Goal: Task Accomplishment & Management: Manage account settings

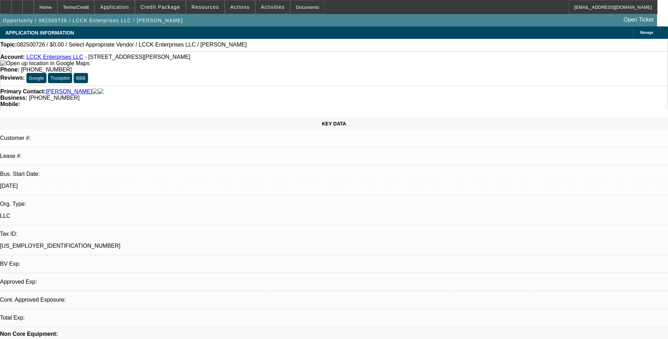
select select "0"
select select "2"
select select "0.1"
select select "1"
select select "2"
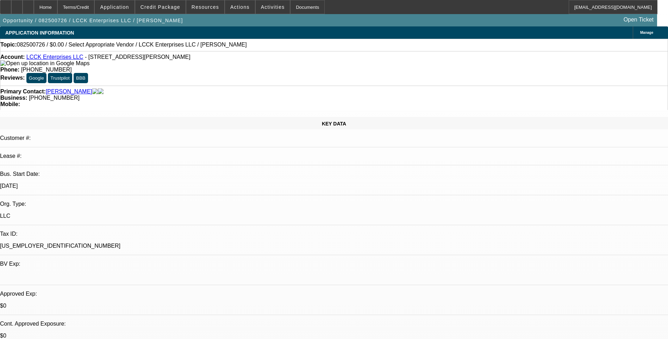
select select "4"
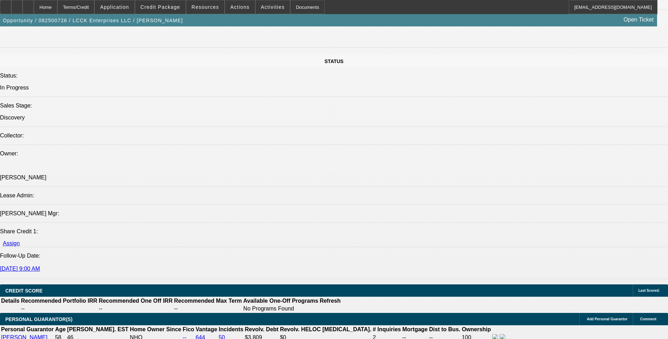
scroll to position [740, 0]
click at [17, 5] on icon at bounding box center [17, 5] width 0 height 0
click at [34, 7] on div at bounding box center [28, 7] width 11 height 14
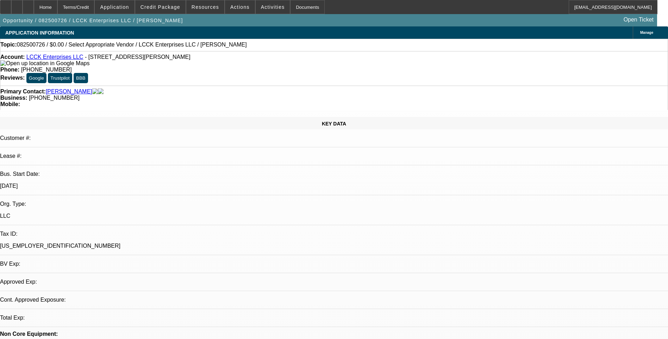
select select "0"
select select "2"
select select "0.1"
select select "1"
select select "2"
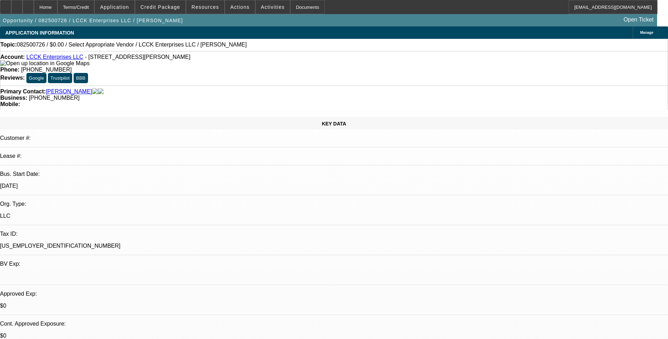
select select "4"
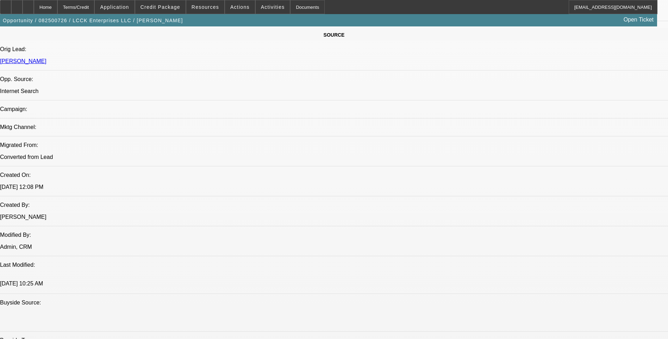
scroll to position [458, 0]
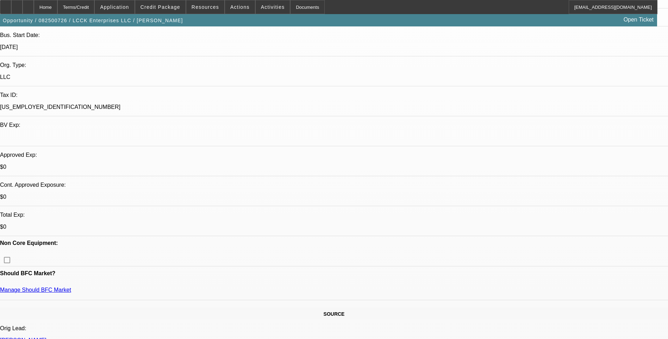
scroll to position [0, 0]
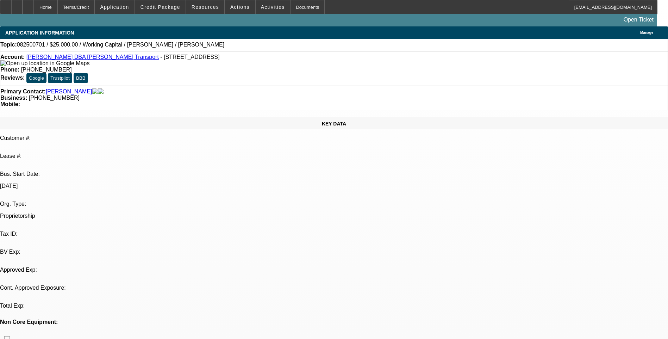
select select "0"
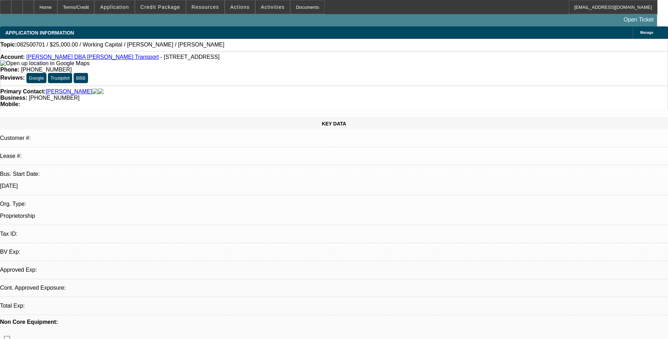
select select "0"
select select "1"
select select "2"
select select "6"
select select "1"
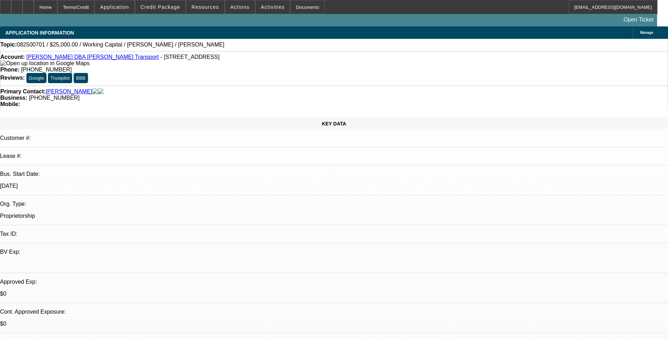
select select "2"
select select "6"
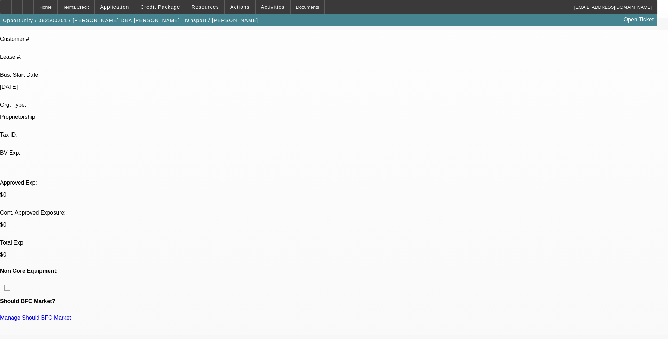
scroll to position [106, 0]
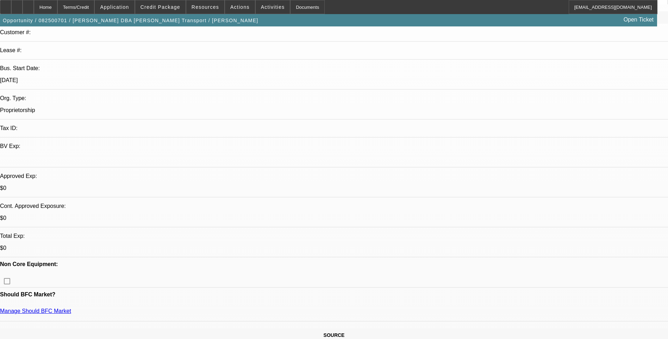
click at [174, 9] on span "Credit Package" at bounding box center [161, 7] width 40 height 6
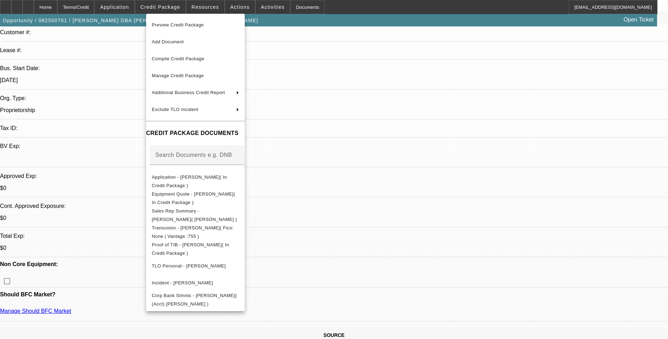
click at [196, 27] on span "Preview Credit Package" at bounding box center [178, 24] width 52 height 5
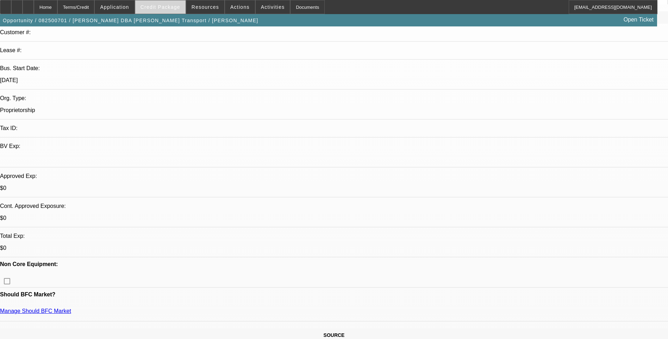
click at [168, 6] on span "Credit Package" at bounding box center [161, 7] width 40 height 6
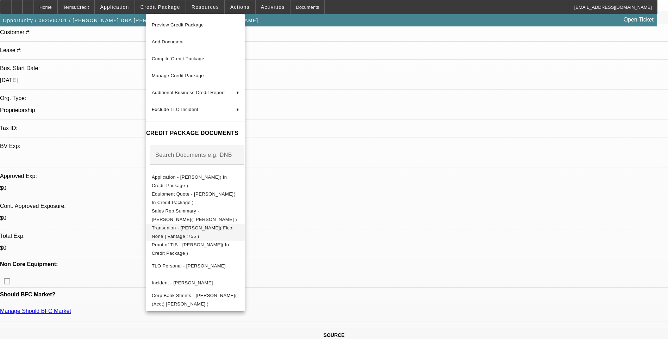
click at [197, 228] on span "Transunion - Mallas, Timothy( Fico: None | Vantage :755 )" at bounding box center [193, 232] width 82 height 14
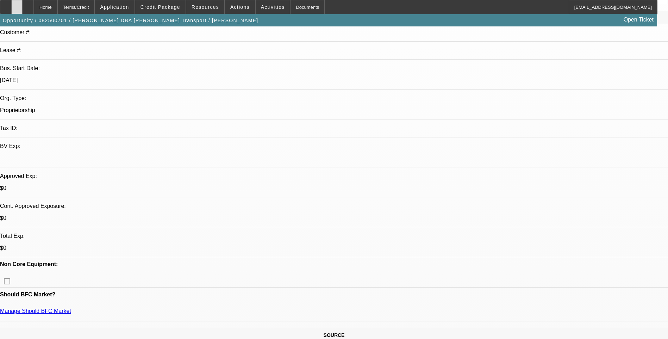
click at [17, 5] on icon at bounding box center [17, 5] width 0 height 0
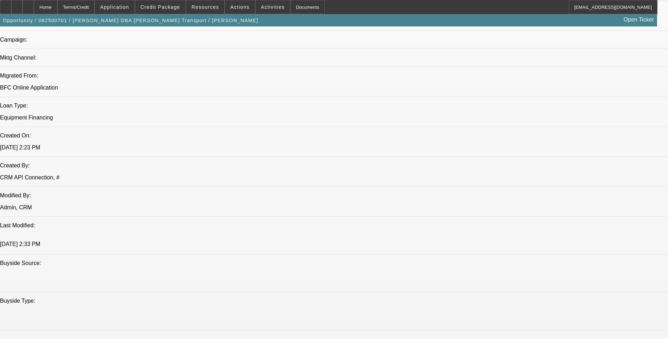
scroll to position [423, 0]
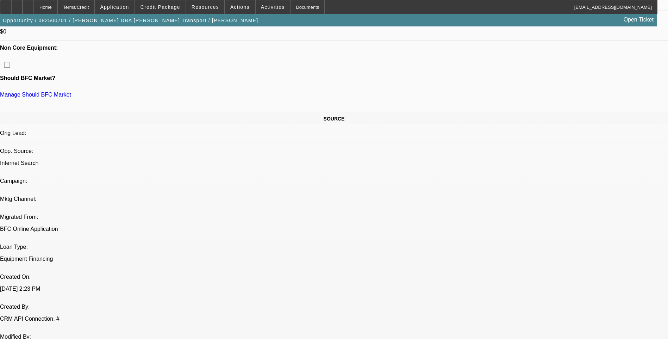
scroll to position [247, 0]
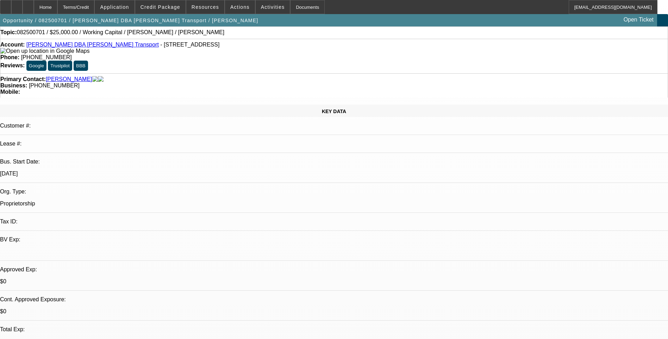
scroll to position [0, 0]
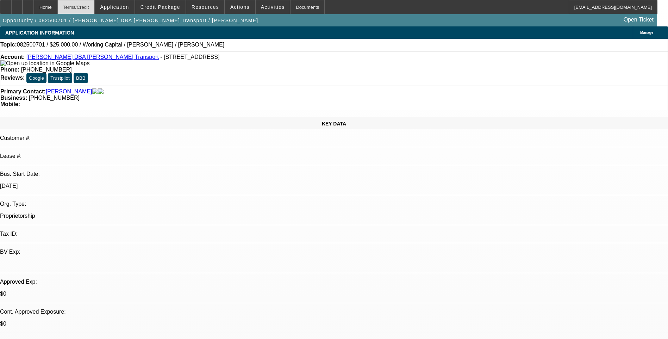
click at [95, 9] on div "Terms/Credit" at bounding box center [75, 7] width 37 height 14
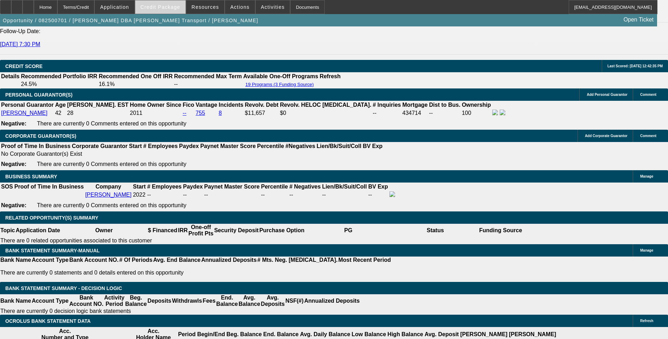
click at [167, 8] on span "Credit Package" at bounding box center [161, 7] width 40 height 6
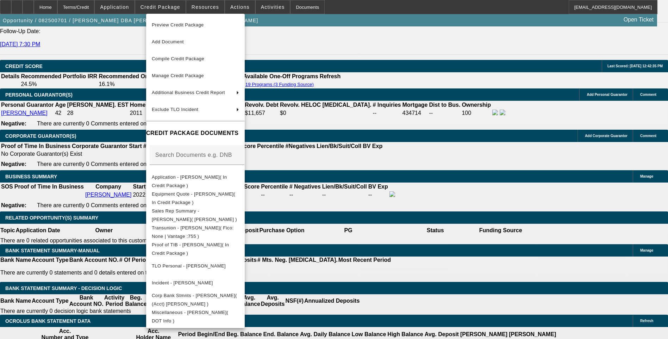
click at [124, 100] on div at bounding box center [334, 169] width 668 height 339
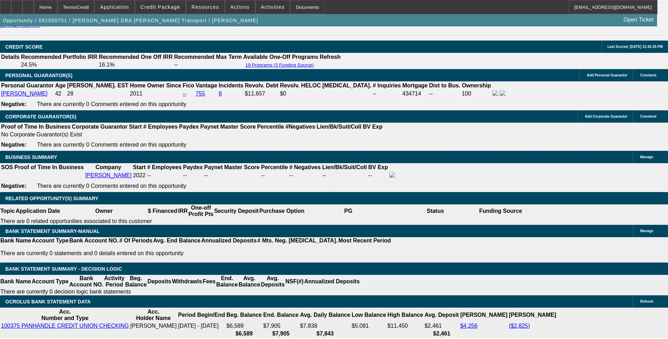
scroll to position [1017, 0]
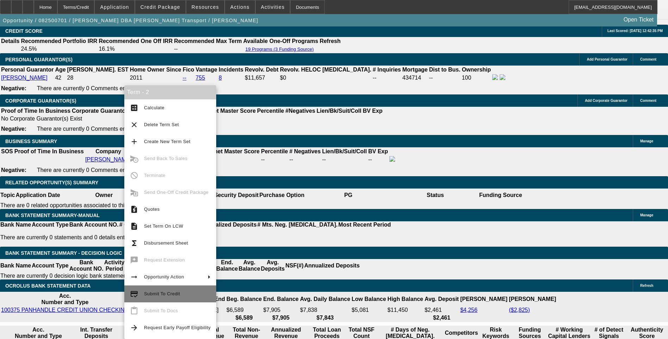
click at [166, 293] on span "Submit To Credit" at bounding box center [162, 293] width 36 height 5
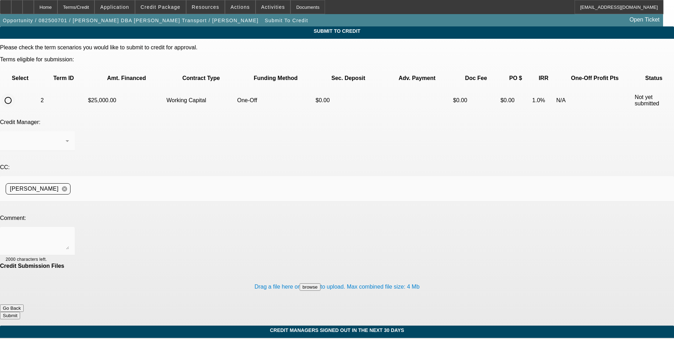
click at [15, 93] on input "radio" at bounding box center [8, 100] width 14 height 14
radio input "true"
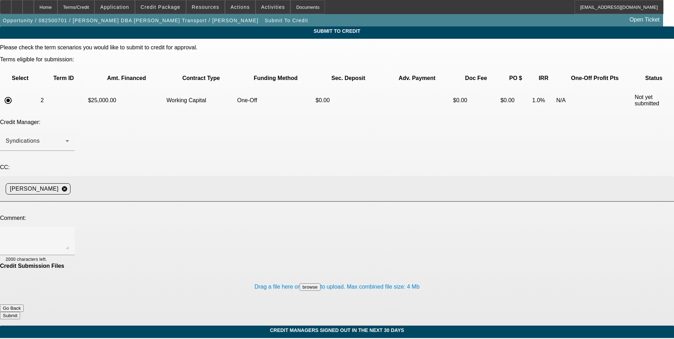
click at [192, 182] on input at bounding box center [369, 189] width 592 height 14
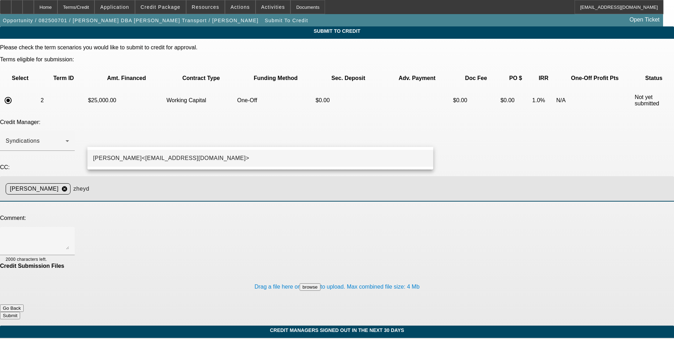
type input "zheyd"
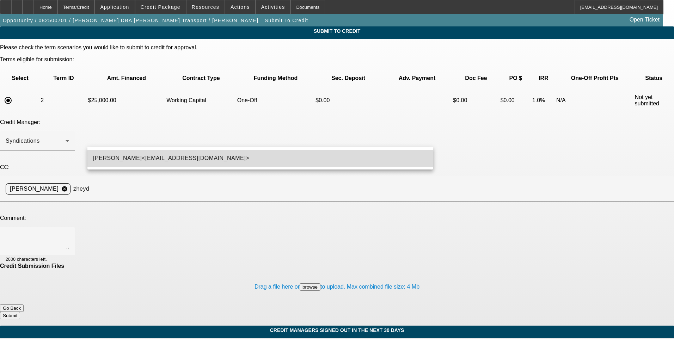
click at [179, 161] on span "Zachary Heyd<ZHeyd@beaconfunding.com>" at bounding box center [171, 158] width 156 height 8
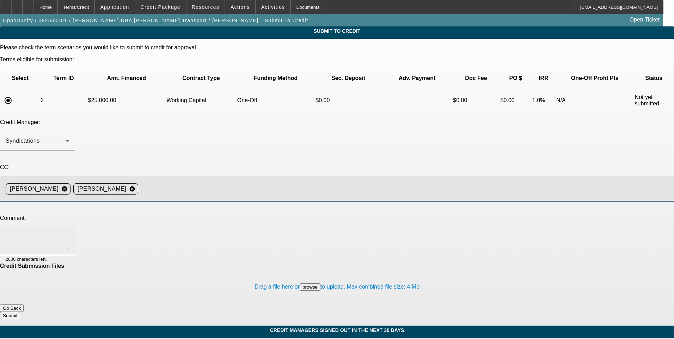
click at [69, 233] on textarea at bounding box center [37, 241] width 63 height 17
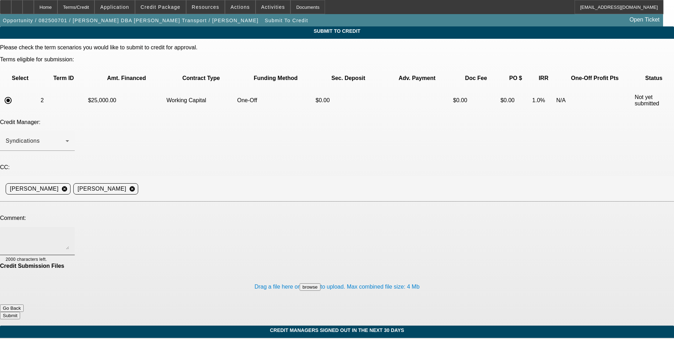
click at [69, 233] on textarea at bounding box center [37, 241] width 63 height 17
click at [69, 233] on textarea "Physical business address is home address" at bounding box center [37, 241] width 63 height 17
paste textarea "458 Irish Hills Dr, Clarksville, TN 37042"
click at [69, 233] on textarea "Physical business address is home address 458 Irish Hills Dr, Clarksville, TN 3…" at bounding box center [37, 241] width 63 height 17
paste textarea "3871468"
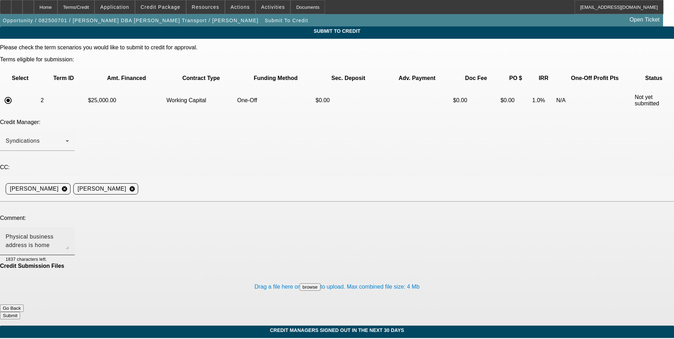
click at [69, 233] on textarea "Physical business address is home address 458 Irish Hills Dr, Clarksville, TN 3…" at bounding box center [37, 241] width 63 height 17
drag, startPoint x: 371, startPoint y: 180, endPoint x: 370, endPoint y: 175, distance: 5.1
click at [69, 227] on div "Physical business address is home address 458 Irish Hills Dr, Clarksville, TN 3…" at bounding box center [37, 241] width 63 height 28
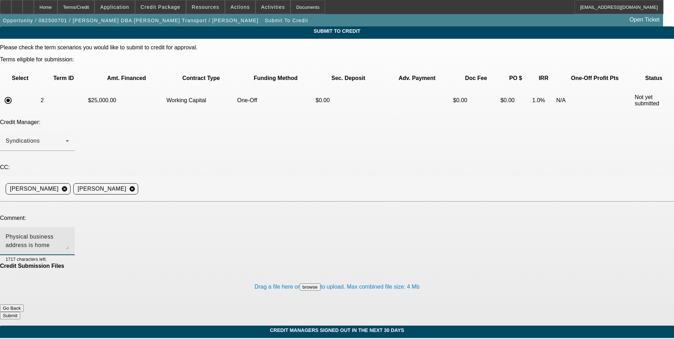
type textarea "Physical business address is home address 458 Irish Hills Dr, Clarksville, TN 3…"
click at [20, 312] on button "Submit" at bounding box center [10, 315] width 20 height 7
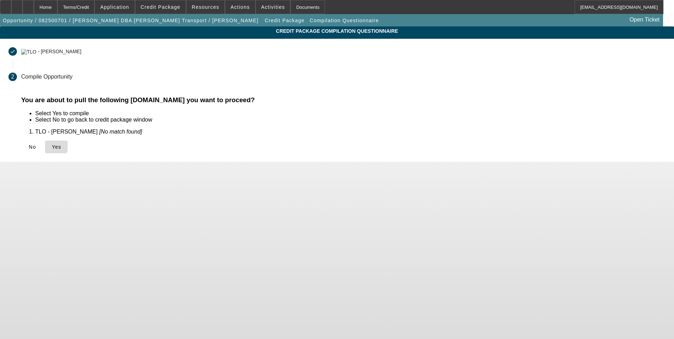
click at [52, 144] on icon at bounding box center [52, 147] width 0 height 6
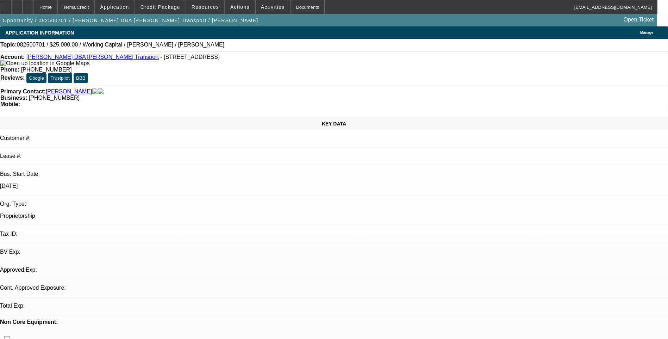
select select "0"
select select "2"
select select "0"
select select "6"
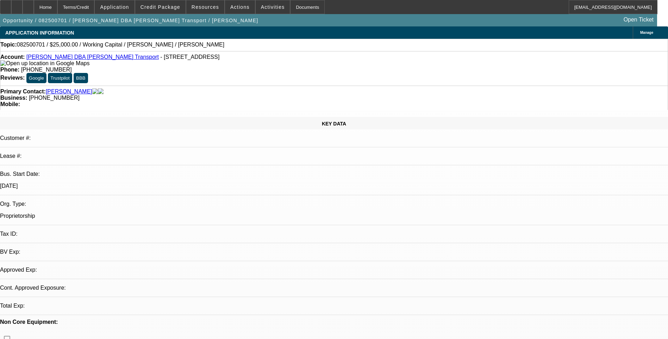
select select "0"
select select "2"
select select "0"
select select "6"
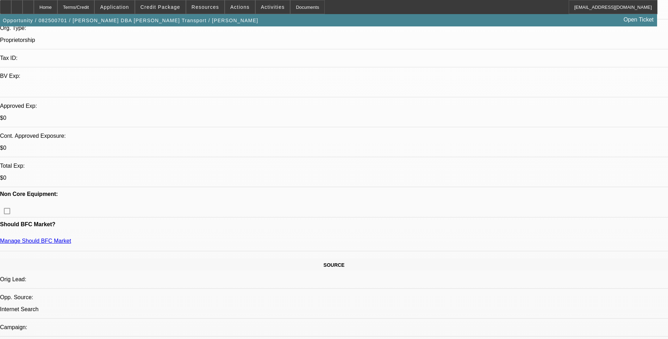
scroll to position [176, 0]
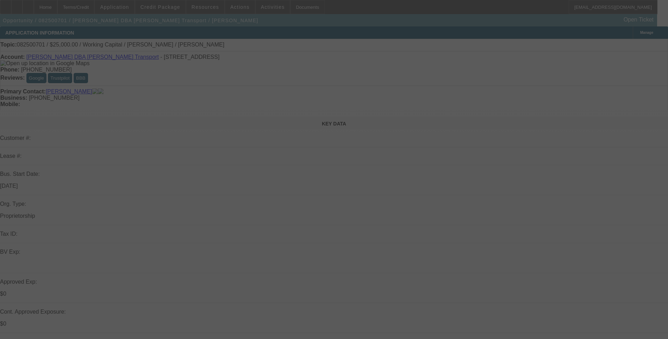
select select "0"
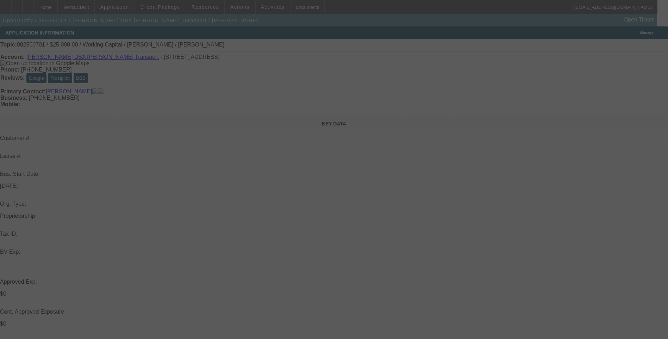
select select "0"
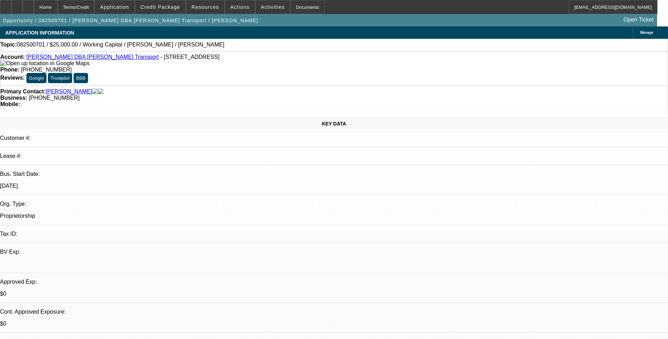
select select "1"
select select "2"
select select "6"
select select "1"
select select "2"
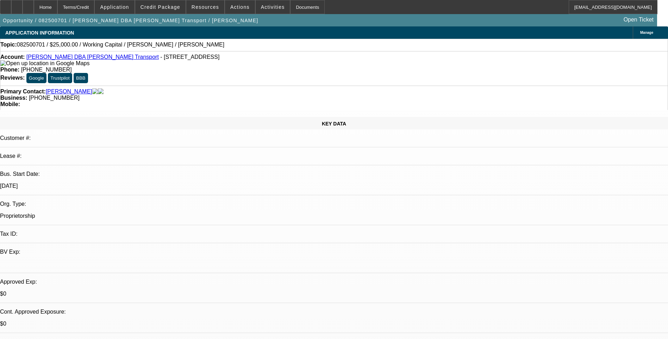
select select "6"
drag, startPoint x: 113, startPoint y: 59, endPoint x: 192, endPoint y: 57, distance: 79.6
click at [192, 57] on div "Account: Timothy Mallas DBA Mallas Transport - 458 Irish Hills Dr, Clarksville,…" at bounding box center [334, 60] width 668 height 13
drag, startPoint x: 192, startPoint y: 57, endPoint x: 177, endPoint y: 58, distance: 15.5
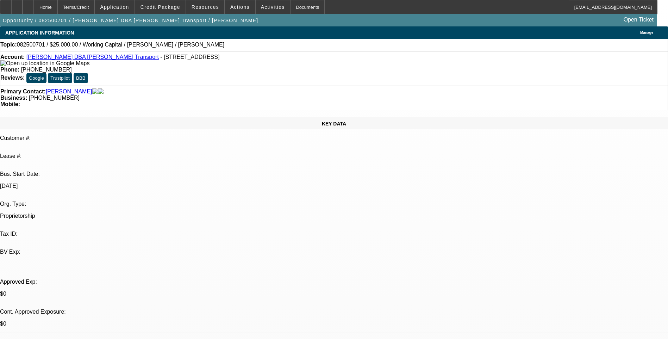
copy span "458 Irish Hills Dr, Clarksville, TN 37042"
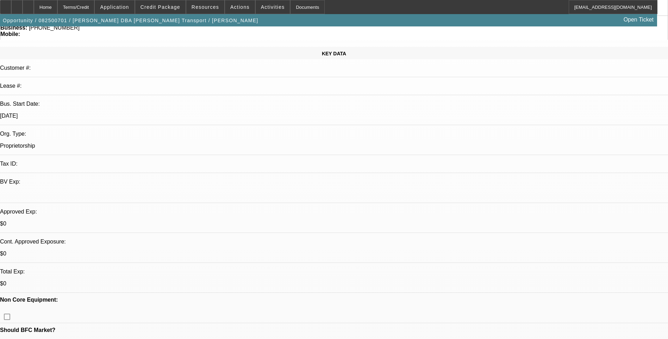
scroll to position [70, 0]
click at [167, 8] on span "Credit Package" at bounding box center [161, 7] width 40 height 6
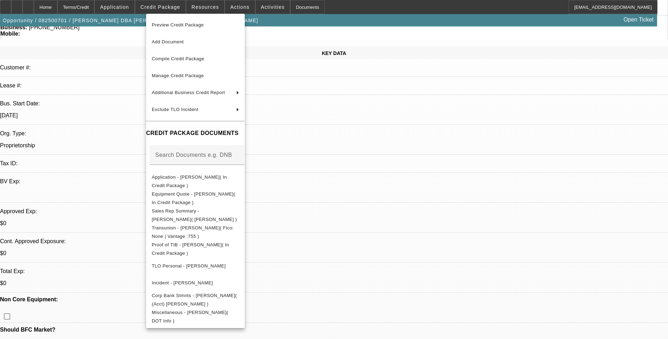
click at [398, 154] on div at bounding box center [334, 169] width 668 height 339
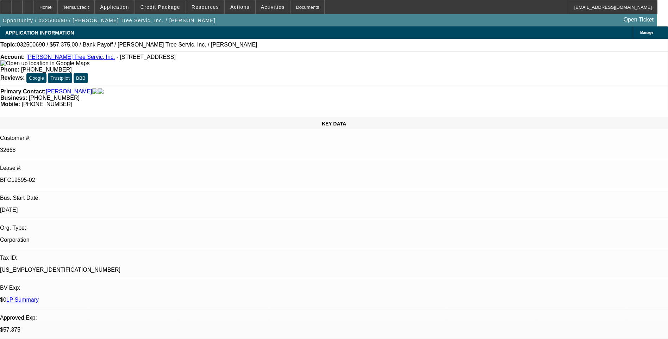
select select "0.1"
select select "0"
select select "0.1"
select select "0"
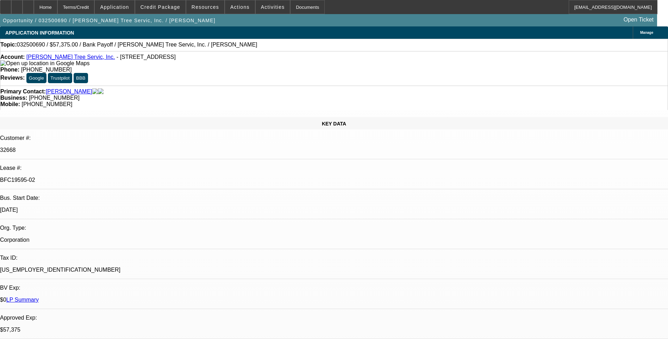
select select "0"
select select "0.1"
select select "0"
select select "0.1"
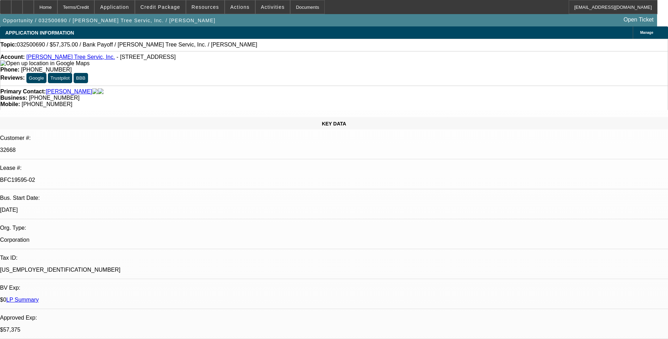
select select "0"
select select "1"
select select "3"
select select "6"
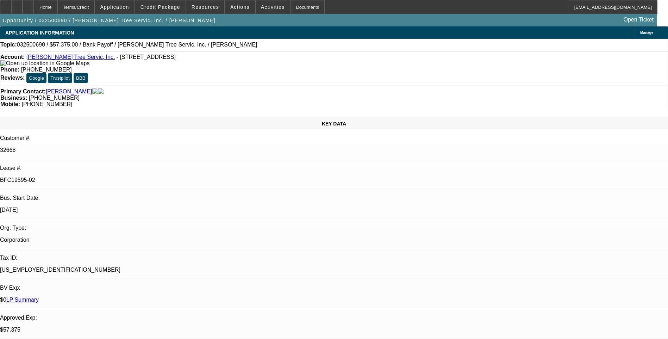
select select "1"
select select "3"
select select "6"
select select "1"
select select "3"
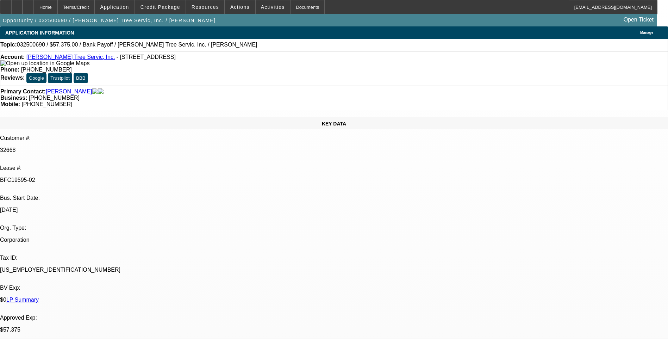
select select "6"
select select "1"
select select "3"
select select "6"
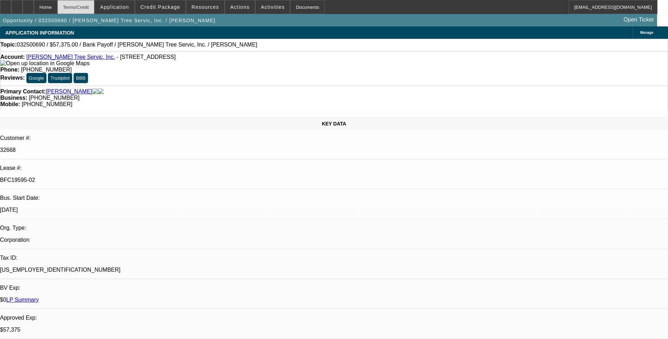
click at [95, 10] on div "Terms/Credit" at bounding box center [75, 7] width 37 height 14
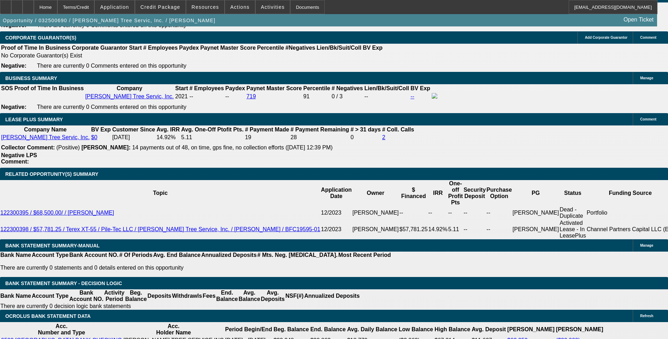
scroll to position [1149, 0]
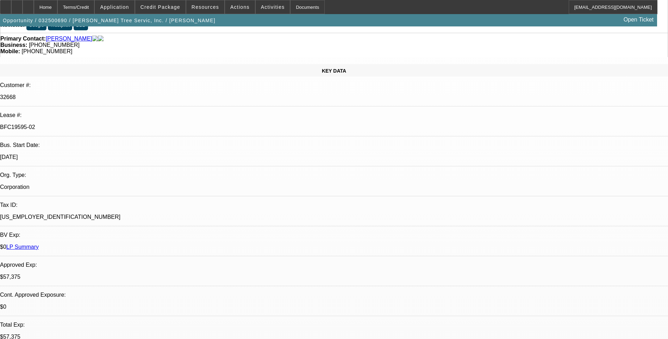
scroll to position [0, 0]
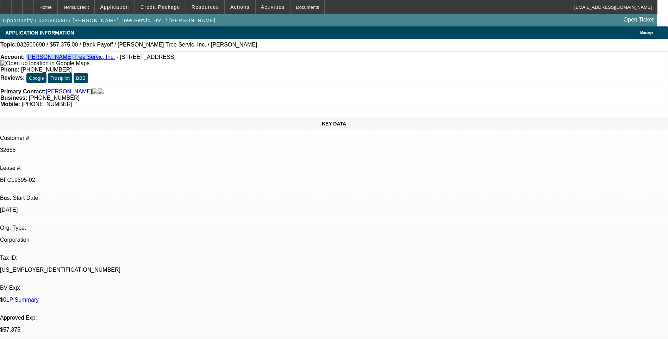
drag, startPoint x: 32, startPoint y: 59, endPoint x: 78, endPoint y: 59, distance: 46.2
click at [78, 59] on div "Account: Tabor Tree Servic, Inc. - 5 Lyme St, Oak Bluffs, MA 02557" at bounding box center [334, 60] width 668 height 13
drag, startPoint x: 78, startPoint y: 59, endPoint x: 66, endPoint y: 58, distance: 12.4
copy link "[PERSON_NAME] Tree Servic, Inc."
click at [94, 7] on div "Terms/Credit" at bounding box center [75, 7] width 37 height 14
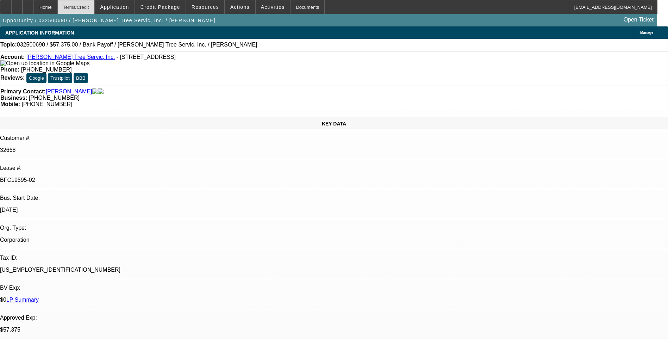
scroll to position [1114, 0]
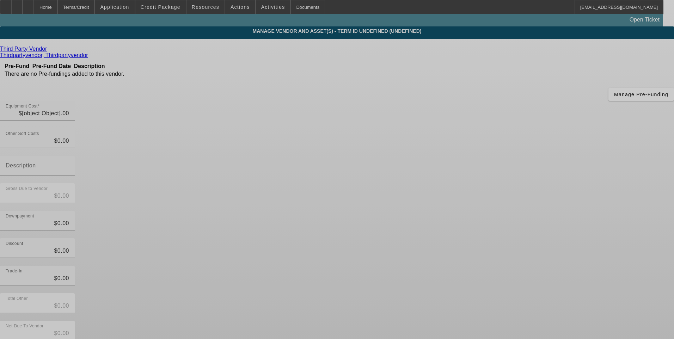
type input "$2,715.88"
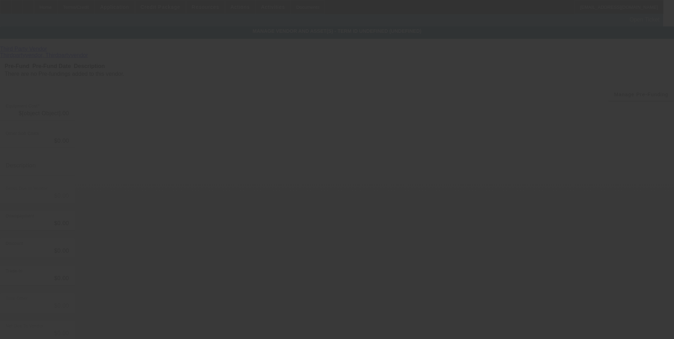
type input "$2,715.88"
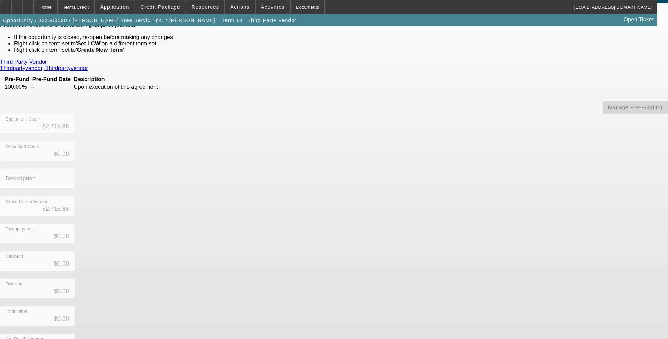
scroll to position [38, 0]
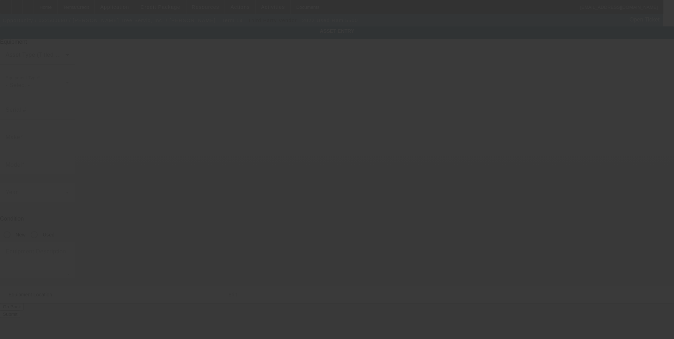
type input "3C7WRNAL9NG383464"
type input "Ram"
type input "5500"
radio input "true"
type textarea "includes all accessories, attachments and options"
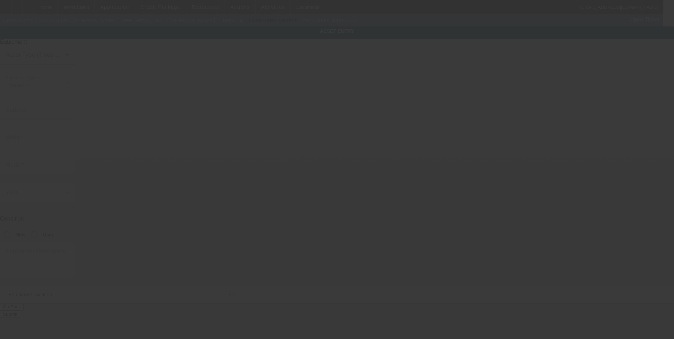
type input "5 Lyme St"
type input "Oak Bluffs"
type input "02557"
type input "Dukes"
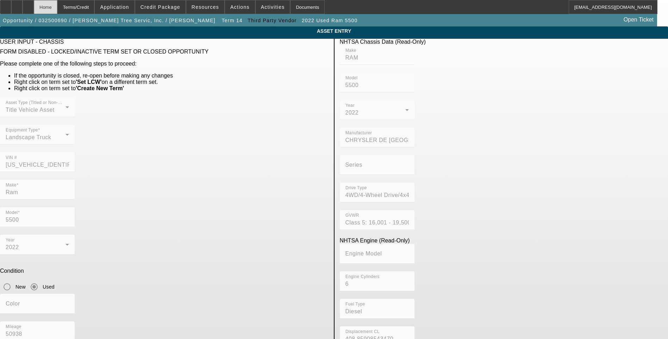
click at [57, 8] on div "Home" at bounding box center [46, 7] width 24 height 14
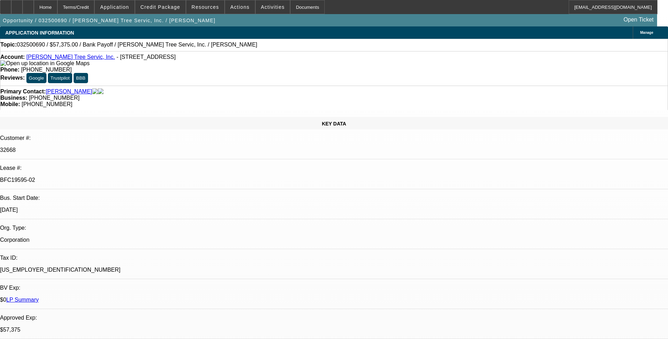
select select "0.1"
select select "0"
select select "3"
select select "0"
select select "6"
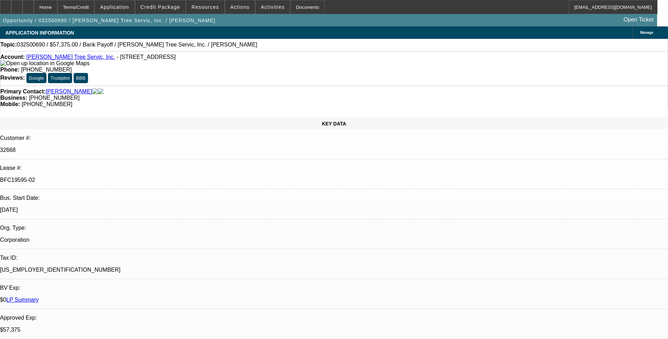
select select "0.1"
select select "0"
select select "3"
select select "0"
select select "6"
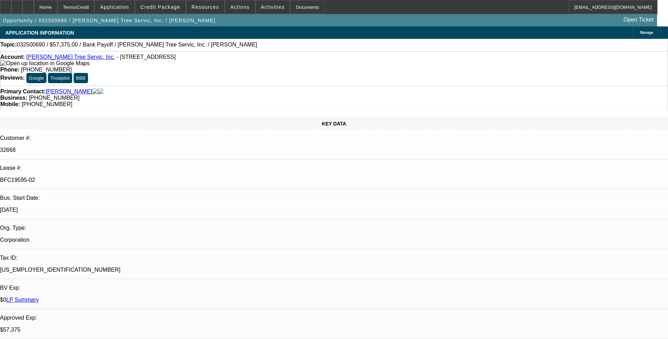
select select "0.1"
select select "0"
select select "3"
select select "0"
select select "6"
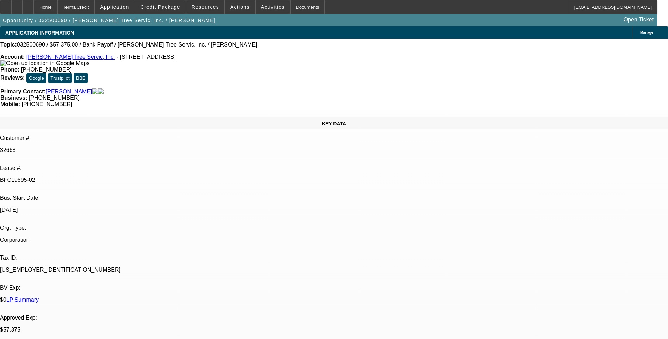
select select "0.1"
select select "0"
select select "3"
select select "0"
select select "6"
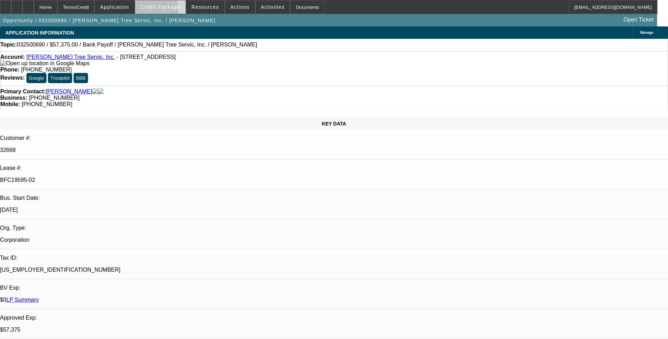
click at [159, 10] on span at bounding box center [160, 7] width 50 height 17
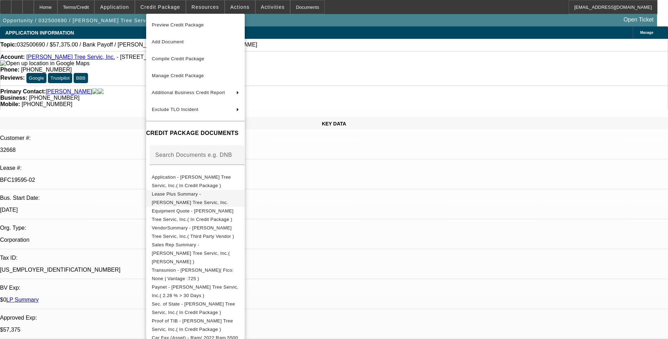
drag, startPoint x: 217, startPoint y: 214, endPoint x: 232, endPoint y: 202, distance: 19.0
click at [217, 214] on span "Equipment Quote - Tabor Tree Servic, Inc.( In Credit Package )" at bounding box center [193, 215] width 82 height 14
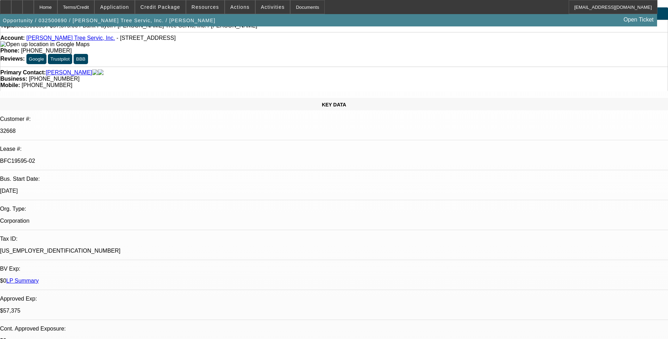
scroll to position [35, 0]
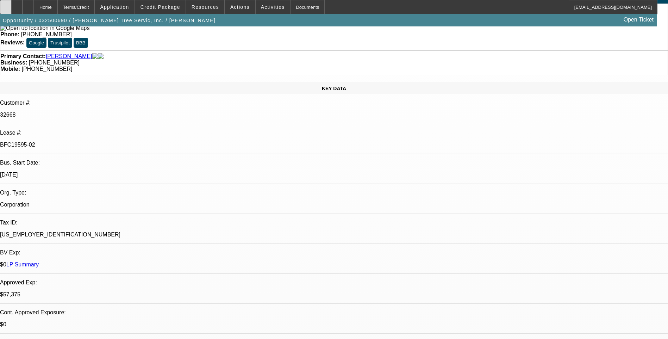
click at [10, 7] on div at bounding box center [5, 7] width 11 height 14
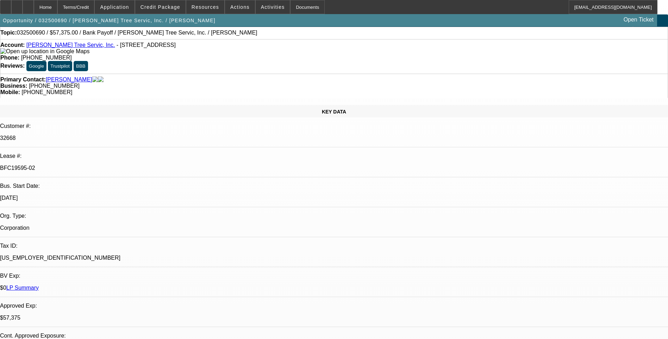
scroll to position [0, 0]
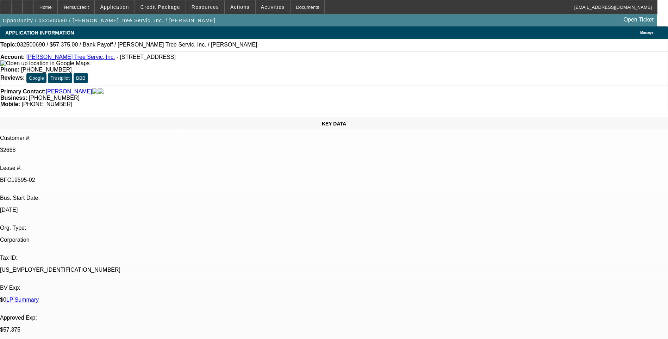
click at [95, 10] on div "Terms/Credit" at bounding box center [75, 7] width 37 height 14
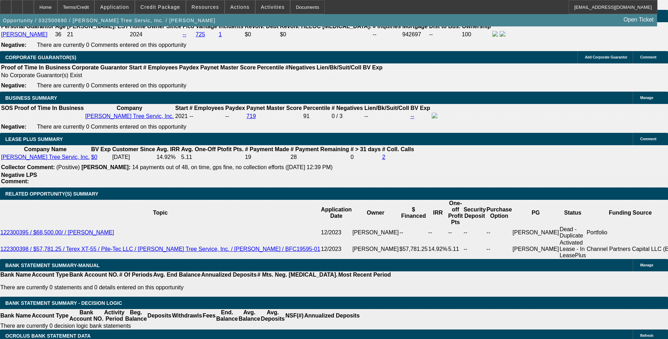
click at [34, 10] on div at bounding box center [28, 7] width 11 height 14
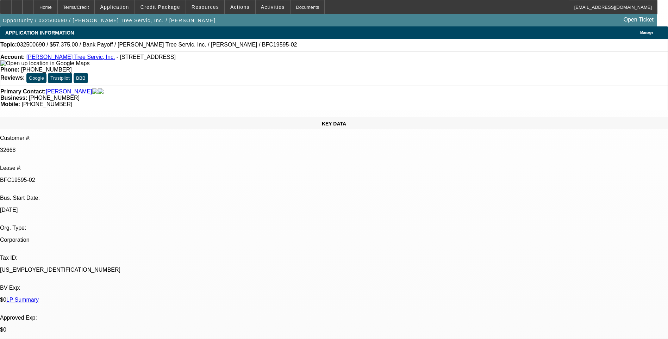
select select "0.1"
select select "0"
select select "0.1"
select select "0"
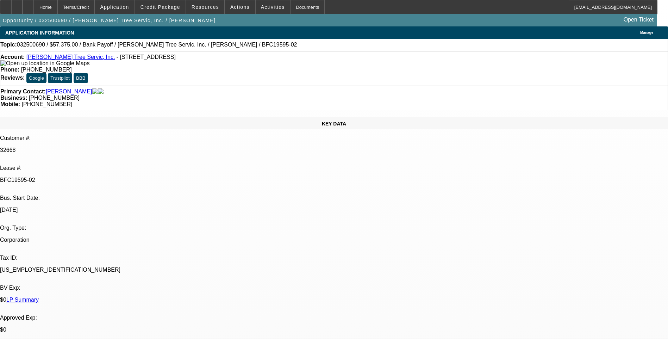
select select "0"
select select "0.1"
select select "0"
select select "0.1"
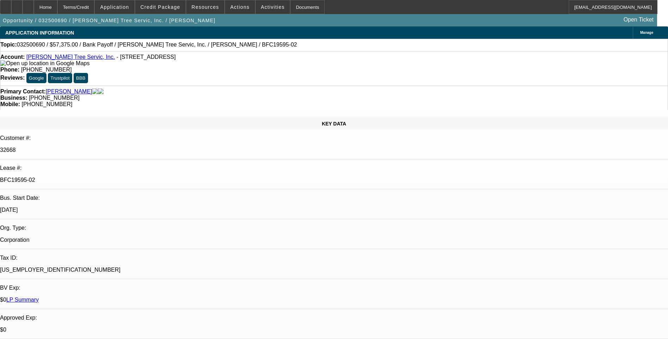
select select "0"
select select "1"
select select "3"
select select "6"
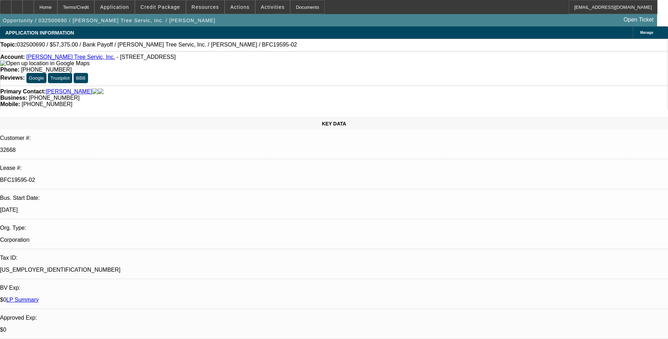
select select "1"
select select "3"
select select "6"
select select "1"
select select "3"
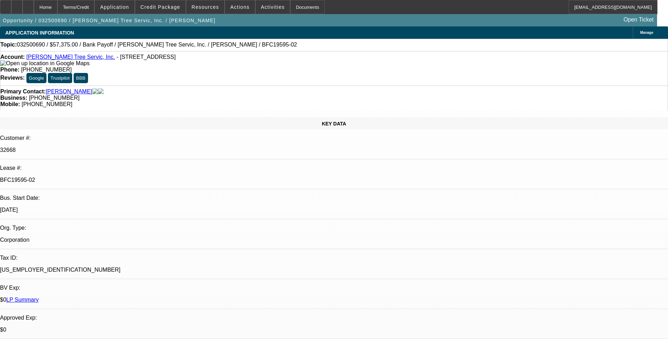
select select "6"
select select "1"
select select "3"
select select "6"
click at [95, 7] on div "Terms/Credit" at bounding box center [75, 7] width 37 height 14
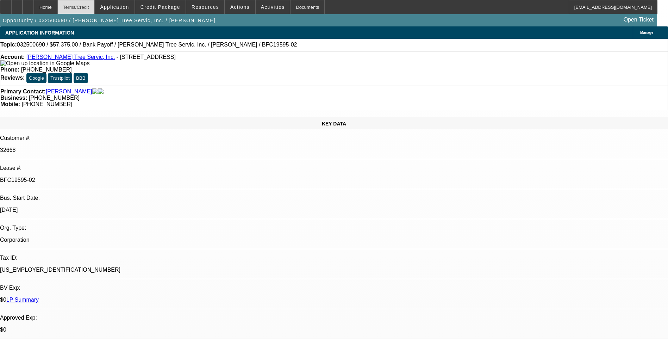
scroll to position [1114, 0]
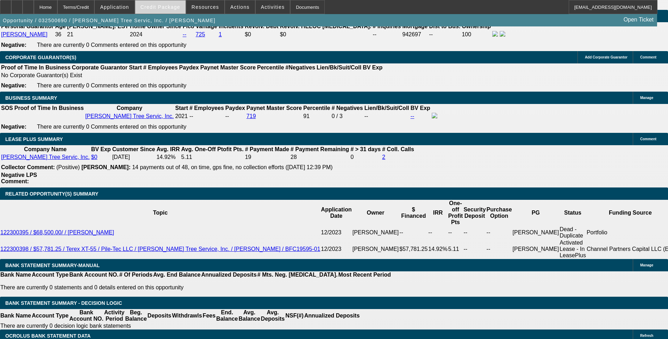
click at [171, 9] on span "Credit Package" at bounding box center [161, 7] width 40 height 6
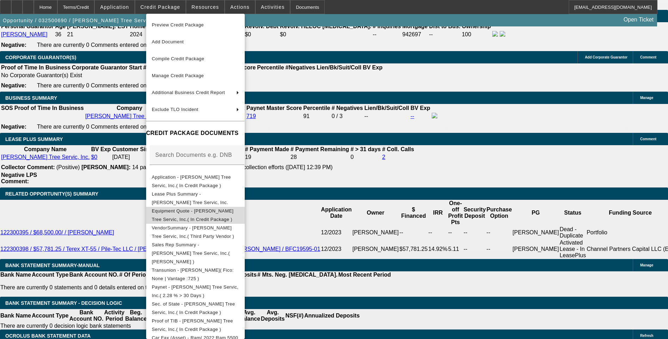
click at [217, 216] on span "Equipment Quote - Tabor Tree Servic, Inc.( In Credit Package )" at bounding box center [195, 215] width 87 height 17
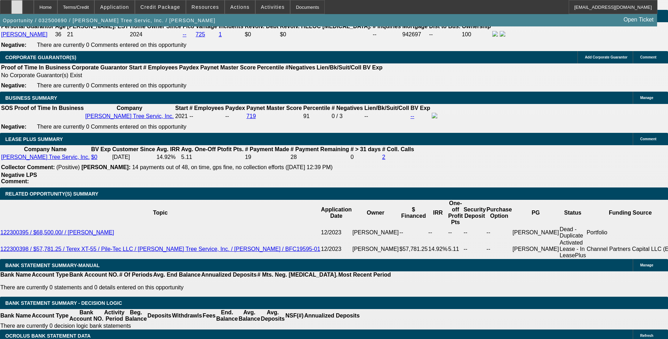
click at [23, 10] on div at bounding box center [16, 7] width 11 height 14
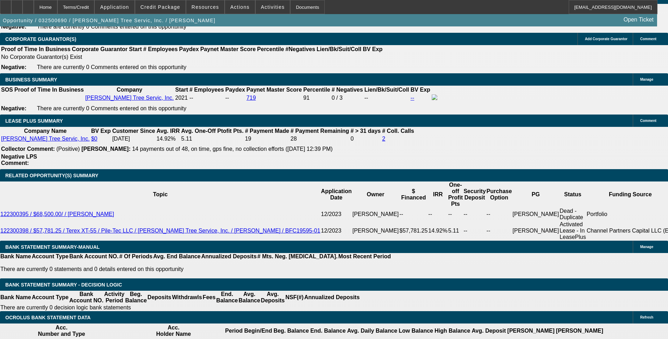
scroll to position [1149, 0]
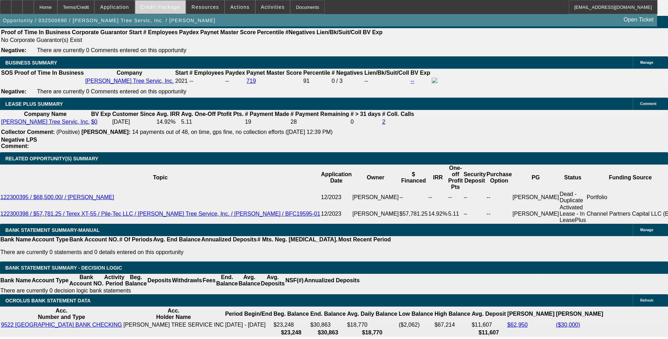
click at [162, 7] on span "Credit Package" at bounding box center [161, 7] width 40 height 6
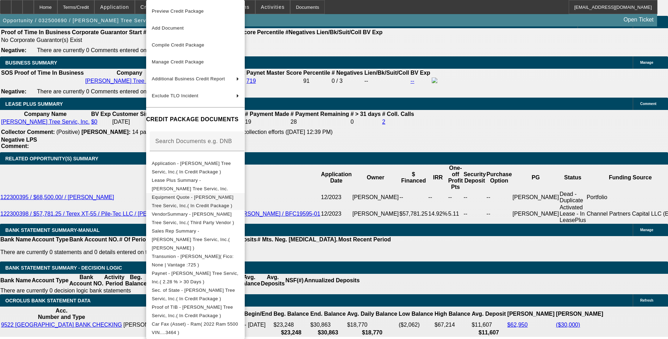
click at [208, 197] on span "Equipment Quote - Tabor Tree Servic, Inc.( In Credit Package )" at bounding box center [193, 201] width 82 height 14
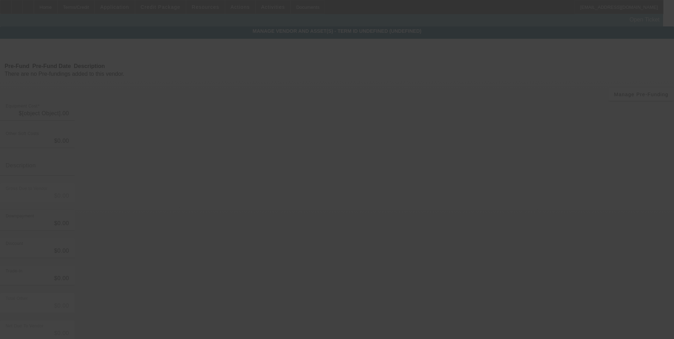
type input "$2,715.88"
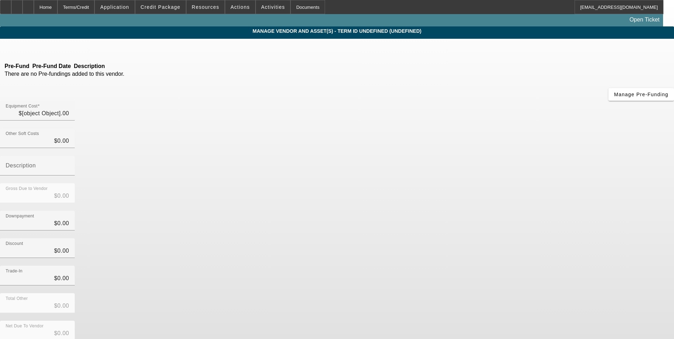
type input "$2,715.88"
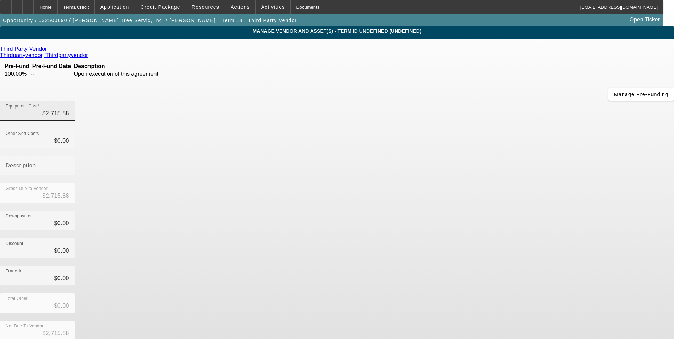
type input "2715.88"
click at [69, 109] on input "2715.88" at bounding box center [37, 113] width 63 height 8
type input "$0.00"
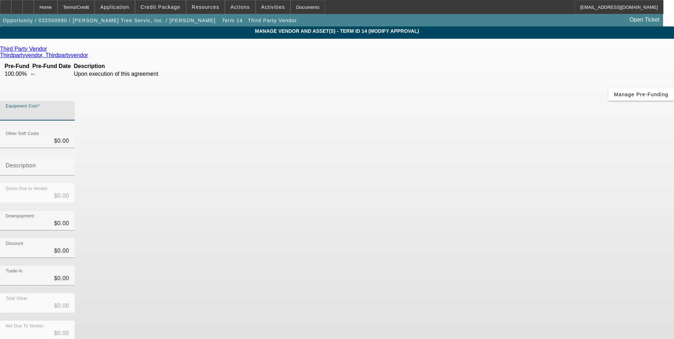
type input "4"
type input "$4.00"
type input "42"
type input "$42.00"
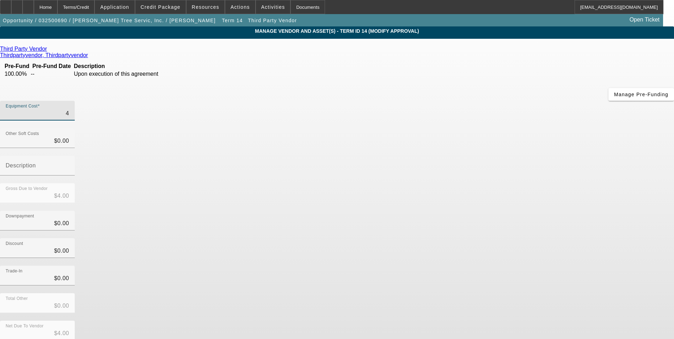
type input "$42.00"
type input "421"
type input "$421.00"
type input "4218"
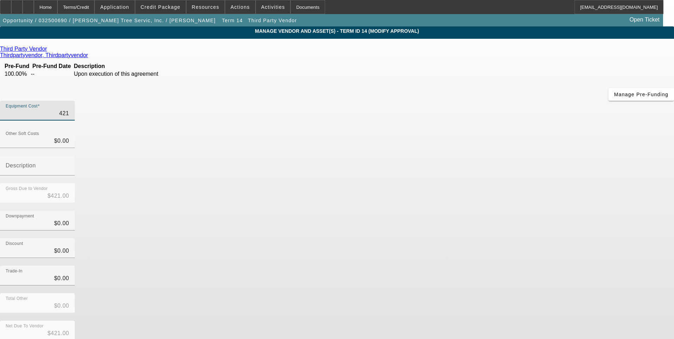
type input "$4,218.00"
type input "4218.8"
type input "$4,218.80"
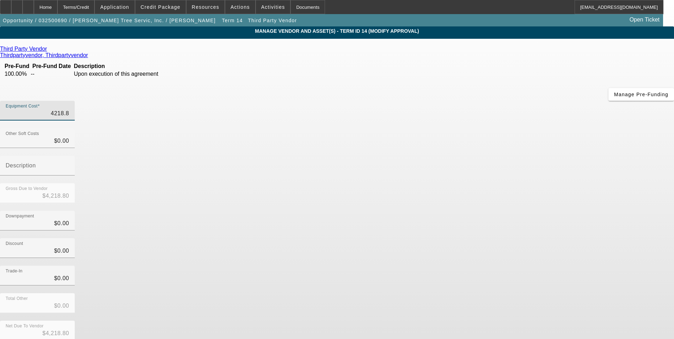
type input "4218.82"
type input "$4,218.82"
click at [491, 238] on div "Discount $0.00" at bounding box center [337, 251] width 674 height 27
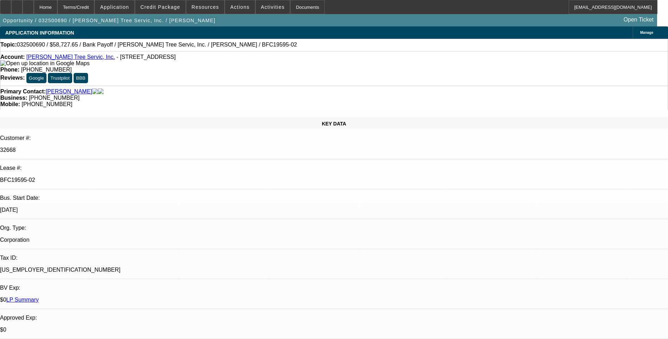
select select "0.1"
select select "0"
select select "3"
select select "0"
select select "6"
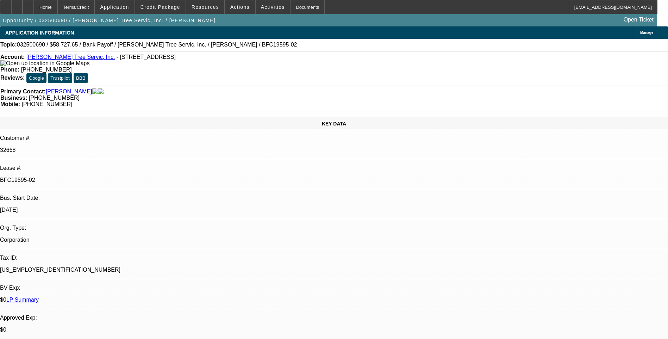
select select "0.1"
select select "0"
select select "3"
select select "0"
select select "6"
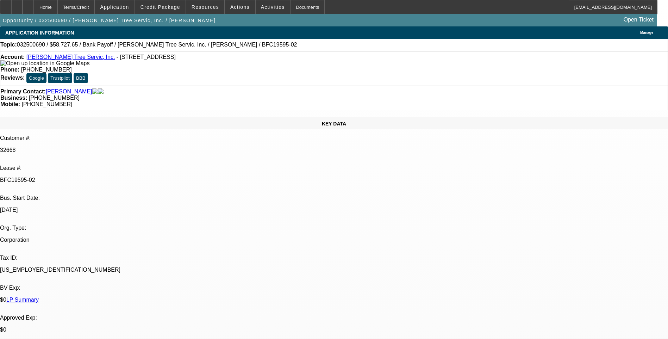
select select "0.1"
select select "0"
select select "3"
select select "0"
select select "6"
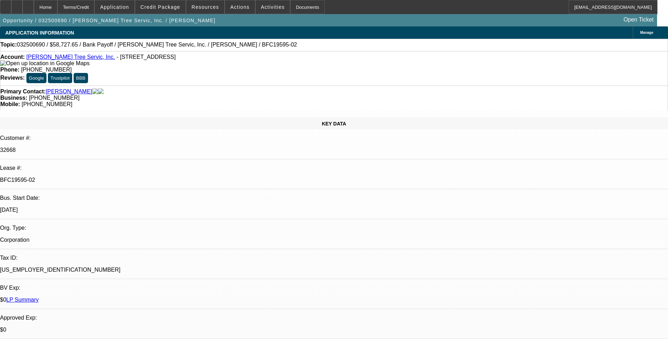
select select "0.1"
select select "0"
select select "3"
select select "0"
select select "6"
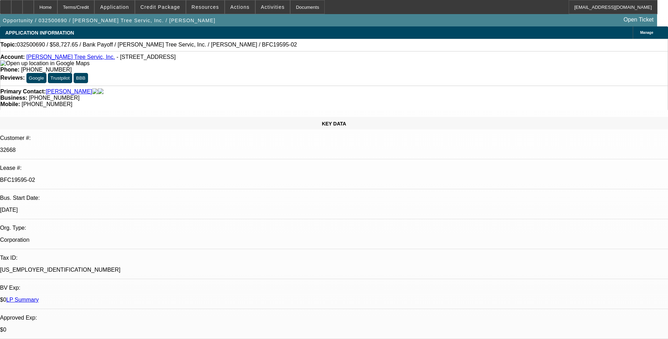
click at [95, 8] on div "Terms/Credit" at bounding box center [75, 7] width 37 height 14
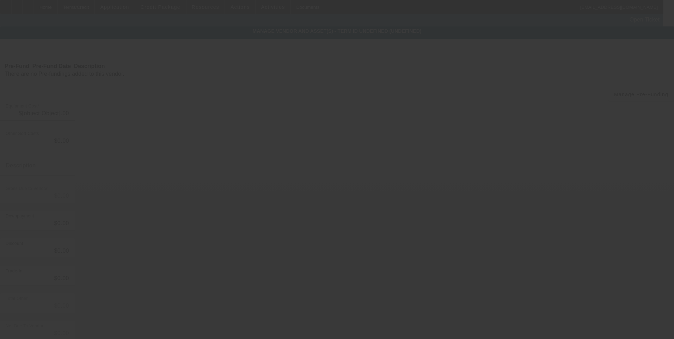
type input "$57,284.12"
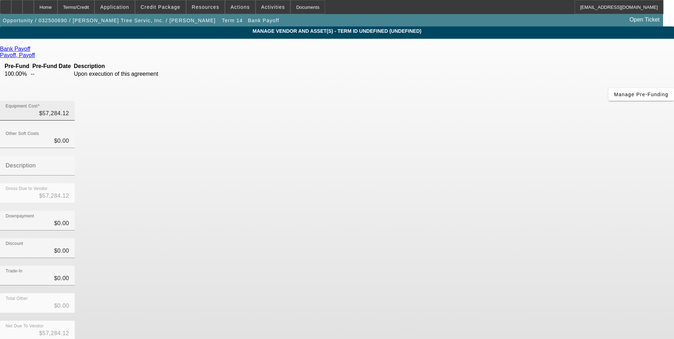
type input "57284.12"
click at [69, 109] on input "57284.12" at bounding box center [37, 113] width 63 height 8
type input "$0.00"
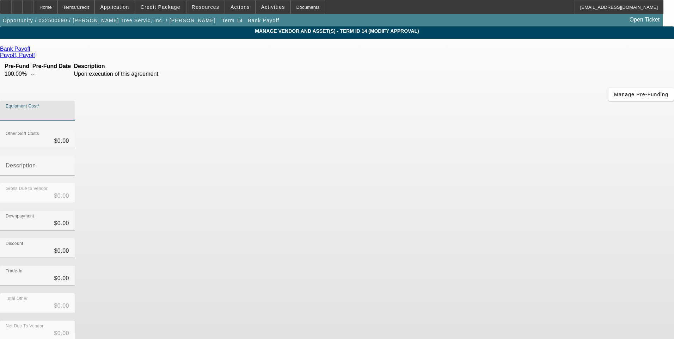
type input "5"
type input "$5.00"
type input "55"
type input "$55.00"
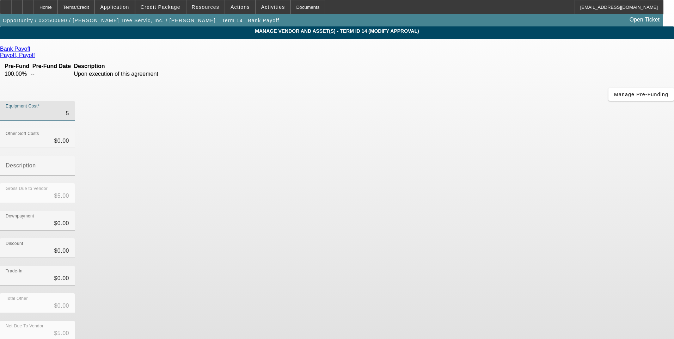
type input "$55.00"
type input "557"
type input "$557.00"
type input "5578"
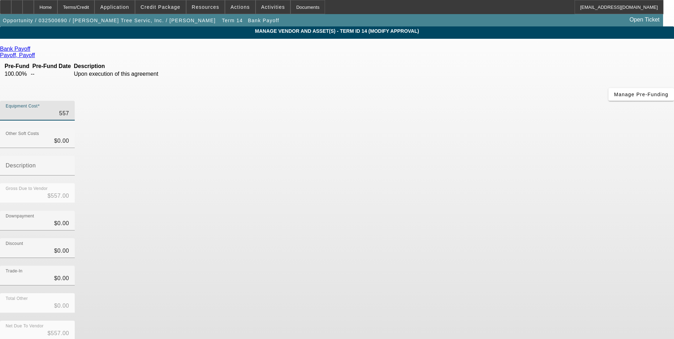
type input "$5,578.00"
type input "55781"
type input "$55,781.00"
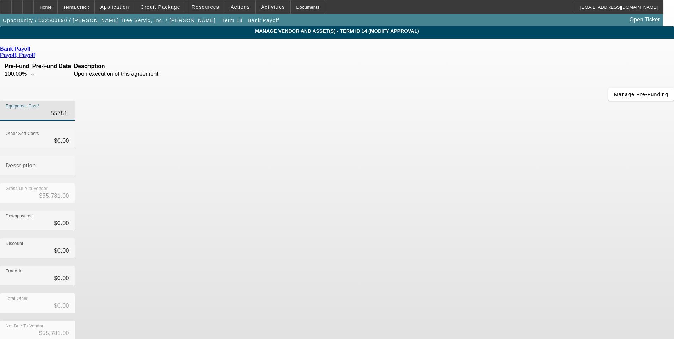
type input "55781.1"
type input "$55,781.10"
type input "55781.18"
type input "$55,781.18"
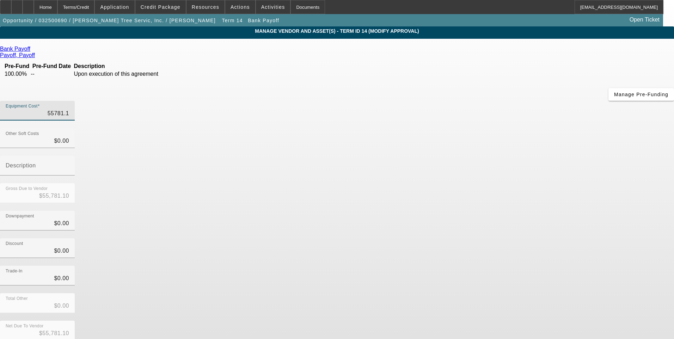
type input "$55,781.18"
click at [500, 238] on div "Discount $0.00" at bounding box center [337, 251] width 674 height 27
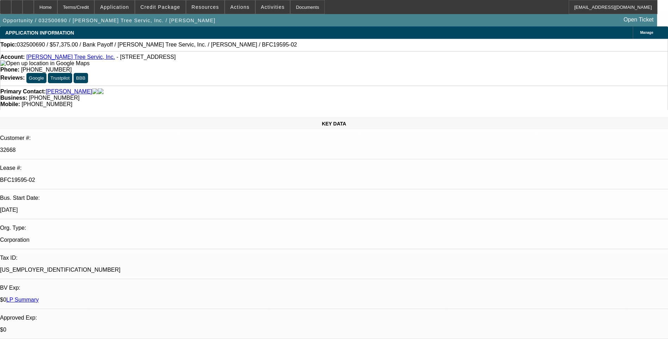
select select "0.1"
select select "0"
select select "3"
select select "0"
select select "6"
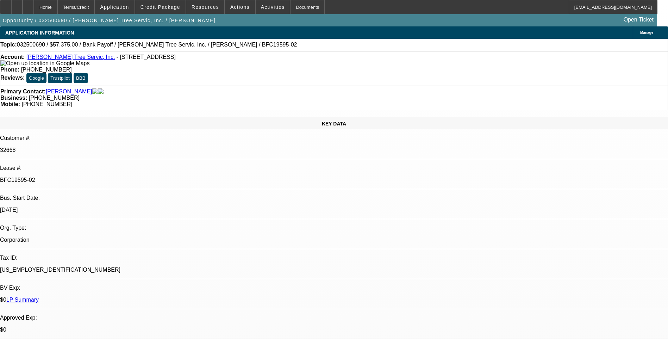
select select "0.1"
select select "0"
select select "3"
select select "0"
select select "6"
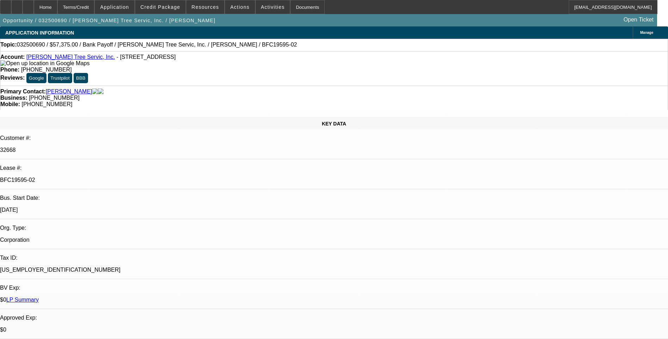
select select "0.1"
select select "0"
select select "3"
select select "0"
select select "6"
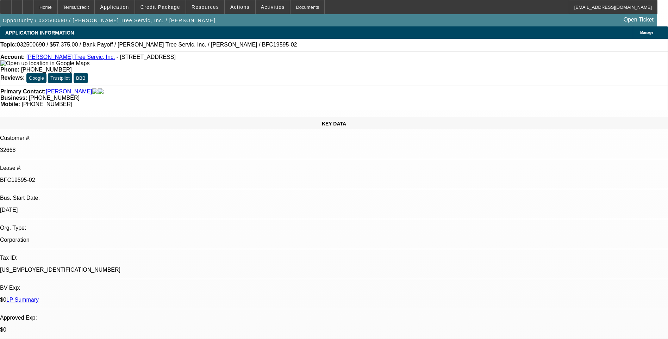
select select "0.1"
select select "0"
select select "3"
select select "0"
select select "6"
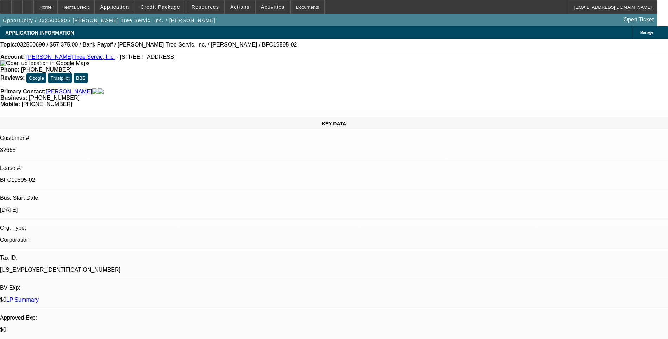
click at [92, 7] on div "Terms/Credit" at bounding box center [75, 7] width 37 height 14
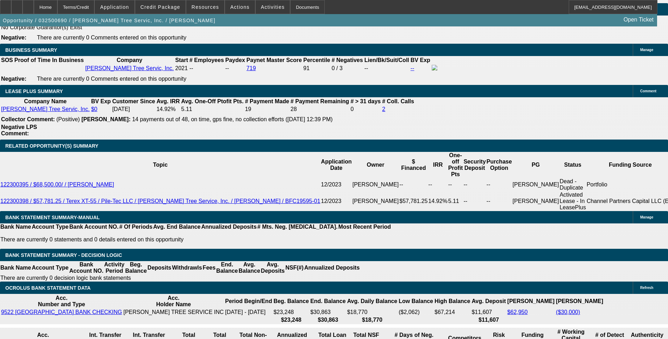
scroll to position [1149, 0]
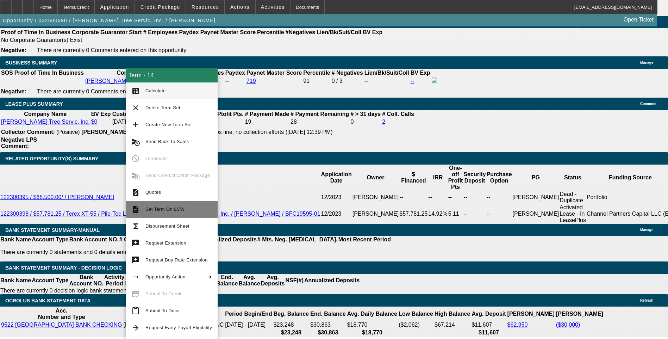
click at [162, 212] on span "Set Term On LCW" at bounding box center [179, 209] width 67 height 8
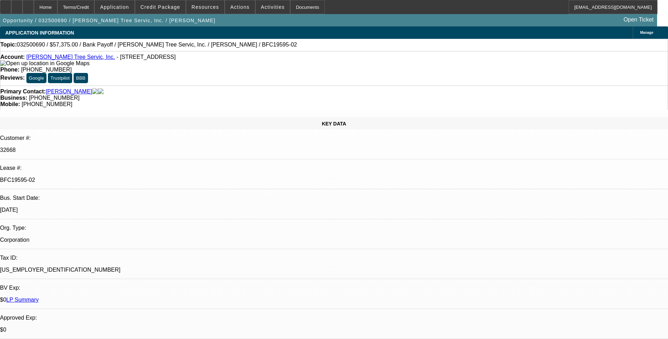
select select "0.1"
select select "0"
select select "0.1"
select select "0"
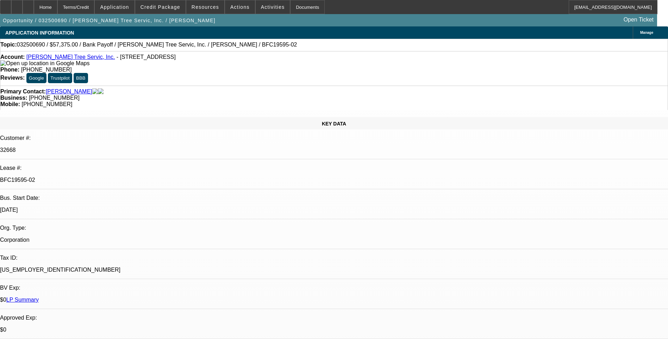
select select "0"
select select "0.1"
select select "0"
select select "0.1"
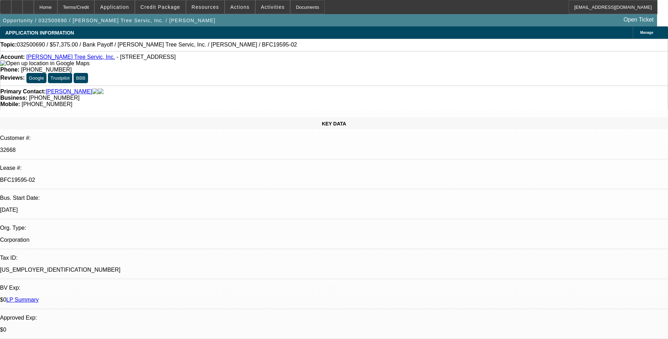
select select "0"
select select "1"
select select "3"
select select "6"
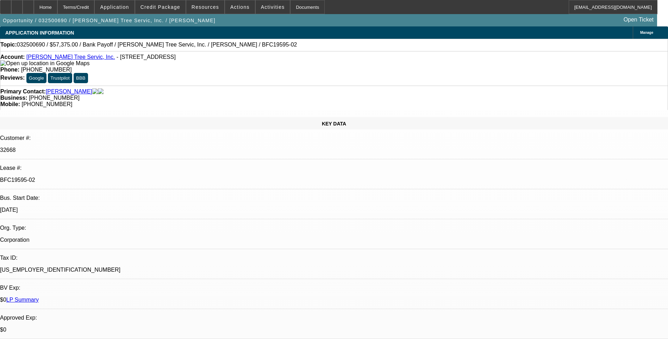
select select "1"
select select "3"
select select "6"
select select "1"
select select "3"
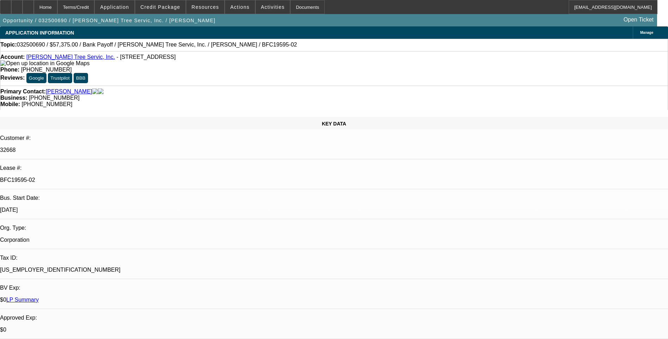
select select "6"
select select "1"
select select "3"
select select "6"
click at [94, 9] on div "Terms/Credit" at bounding box center [75, 7] width 37 height 14
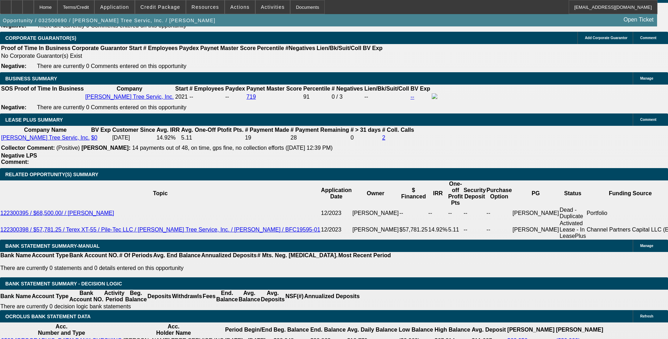
scroll to position [1149, 0]
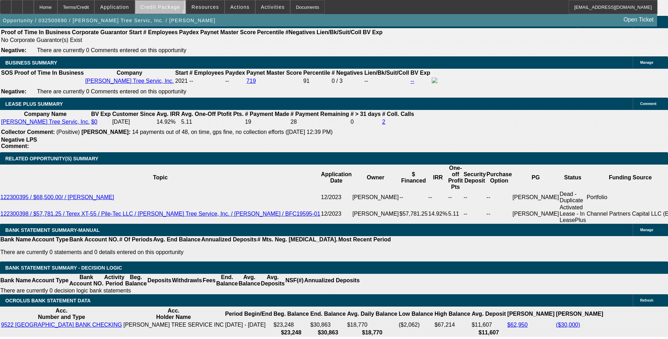
click at [171, 6] on span "Credit Package" at bounding box center [161, 7] width 40 height 6
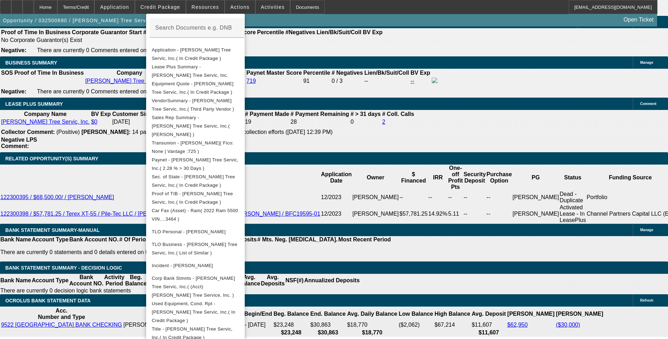
scroll to position [1290, 0]
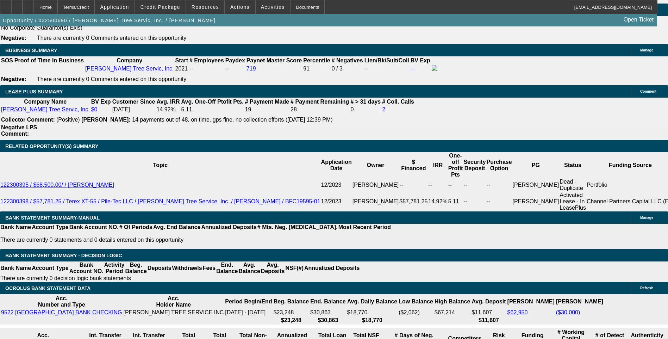
scroll to position [1149, 0]
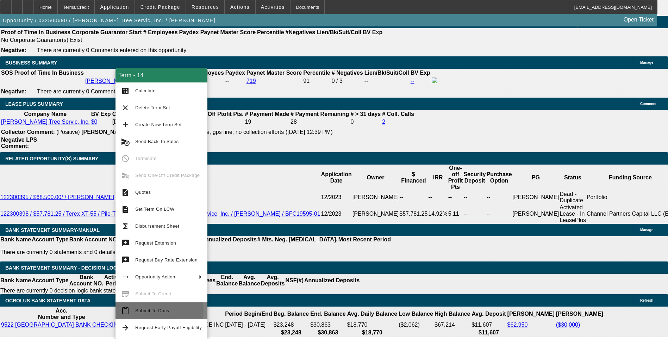
click at [152, 310] on span "Submit To Docs" at bounding box center [152, 310] width 34 height 5
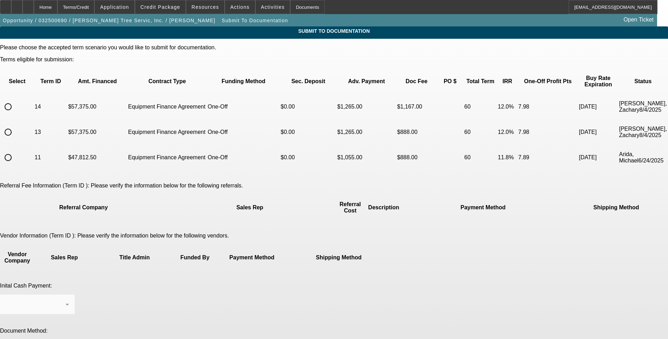
click at [15, 100] on input "radio" at bounding box center [8, 107] width 14 height 14
radio input "true"
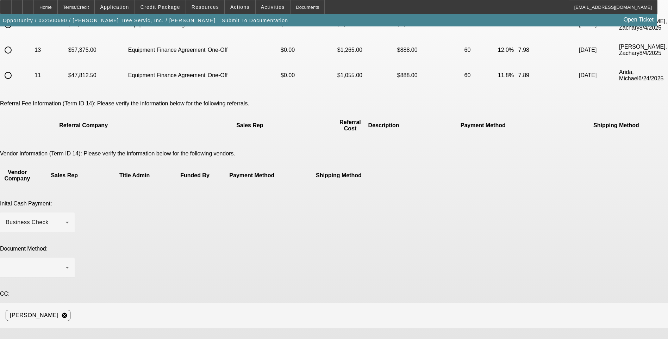
scroll to position [94, 0]
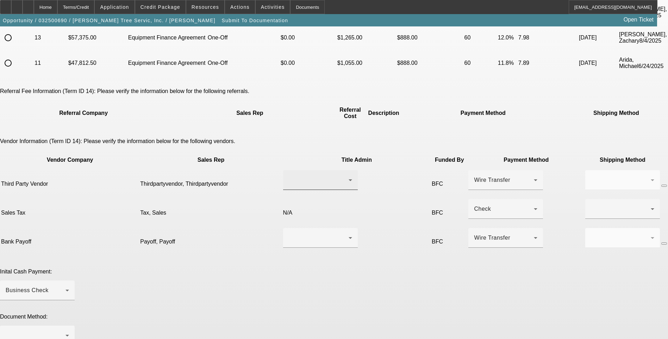
click at [289, 176] on div at bounding box center [319, 180] width 60 height 8
click at [287, 159] on span "Thirdpartyvendor, Thirdpartyvendor" at bounding box center [294, 162] width 70 height 17
click at [664, 186] on icon "button" at bounding box center [664, 186] width 0 height 0
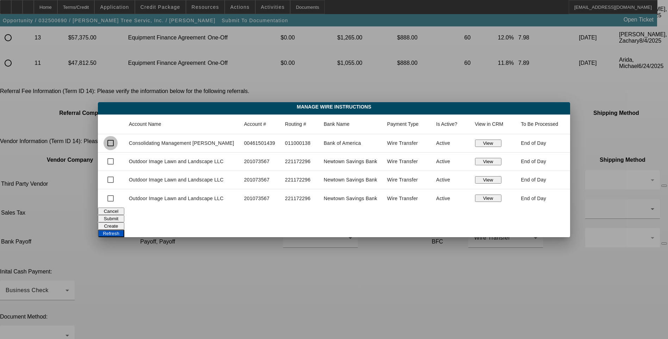
click at [114, 144] on input "checkbox" at bounding box center [111, 143] width 14 height 14
checkbox input "true"
click at [124, 218] on button "Submit" at bounding box center [111, 218] width 26 height 7
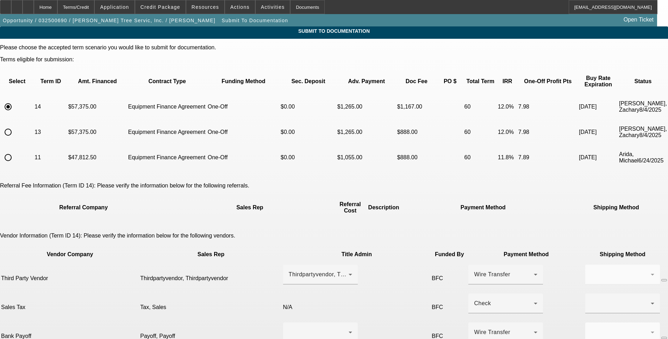
scroll to position [94, 0]
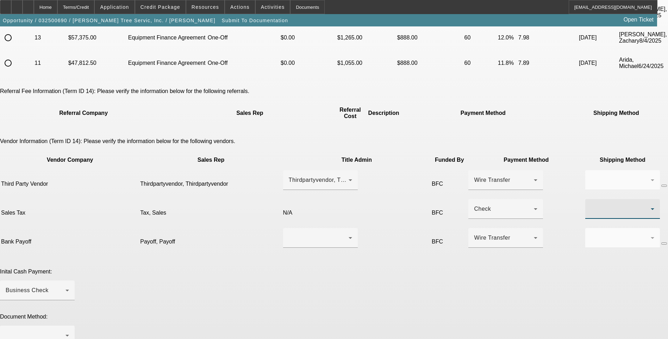
click at [591, 205] on div at bounding box center [621, 209] width 60 height 8
click at [463, 210] on mat-option "Fed Ex" at bounding box center [476, 210] width 75 height 17
click at [319, 234] on div at bounding box center [319, 238] width 60 height 8
click at [311, 223] on mat-option "Payoff, Payoff" at bounding box center [295, 225] width 82 height 17
click at [664, 243] on icon "button" at bounding box center [664, 243] width 0 height 0
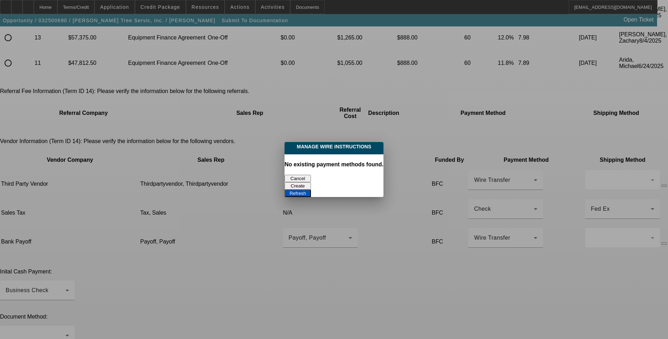
scroll to position [0, 0]
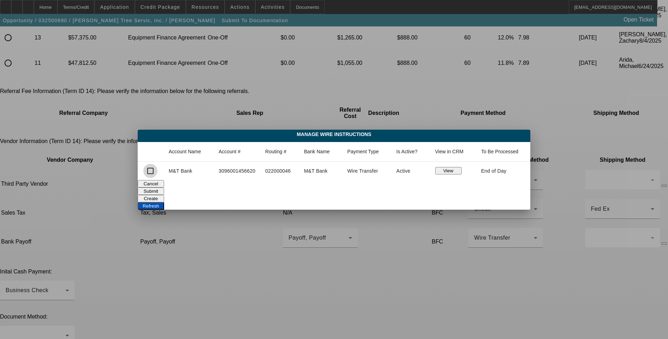
click at [151, 171] on input "checkbox" at bounding box center [150, 171] width 14 height 14
checkbox input "true"
click at [164, 188] on button "Submit" at bounding box center [151, 190] width 26 height 7
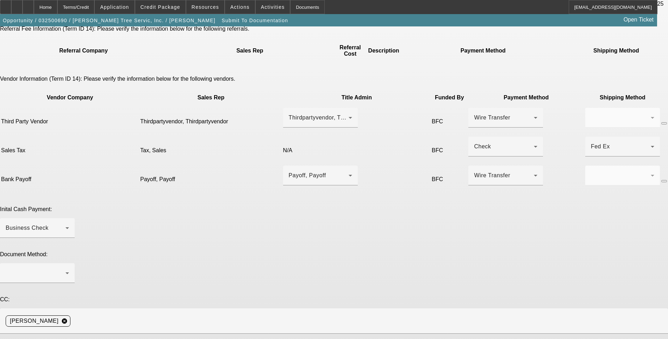
scroll to position [165, 0]
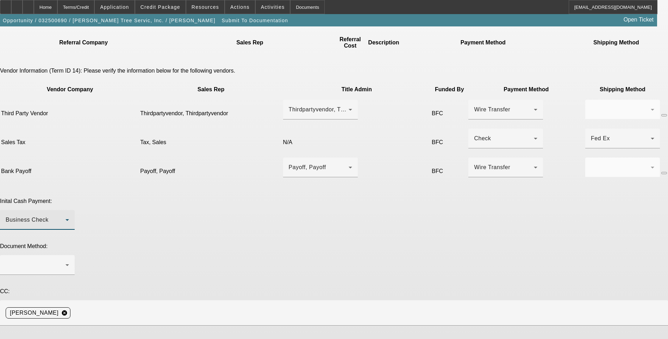
click at [66, 216] on div "Business Check" at bounding box center [36, 220] width 60 height 8
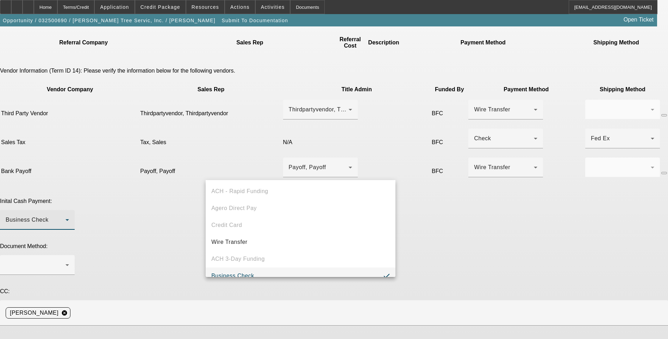
scroll to position [7, 0]
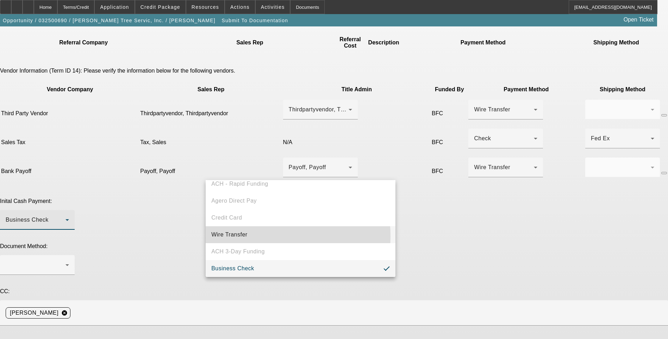
click at [262, 236] on mat-option "Wire Transfer" at bounding box center [301, 234] width 190 height 17
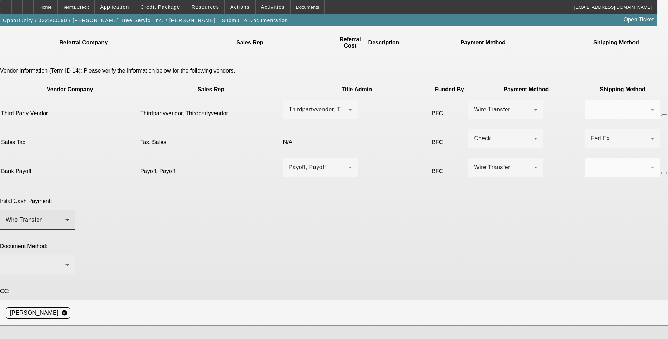
click at [66, 261] on div at bounding box center [36, 265] width 60 height 8
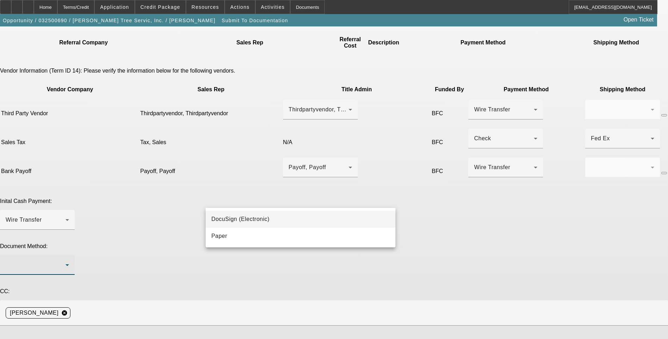
click at [253, 219] on span "DocuSign (Electronic)" at bounding box center [240, 219] width 58 height 8
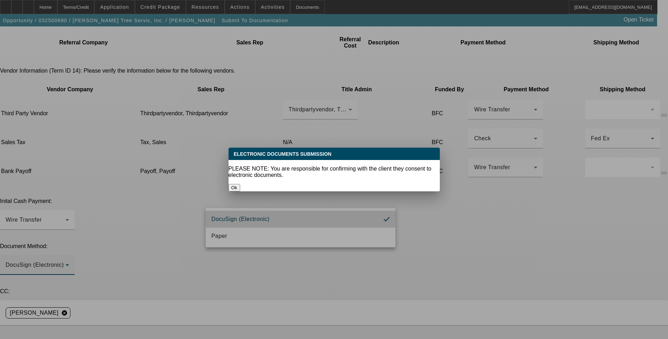
scroll to position [0, 0]
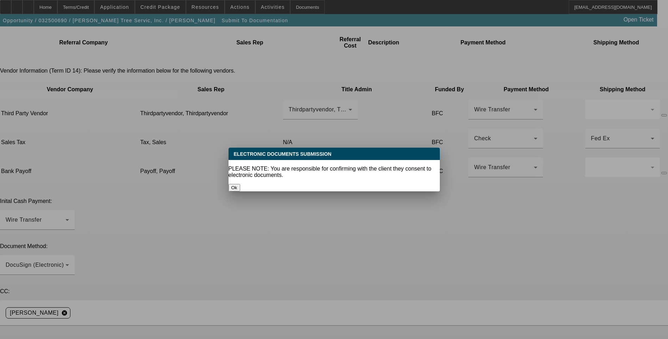
click at [240, 184] on button "Ok" at bounding box center [235, 187] width 12 height 7
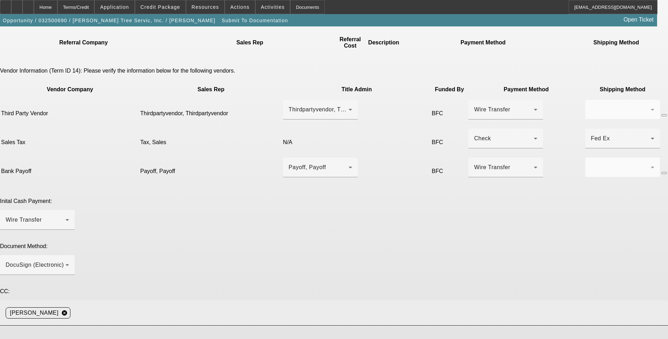
scroll to position [165, 0]
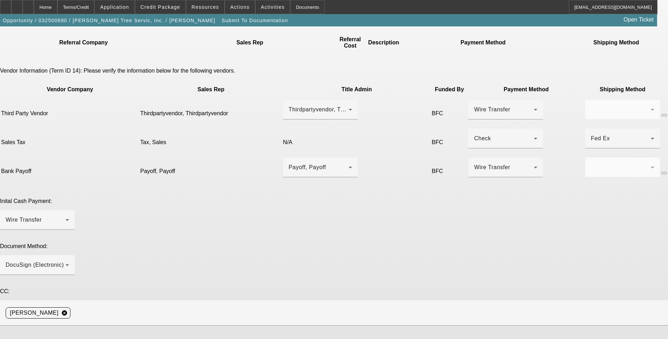
type textarea "S"
type textarea "U"
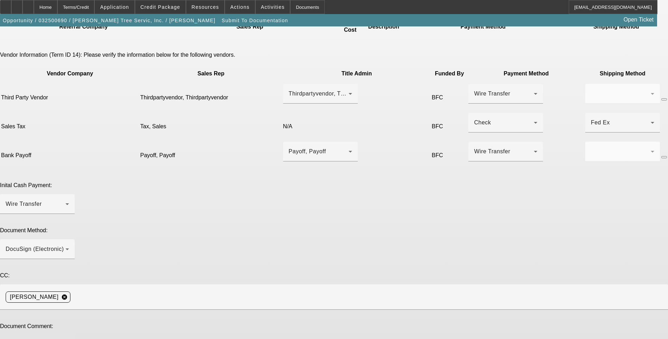
scroll to position [190, 0]
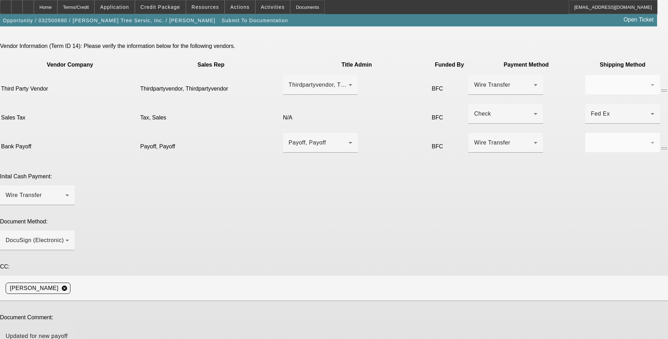
type textarea "Updated for new payoff amount. Signed BOS and up to date payoff letter uploaded."
type textarea "Updated payoff amount."
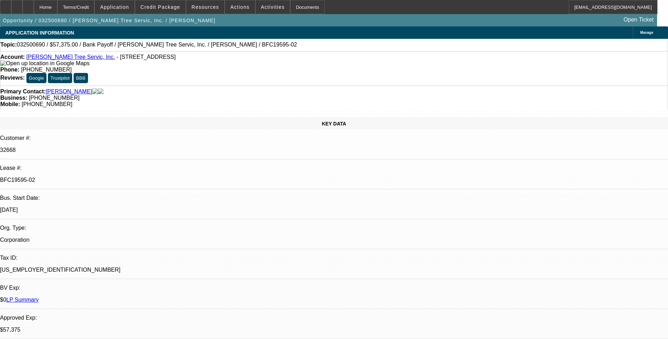
select select "0.1"
select select "0"
select select "3"
select select "0"
select select "6"
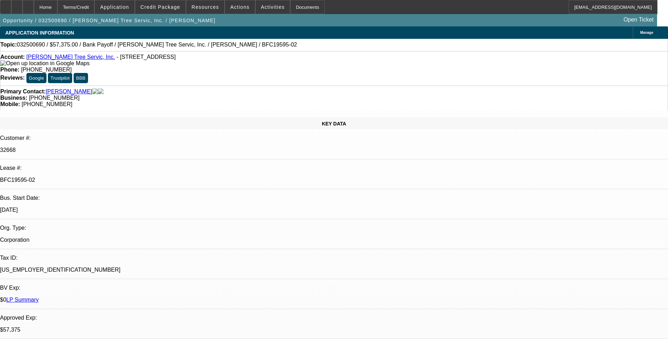
select select "0.1"
select select "0"
select select "3"
select select "0"
select select "6"
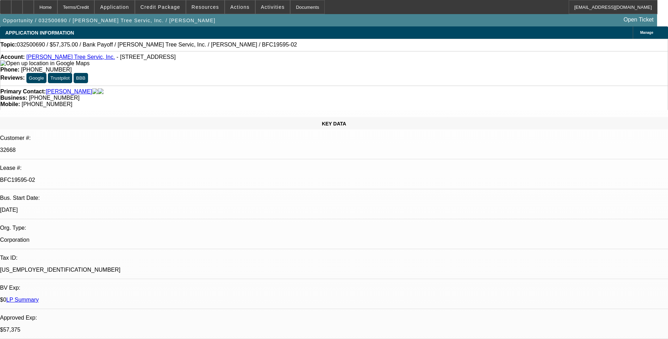
select select "0.1"
select select "0"
select select "3"
select select "0"
select select "6"
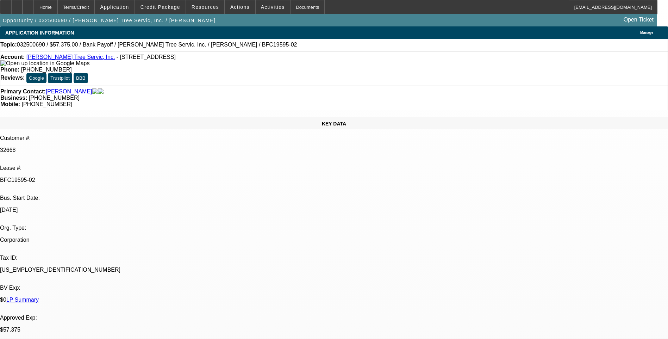
select select "0.1"
select select "0"
select select "3"
select select "0"
select select "6"
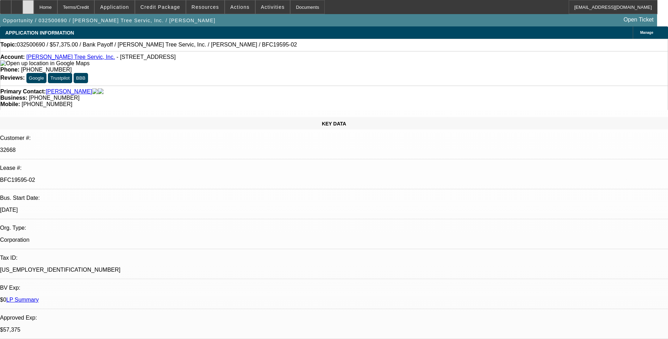
click at [34, 8] on div at bounding box center [28, 7] width 11 height 14
select select "0.1"
select select "0"
select select "0.1"
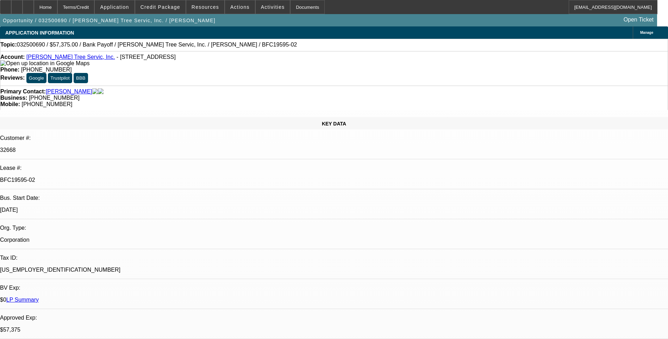
select select "0"
select select "0.1"
select select "0"
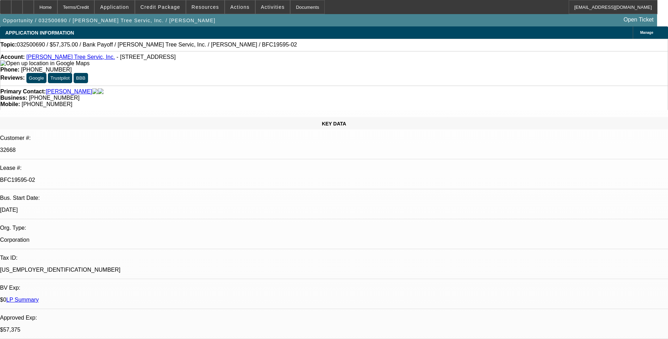
select select "0.1"
select select "0"
select select "1"
select select "3"
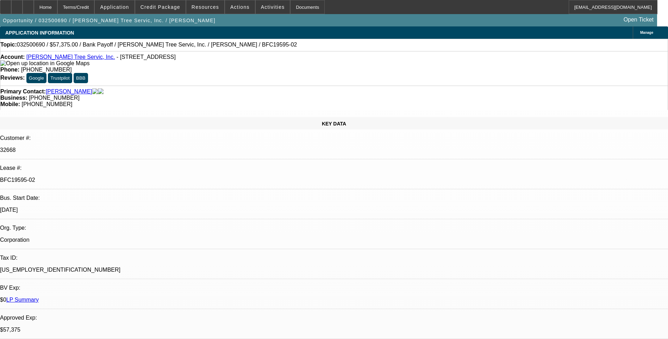
select select "6"
select select "1"
select select "3"
select select "6"
select select "1"
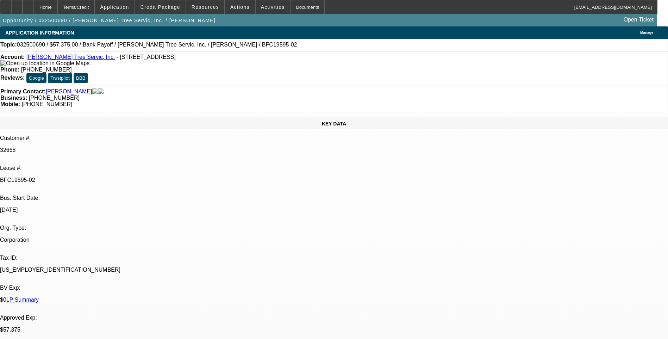
select select "3"
select select "6"
select select "1"
select select "3"
select select "6"
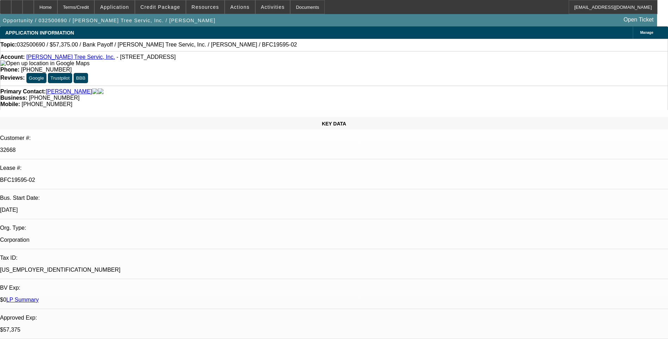
click at [95, 7] on div "Terms/Credit" at bounding box center [75, 7] width 37 height 14
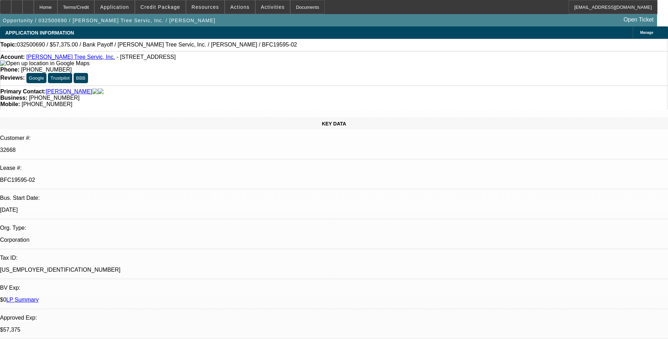
click at [95, 7] on div "Terms/Credit" at bounding box center [75, 7] width 37 height 14
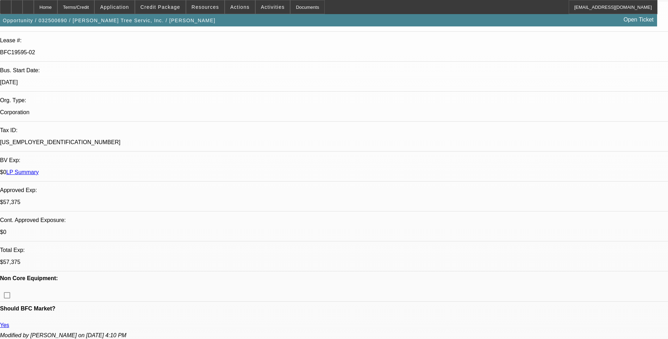
scroll to position [0, 0]
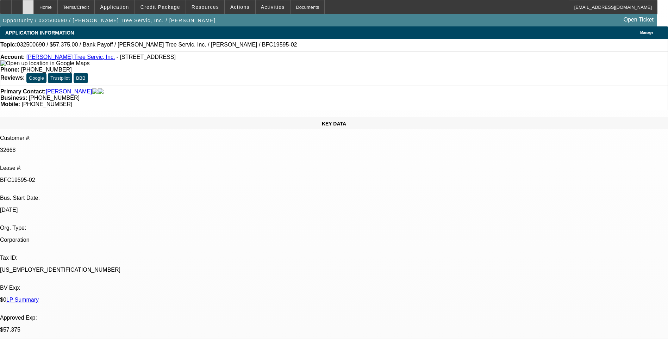
click at [34, 9] on div at bounding box center [28, 7] width 11 height 14
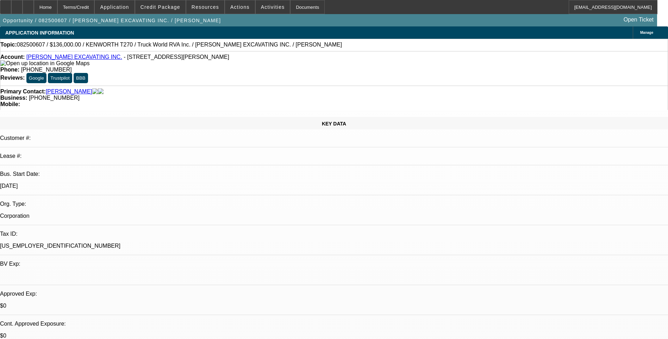
select select "0"
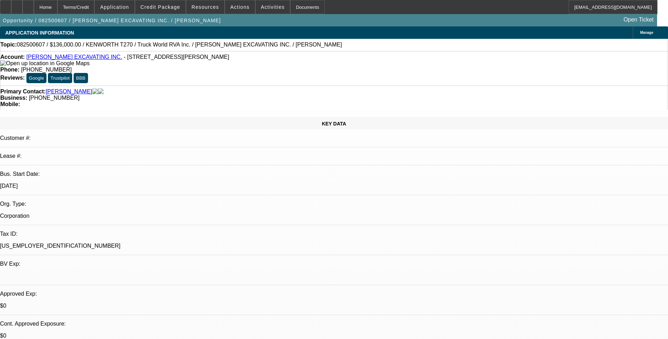
select select "0"
select select "1"
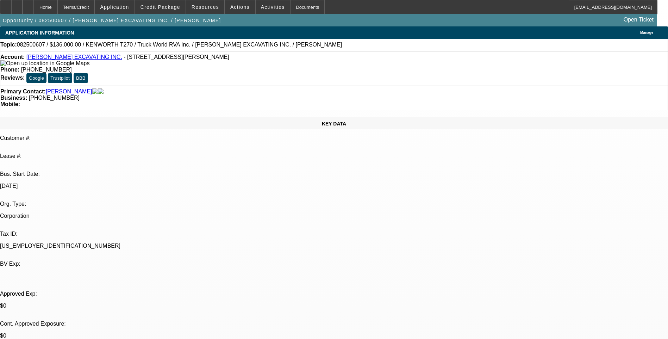
select select "1"
select select "6"
select select "1"
select select "6"
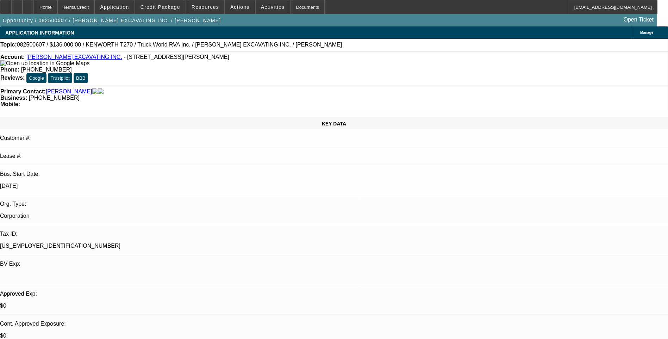
select select "1"
select select "6"
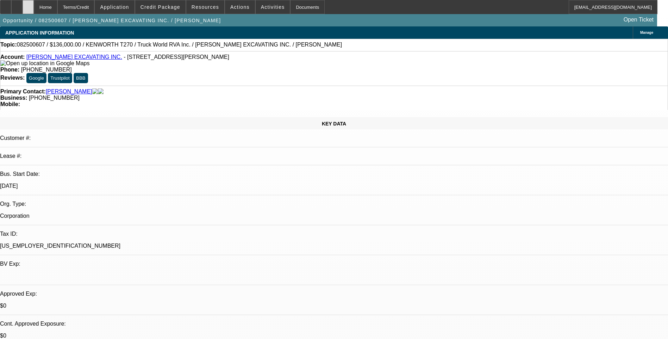
click at [28, 5] on icon at bounding box center [28, 5] width 0 height 0
select select "0"
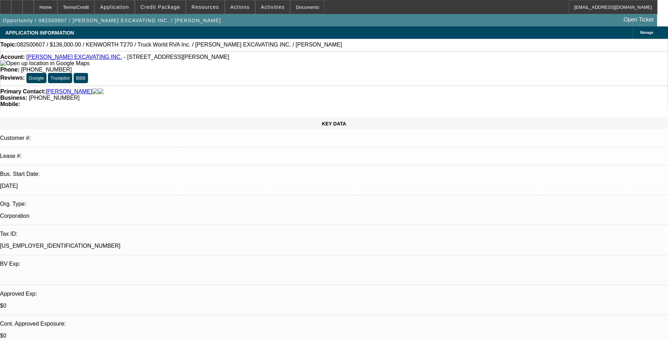
select select "0"
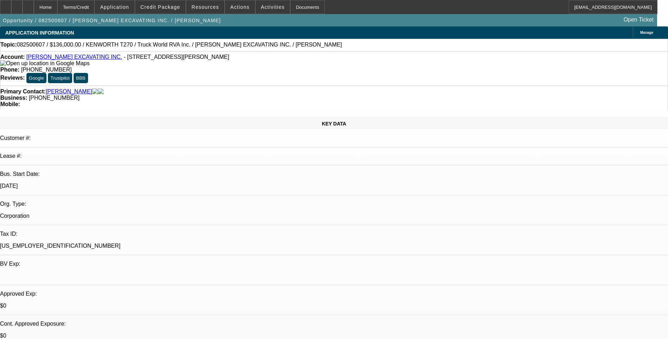
select select "1"
select select "6"
select select "1"
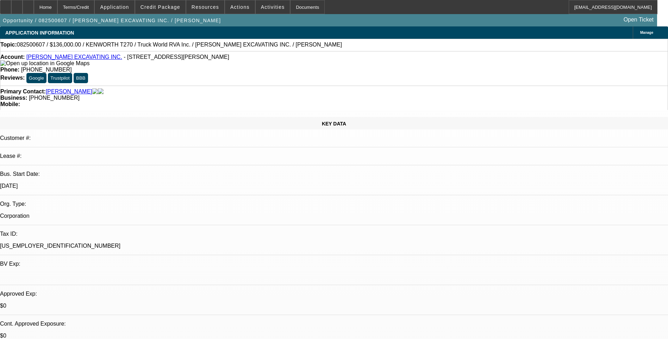
select select "6"
select select "1"
select select "6"
click at [95, 7] on div "Terms/Credit" at bounding box center [75, 7] width 37 height 14
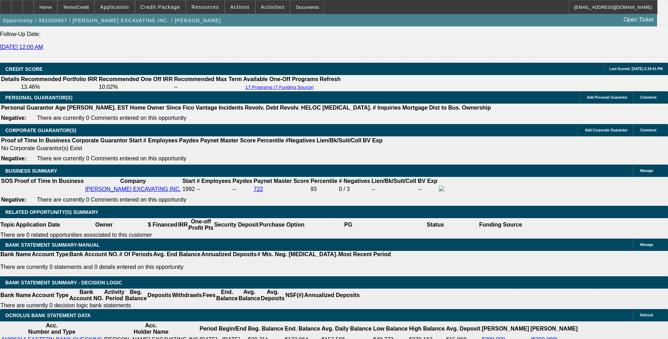
scroll to position [1020, 0]
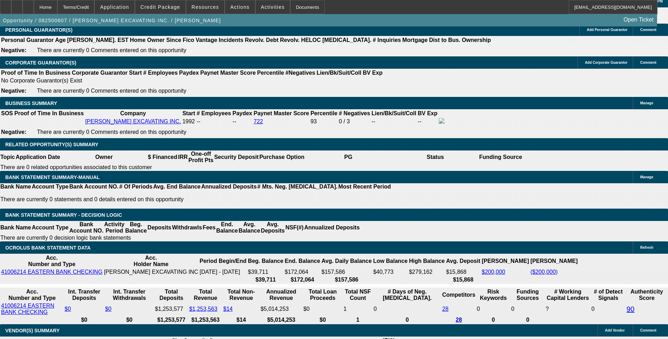
scroll to position [1055, 0]
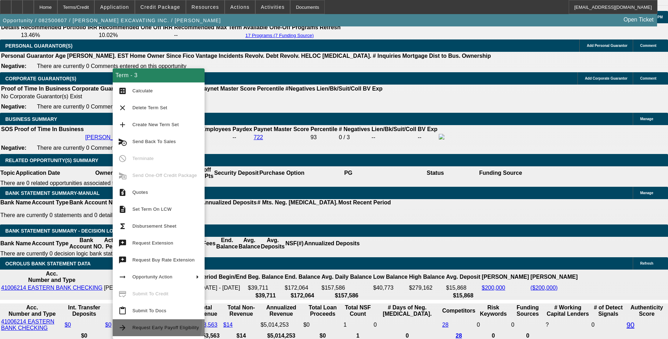
click at [154, 322] on button "arrow_forward Request Early Payoff Eligibility" at bounding box center [159, 327] width 92 height 17
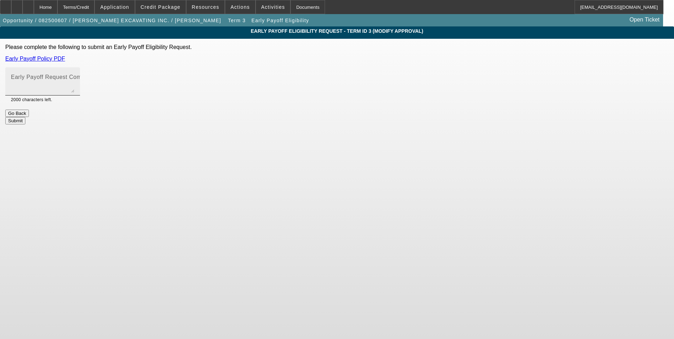
click at [95, 79] on mat-label "Early Payoff Request Comment" at bounding box center [53, 77] width 84 height 6
click at [74, 79] on textarea "Early Payoff Request Comment" at bounding box center [42, 84] width 63 height 17
type textarea "Customer is requesting early payoff. This should go to docs upon approval. Than…"
click at [25, 117] on button "Submit" at bounding box center [15, 120] width 20 height 7
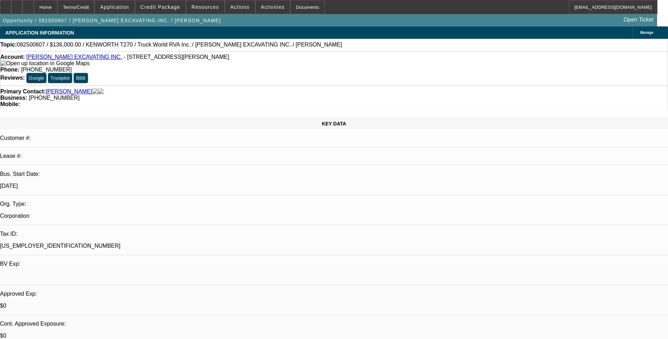
select select "0"
select select "6"
select select "0"
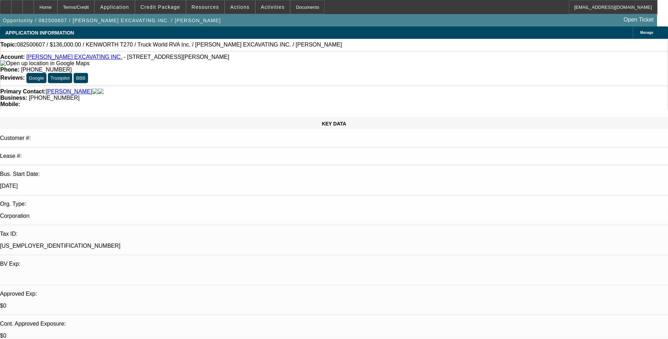
select select "0"
select select "6"
select select "0"
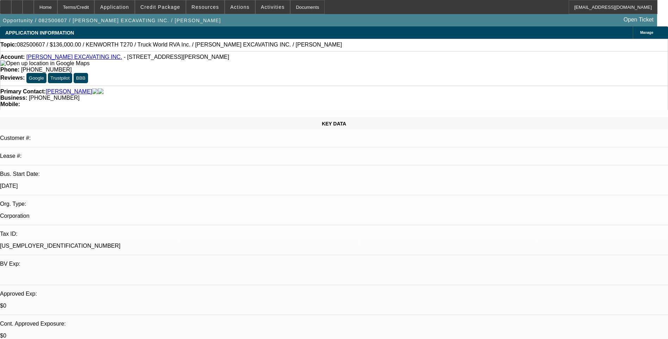
select select "0"
select select "6"
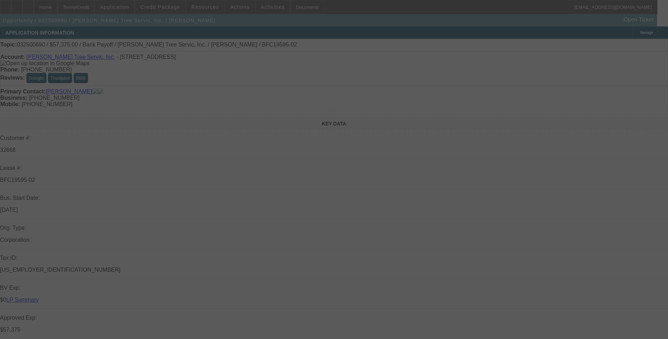
select select "0.1"
select select "0"
select select "0.1"
select select "0"
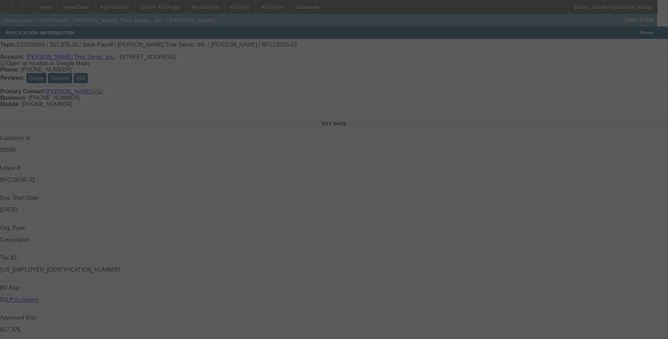
select select "0"
select select "0.1"
select select "0"
select select "0.1"
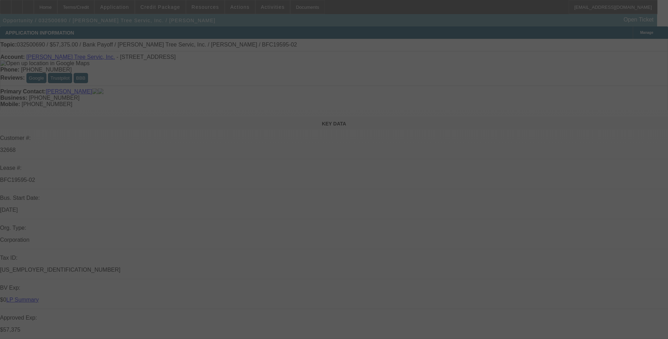
select select "0"
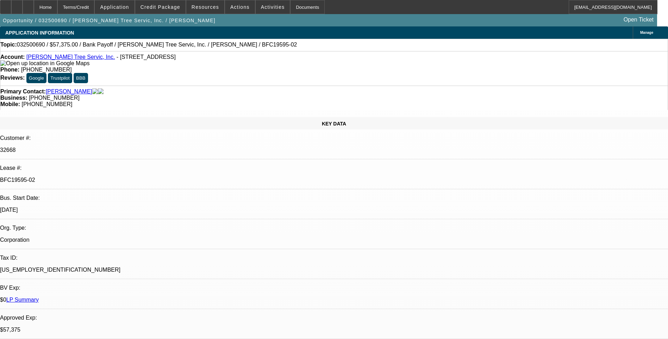
select select "1"
select select "3"
select select "6"
select select "1"
select select "3"
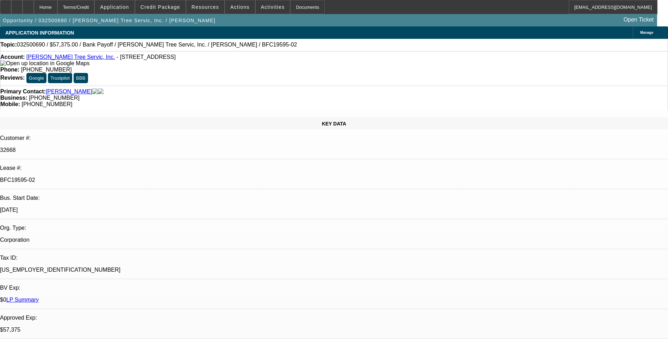
select select "6"
select select "1"
select select "3"
select select "6"
select select "1"
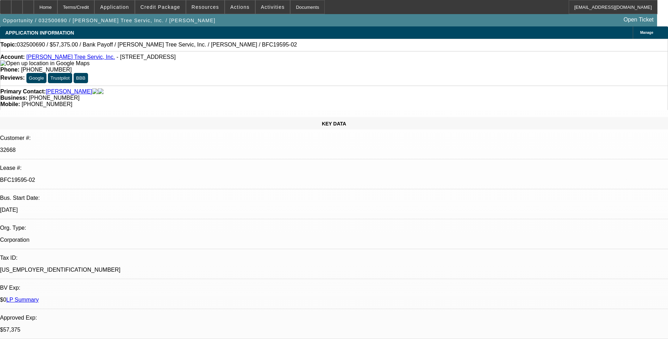
select select "3"
select select "6"
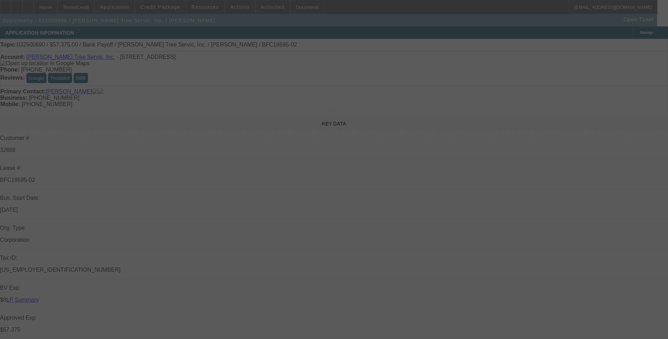
select select "0.1"
select select "0"
select select "0.1"
select select "0"
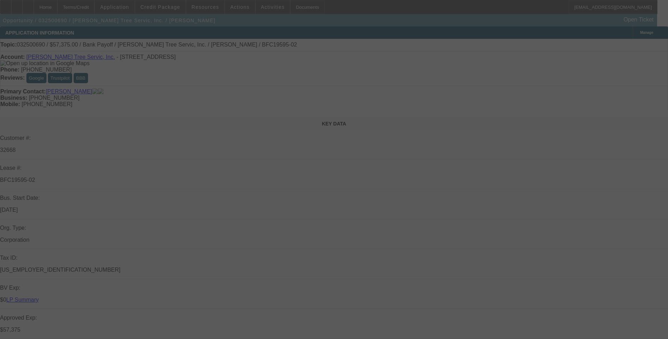
select select "0"
select select "0.1"
select select "0"
select select "0.1"
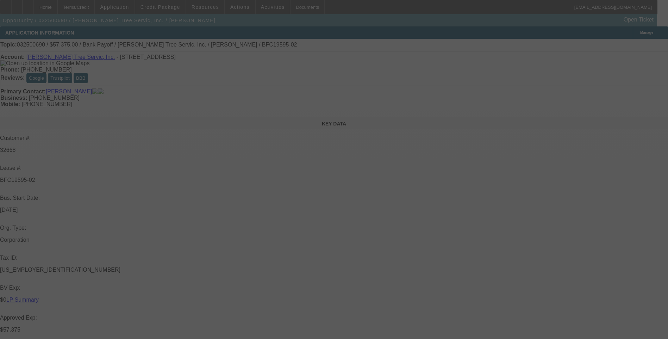
select select "0"
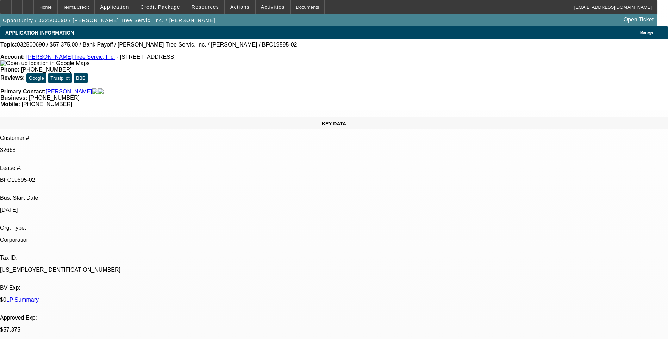
select select "1"
select select "3"
select select "6"
select select "1"
select select "3"
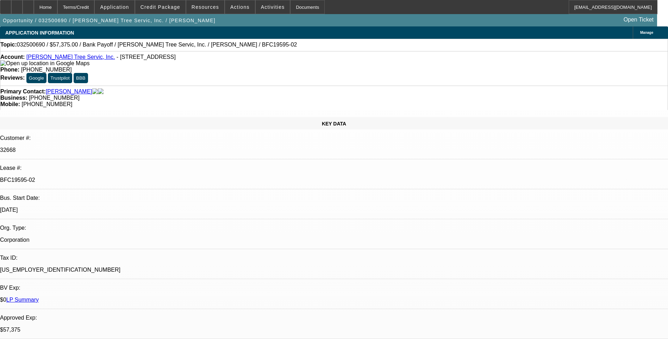
select select "6"
select select "1"
select select "3"
select select "6"
select select "1"
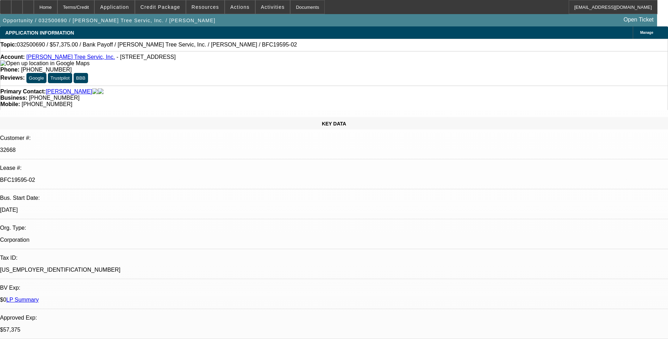
select select "3"
select select "6"
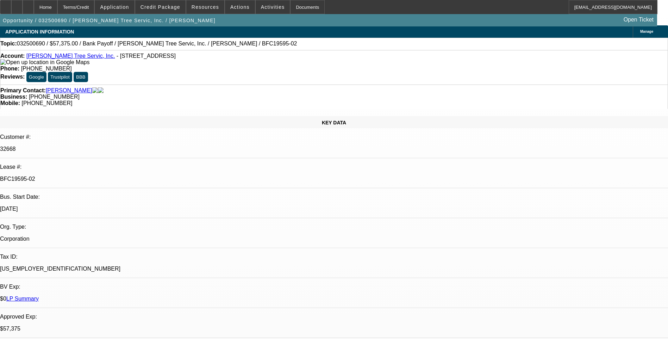
scroll to position [0, 0]
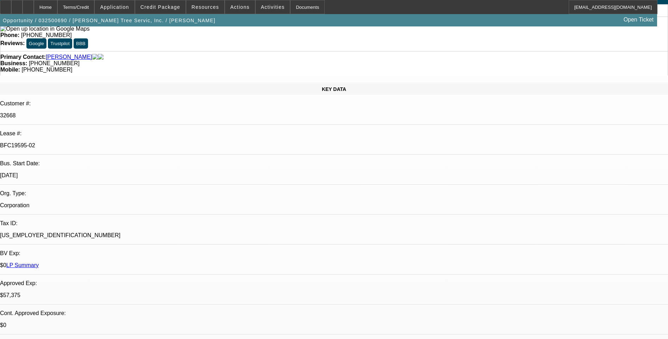
scroll to position [0, 0]
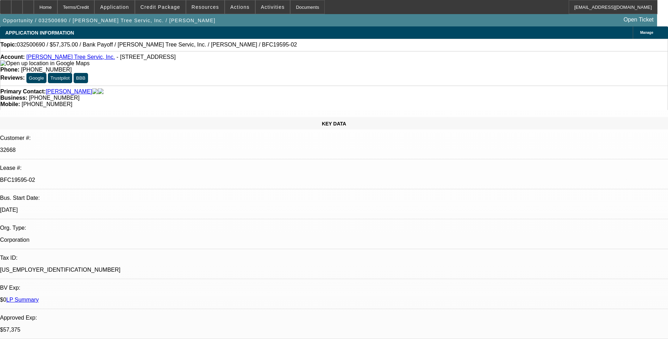
click at [440, 86] on div "Primary Contact: Dobel, Riley Business: (508) 367-4141 Mobile: (508) 332-0175" at bounding box center [334, 98] width 668 height 24
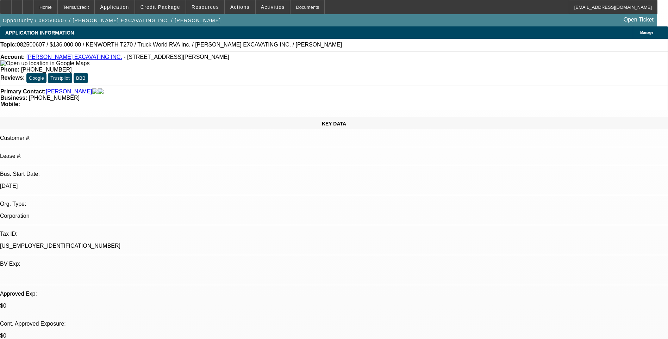
select select "0"
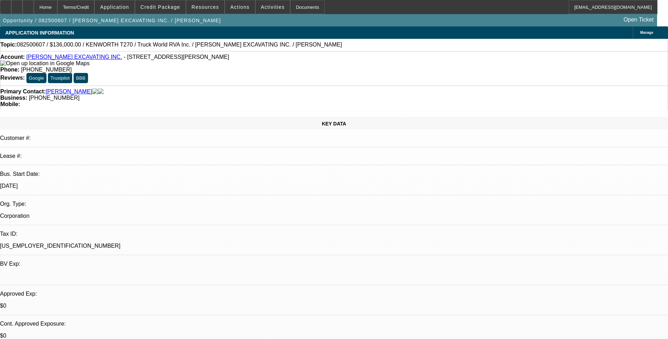
select select "0"
select select "1"
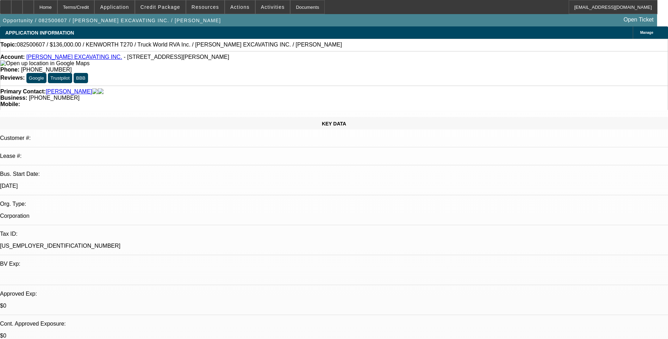
select select "1"
select select "6"
select select "1"
select select "6"
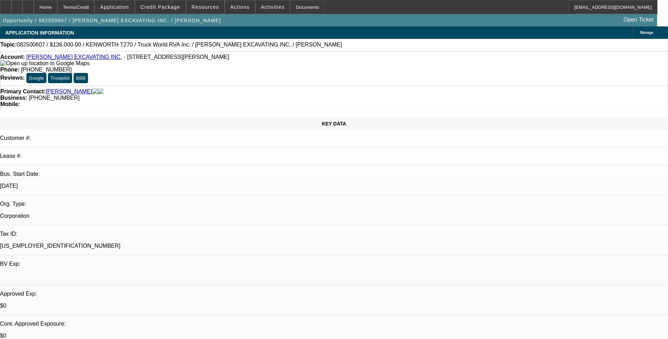
select select "1"
select select "6"
click at [93, 7] on div "Terms/Credit" at bounding box center [75, 7] width 37 height 14
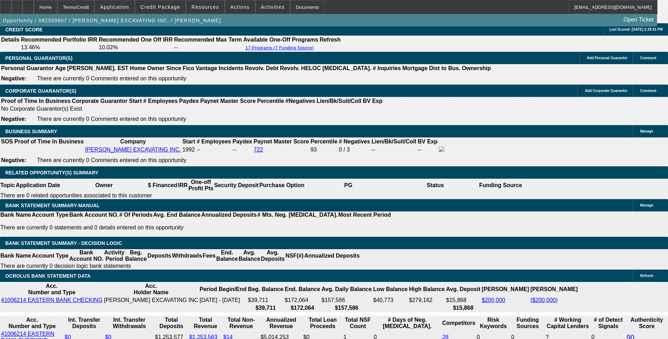
scroll to position [1055, 0]
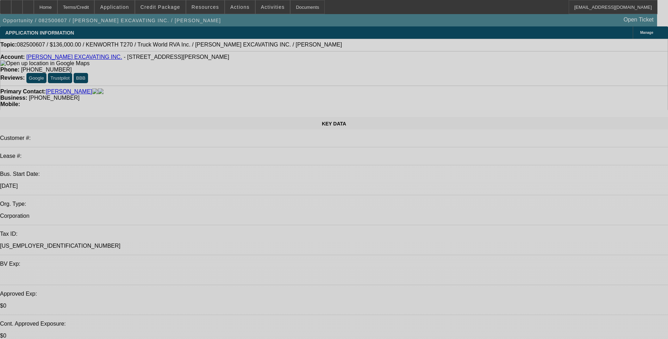
select select "0"
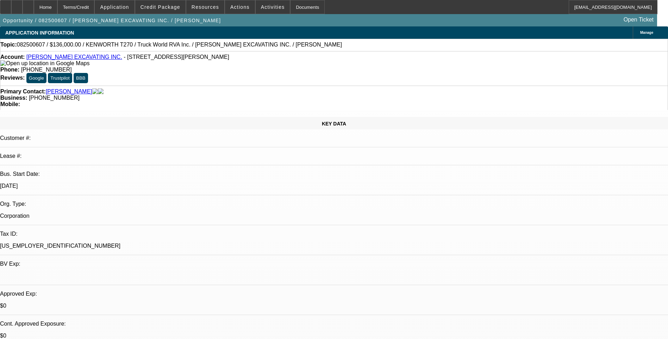
select select "0"
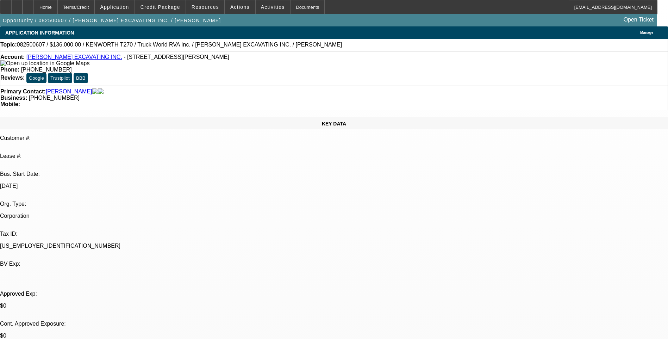
select select "0"
select select "1"
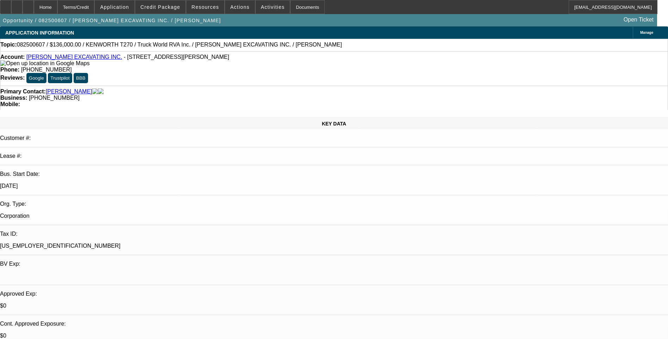
select select "6"
select select "1"
select select "6"
select select "1"
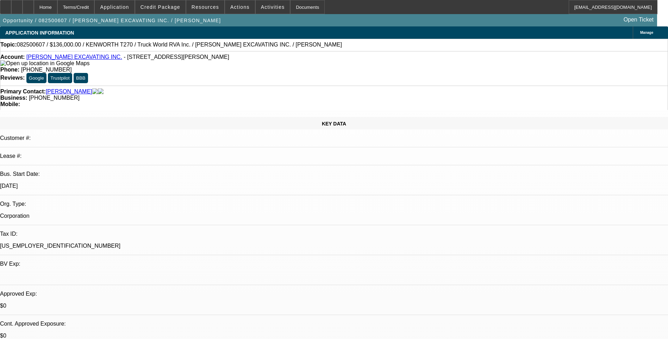
select select "1"
select select "6"
click at [440, 51] on div "Topic: 082500607 / $136,000.00 / KENWORTH T270 / Truck World RVA Inc. / RODENHI…" at bounding box center [334, 45] width 668 height 12
click at [95, 11] on div "Terms/Credit" at bounding box center [75, 7] width 37 height 14
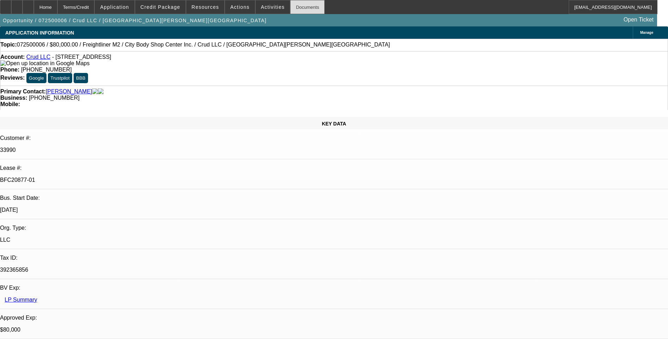
select select "0"
select select "2"
select select "0"
select select "2"
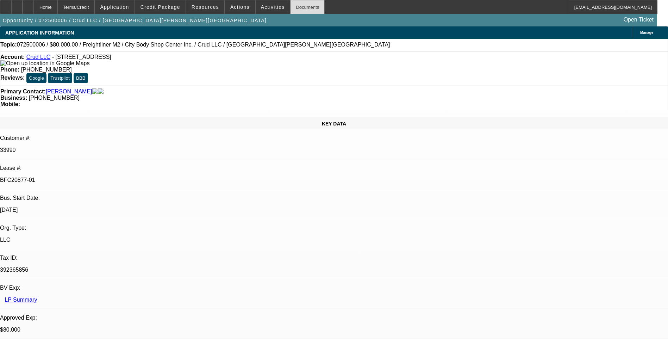
select select "0"
select select "2"
select select "0"
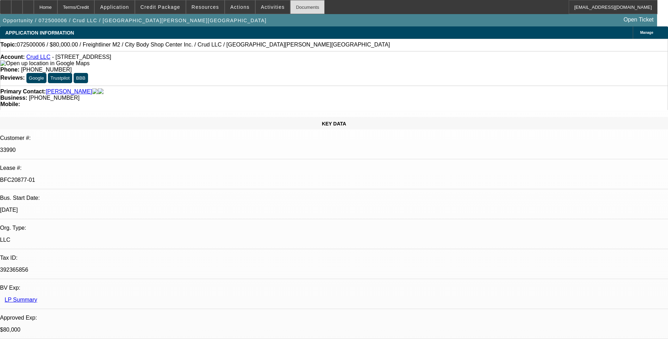
select select "2"
select select "0"
select select "1"
select select "2"
select select "6"
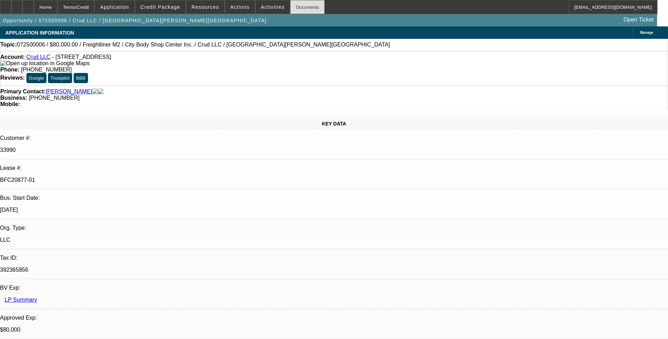
select select "1"
select select "2"
select select "6"
select select "1"
select select "2"
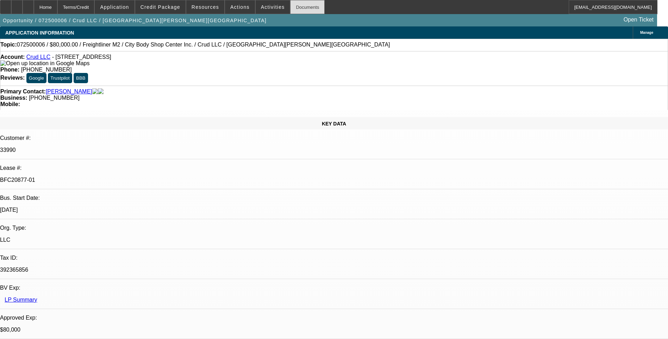
select select "6"
select select "1"
select select "2"
select select "6"
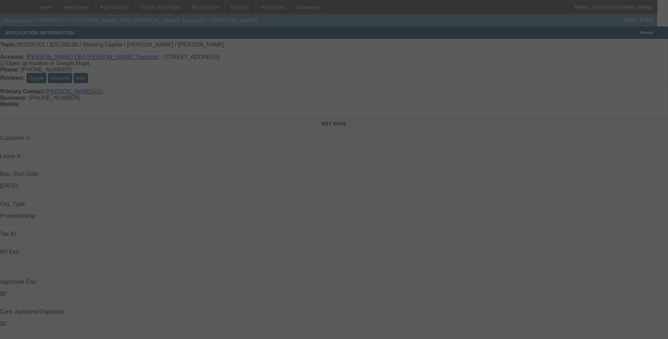
select select "0"
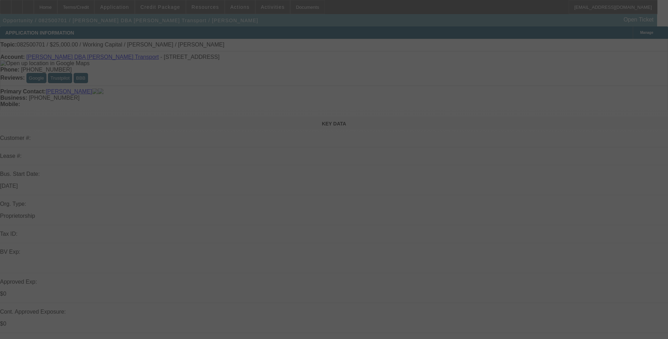
select select "0"
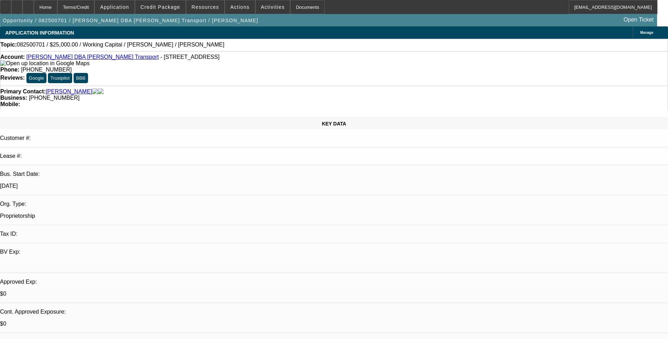
select select "1"
select select "2"
select select "6"
select select "1"
select select "2"
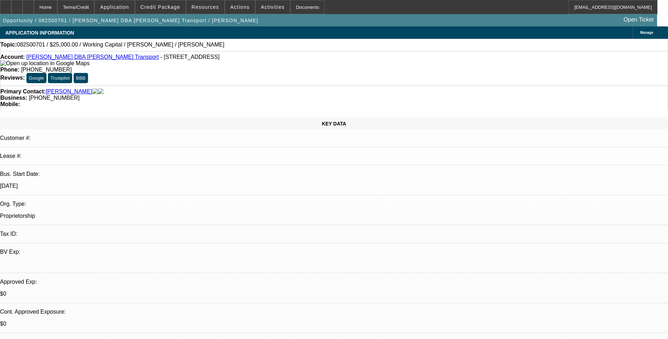
select select "6"
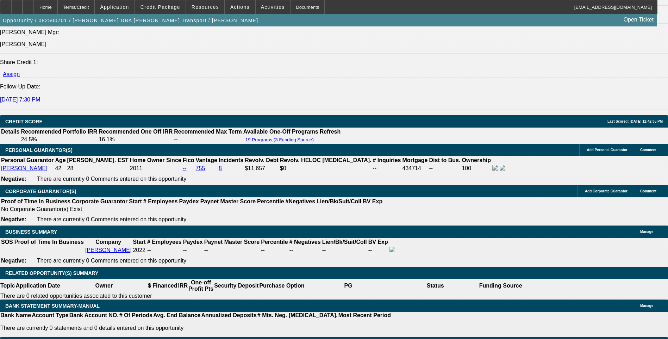
scroll to position [951, 0]
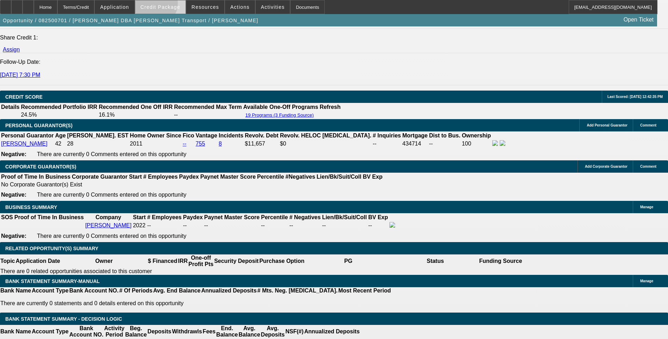
click at [165, 5] on span "Credit Package" at bounding box center [161, 7] width 40 height 6
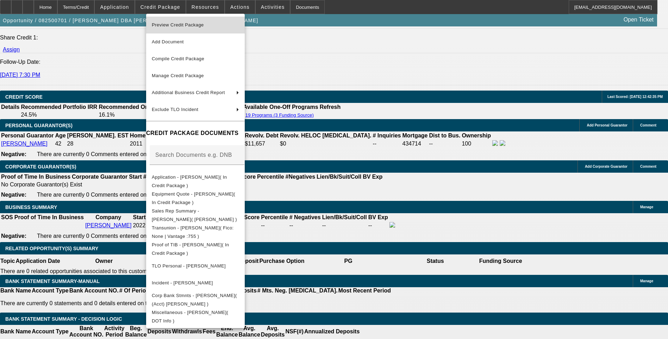
click at [198, 27] on span "Preview Credit Package" at bounding box center [178, 24] width 52 height 5
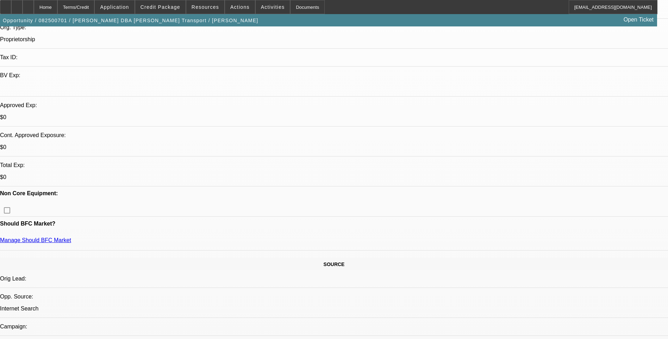
scroll to position [0, 0]
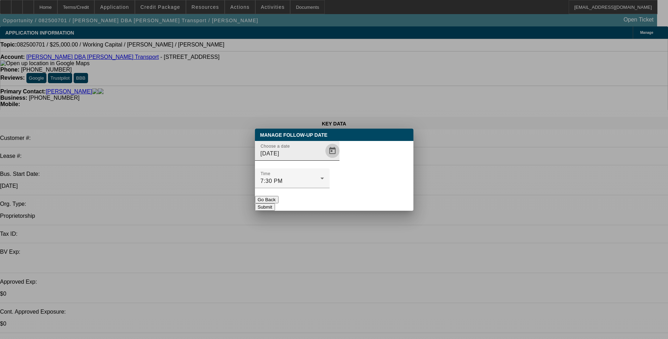
click at [324, 159] on span "Open calendar" at bounding box center [332, 150] width 17 height 17
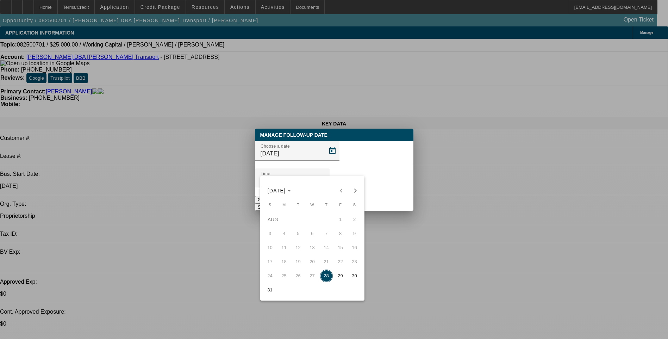
click at [341, 279] on span "29" at bounding box center [340, 276] width 13 height 13
type input "8/29/2025"
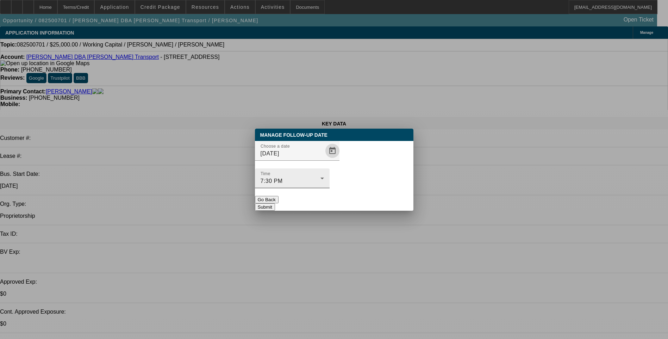
drag, startPoint x: 365, startPoint y: 187, endPoint x: 362, endPoint y: 173, distance: 14.0
click at [275, 203] on button "Submit" at bounding box center [265, 206] width 20 height 7
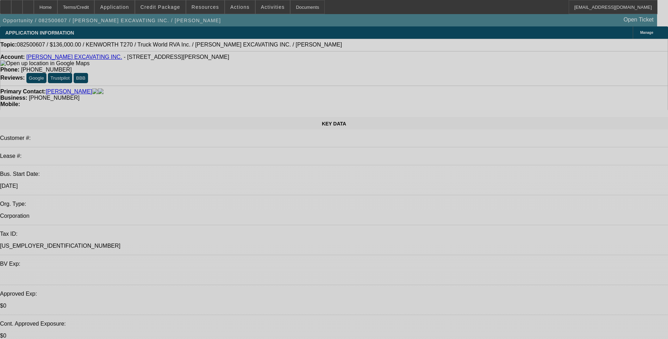
select select "0"
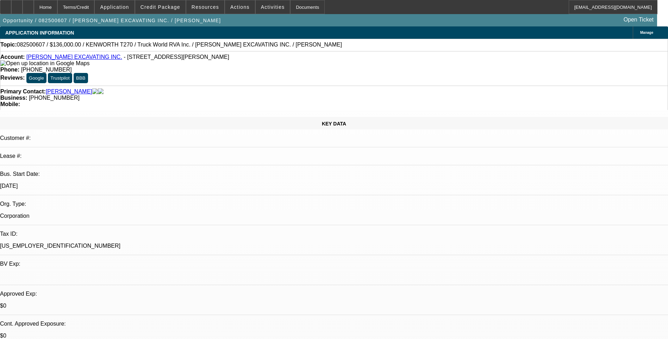
select select "0"
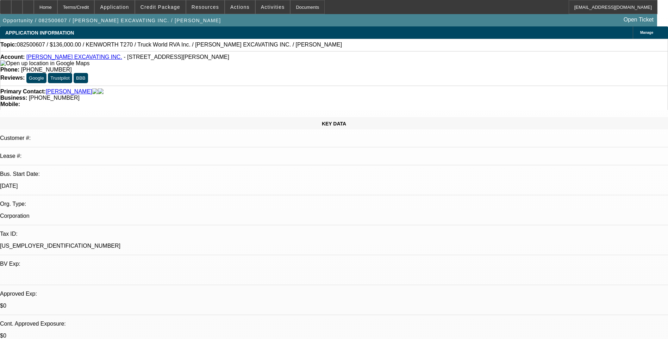
select select "0"
select select "1"
select select "6"
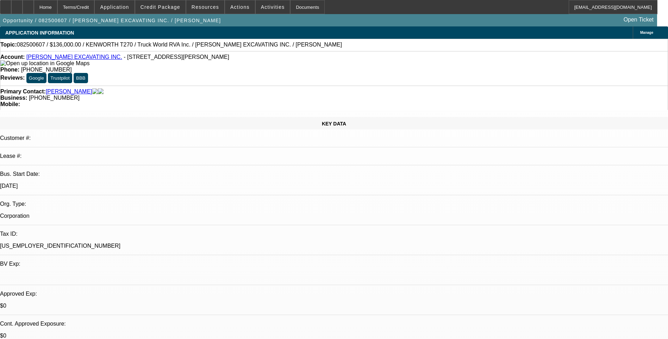
select select "1"
select select "6"
select select "1"
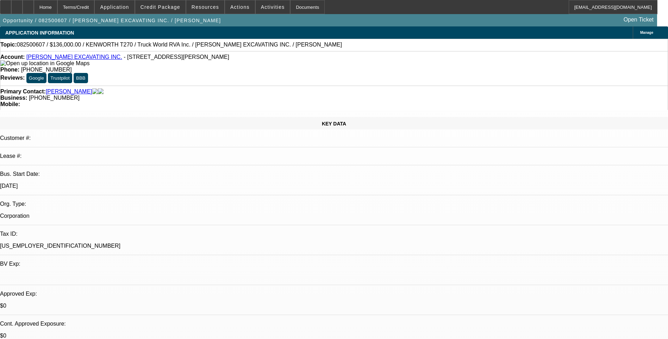
select select "6"
click at [95, 9] on div "Terms/Credit" at bounding box center [75, 7] width 37 height 14
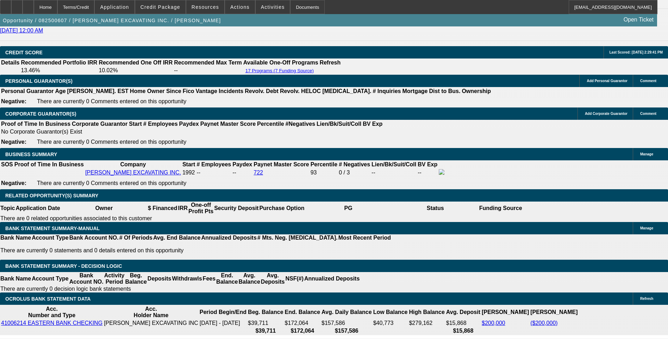
scroll to position [1055, 0]
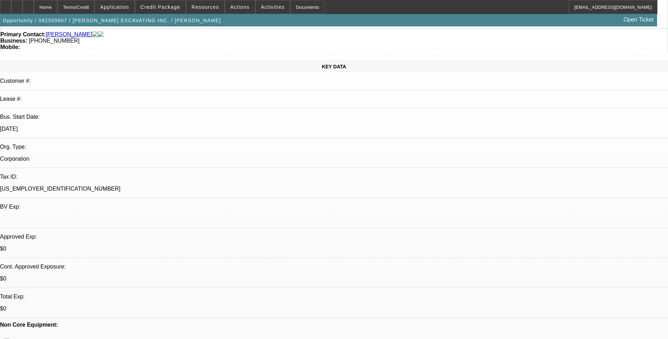
scroll to position [0, 0]
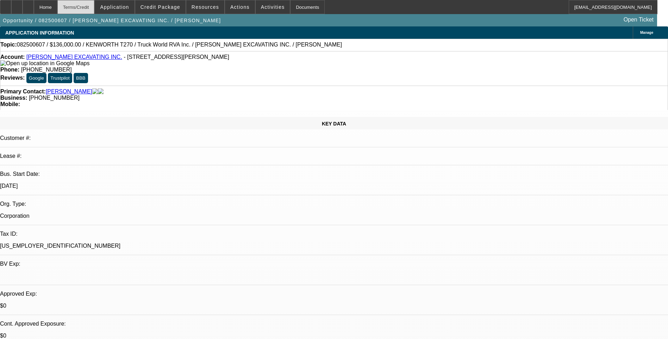
click at [95, 7] on div "Terms/Credit" at bounding box center [75, 7] width 37 height 14
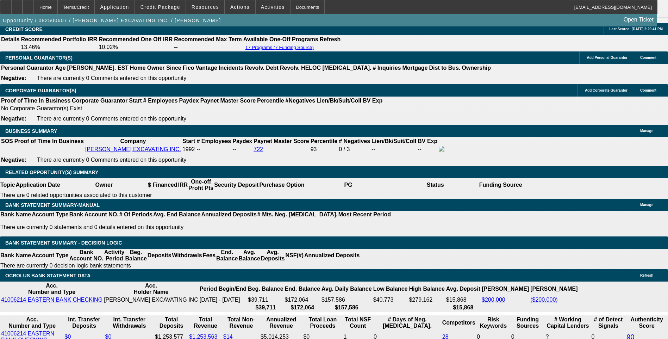
scroll to position [1055, 0]
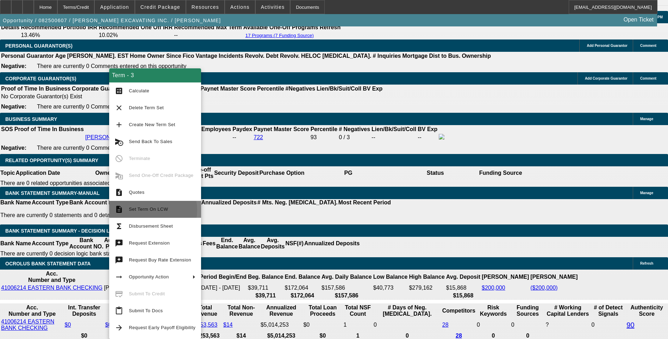
click at [146, 210] on span "Set Term On LCW" at bounding box center [148, 208] width 39 height 5
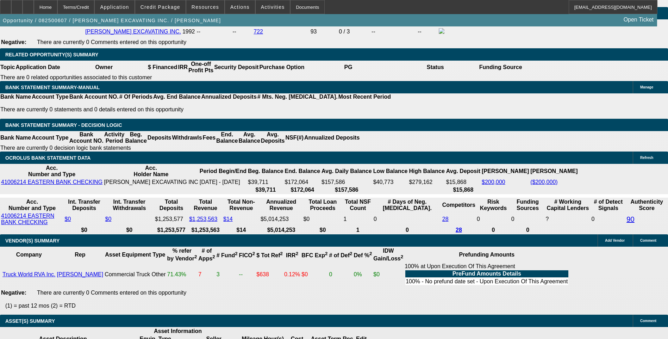
scroll to position [1231, 0]
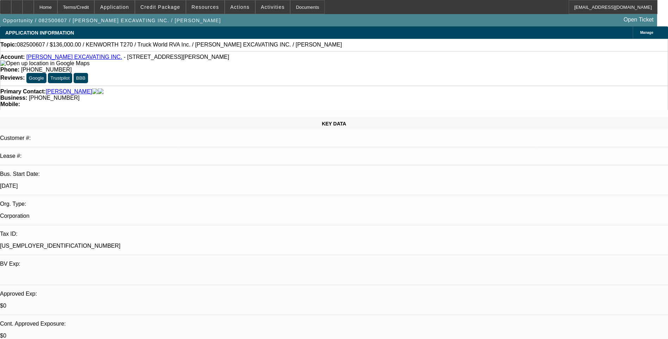
select select "0"
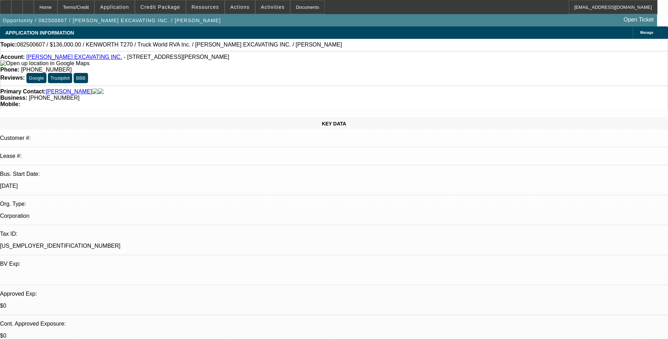
select select "0"
select select "1"
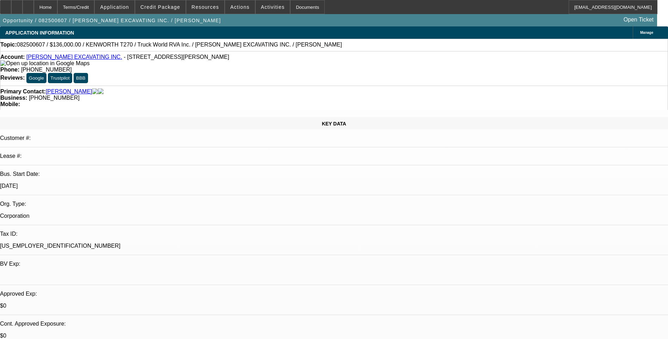
select select "1"
select select "6"
select select "1"
select select "6"
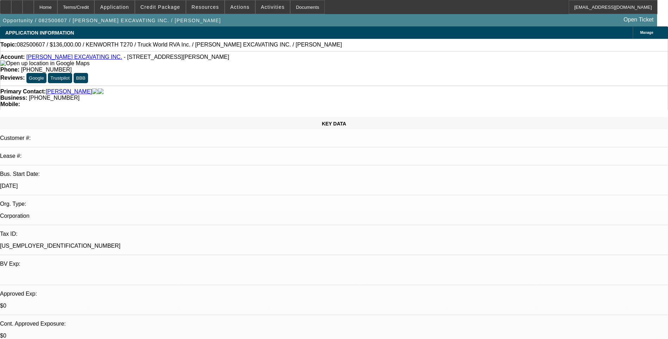
select select "1"
select select "6"
click at [180, 8] on span "Credit Package" at bounding box center [161, 7] width 40 height 6
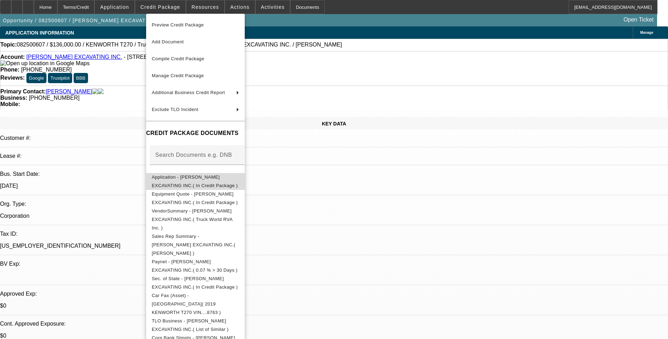
click at [212, 179] on span "Application - RODENHISER EXCAVATING INC.( In Credit Package )" at bounding box center [195, 181] width 86 height 14
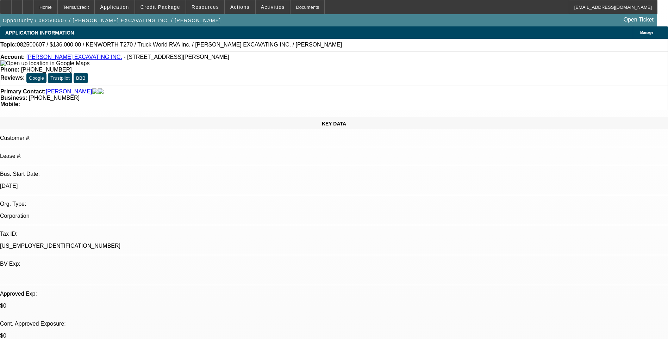
click at [71, 60] on link "[PERSON_NAME] EXCAVATING INC." at bounding box center [74, 57] width 96 height 6
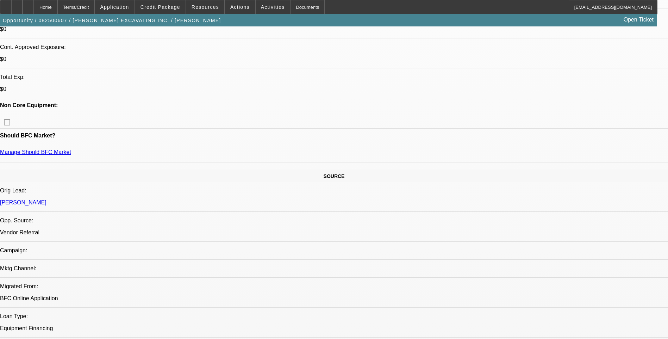
scroll to position [282, 0]
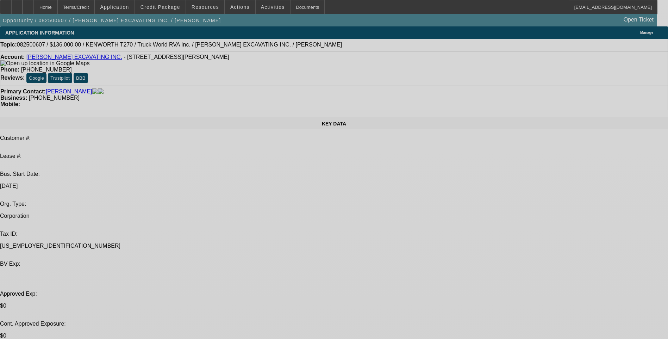
select select "0"
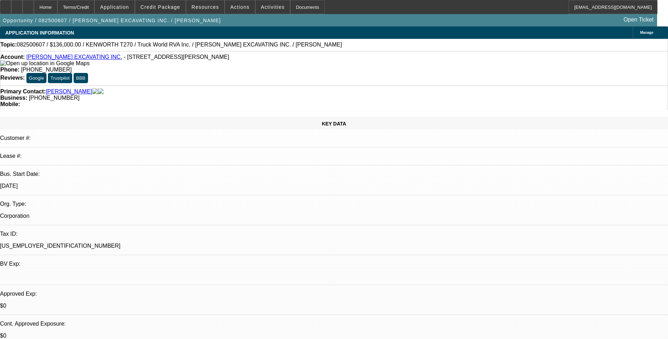
select select "0"
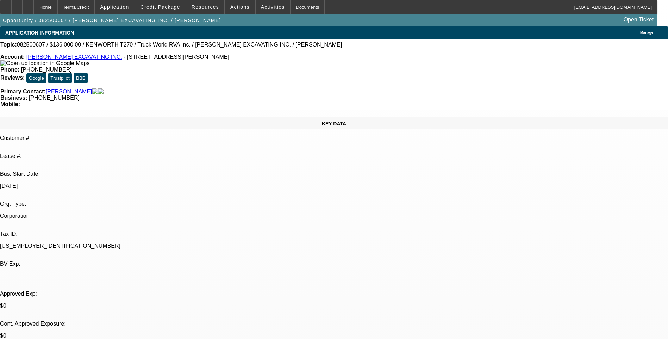
select select "0"
select select "1"
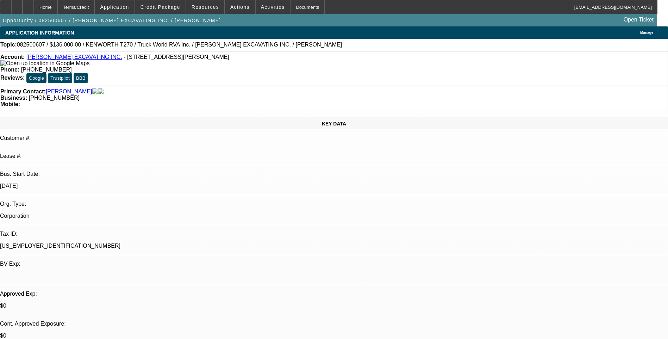
select select "6"
select select "1"
select select "6"
select select "1"
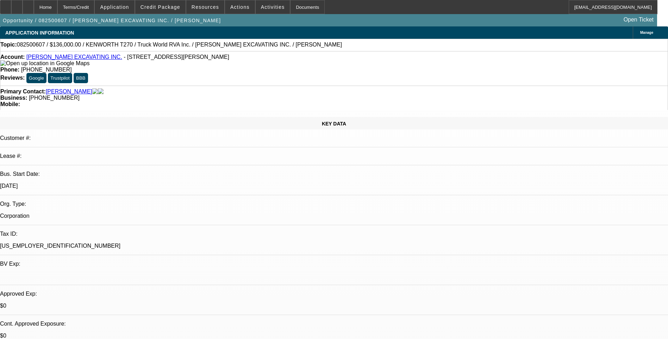
select select "1"
select select "6"
click at [93, 10] on div "Terms/Credit" at bounding box center [75, 7] width 37 height 14
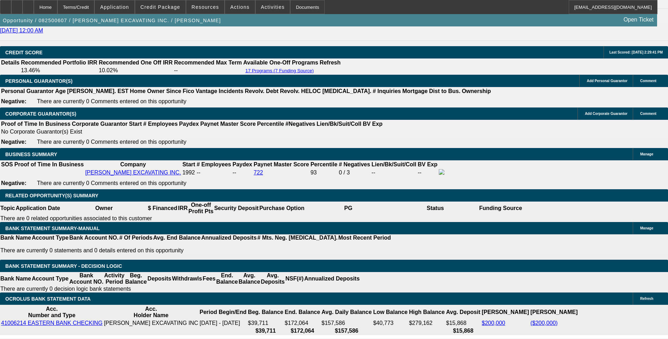
scroll to position [1055, 0]
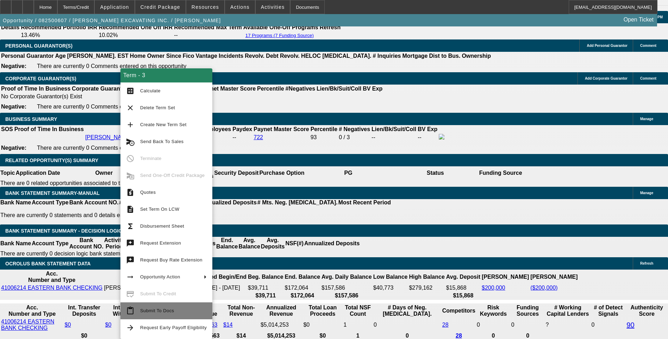
click at [153, 313] on span "Submit To Docs" at bounding box center [173, 311] width 67 height 8
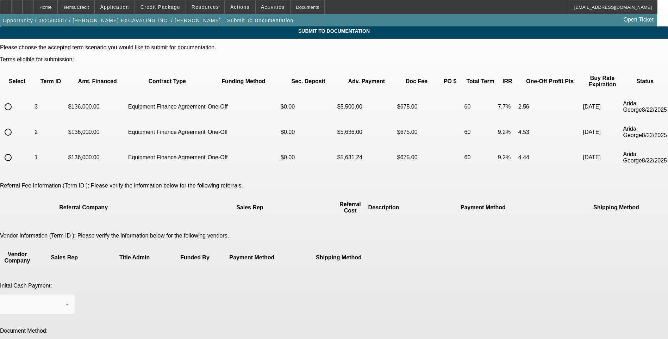
click at [15, 100] on input "radio" at bounding box center [8, 107] width 14 height 14
radio input "true"
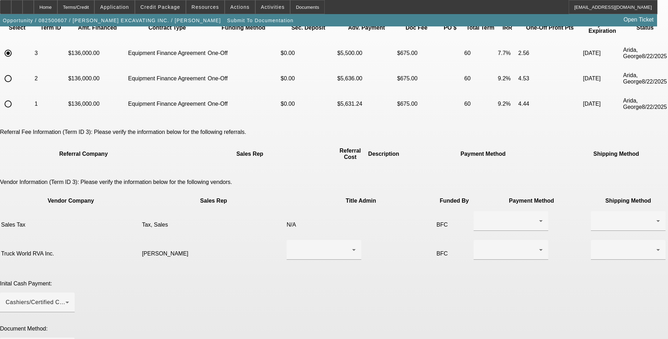
scroll to position [70, 0]
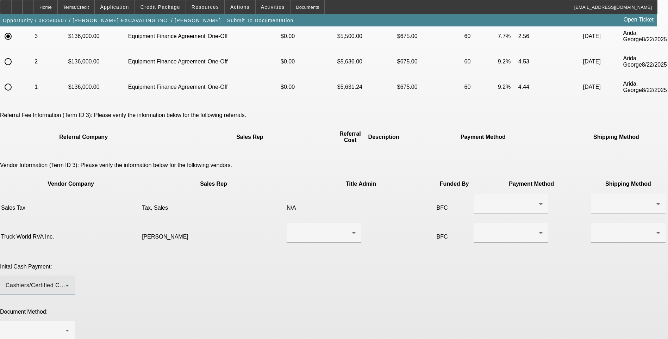
click at [66, 281] on div "Cashiers/Certified Check" at bounding box center [36, 285] width 60 height 8
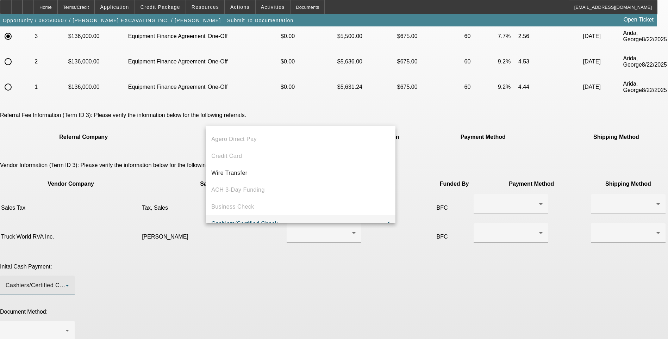
scroll to position [27, 0]
click at [75, 182] on div at bounding box center [334, 169] width 668 height 339
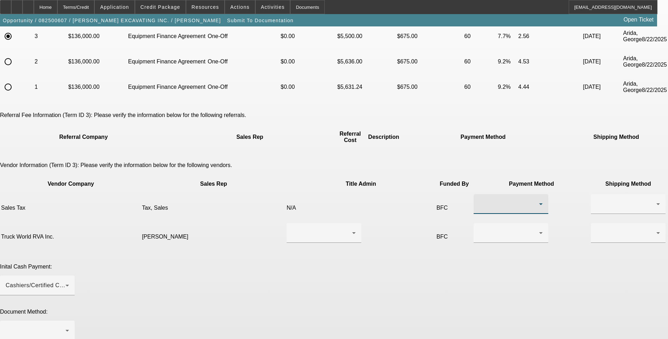
click at [480, 200] on div at bounding box center [510, 204] width 60 height 8
click at [412, 189] on mat-option "Check" at bounding box center [407, 186] width 75 height 17
click at [597, 200] on div at bounding box center [627, 204] width 60 height 8
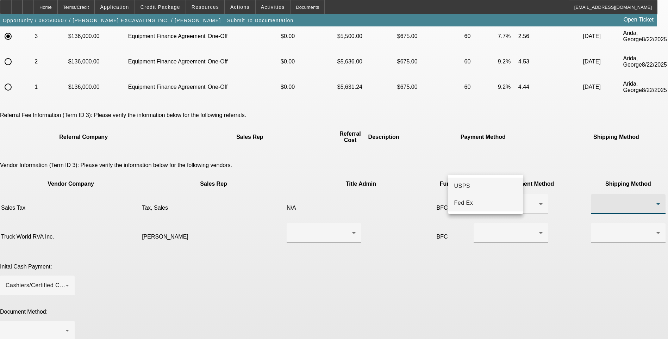
click at [468, 206] on span "Fed Ex" at bounding box center [463, 203] width 19 height 8
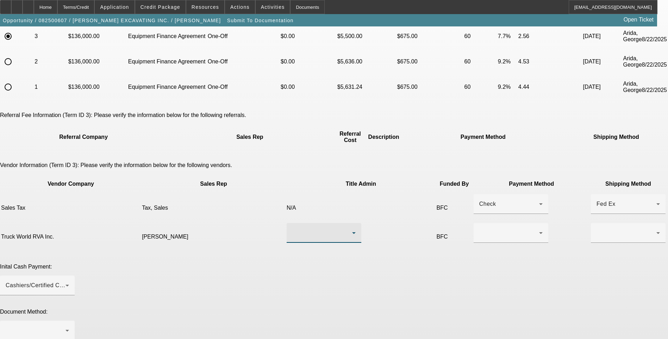
click at [315, 229] on div at bounding box center [322, 233] width 60 height 8
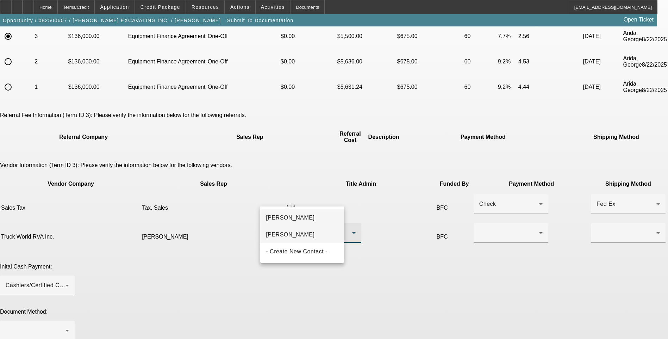
click at [304, 235] on span "[PERSON_NAME]" at bounding box center [290, 234] width 49 height 8
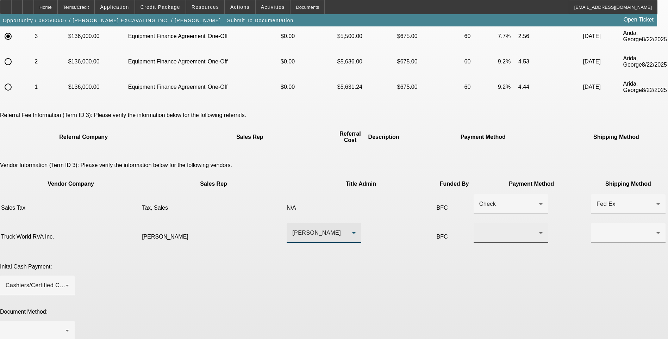
click at [480, 223] on div at bounding box center [511, 233] width 63 height 20
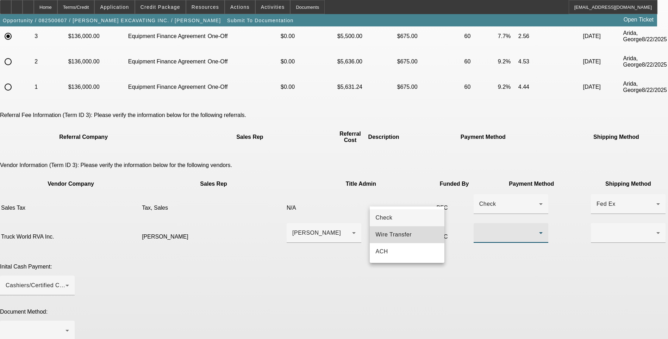
click at [403, 233] on span "Wire Transfer" at bounding box center [394, 234] width 36 height 8
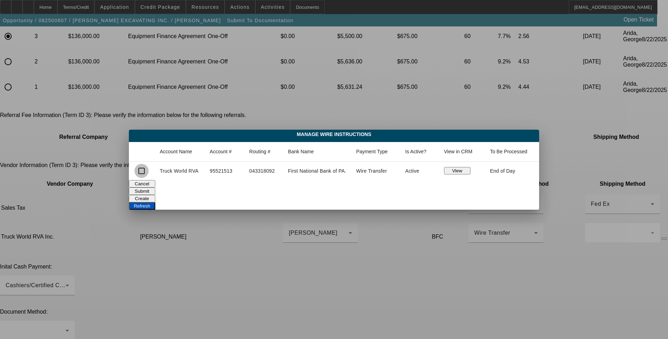
click at [141, 172] on input "checkbox" at bounding box center [142, 171] width 14 height 14
checkbox input "true"
click at [155, 191] on button "Submit" at bounding box center [142, 190] width 26 height 7
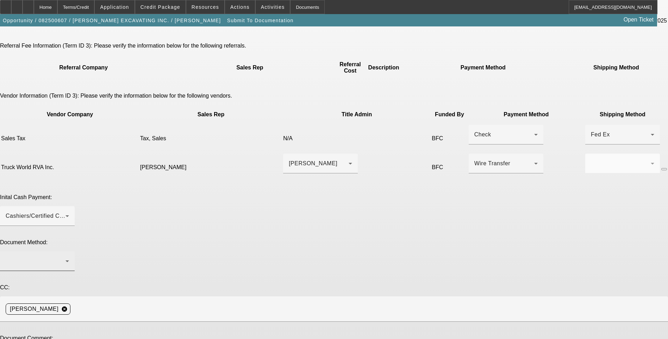
scroll to position [141, 0]
click at [66, 211] on div "Cashiers/Certified Check" at bounding box center [36, 215] width 60 height 8
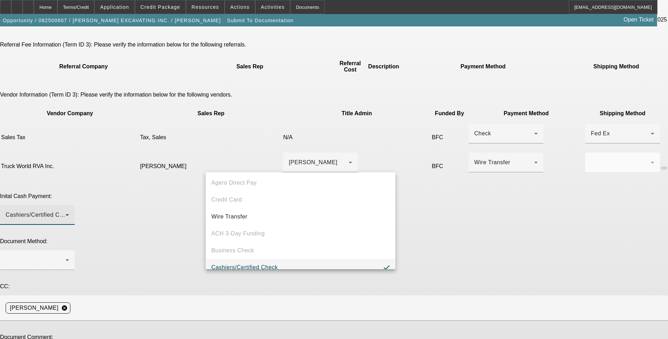
scroll to position [27, 0]
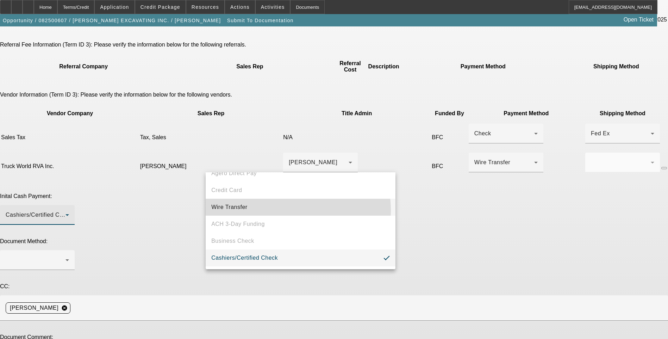
click at [285, 210] on mat-option "Wire Transfer" at bounding box center [301, 207] width 190 height 17
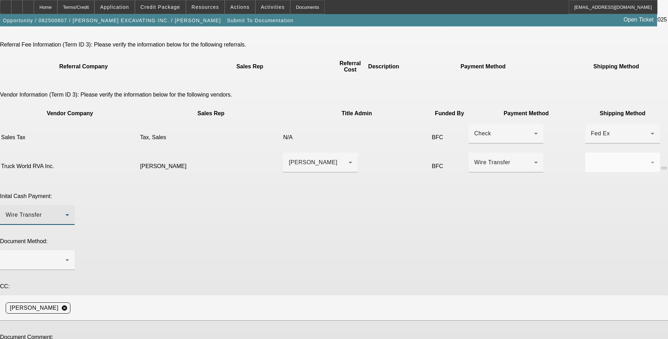
click at [444, 238] on div "Document Method:" at bounding box center [334, 257] width 668 height 39
click at [66, 256] on div at bounding box center [36, 260] width 60 height 8
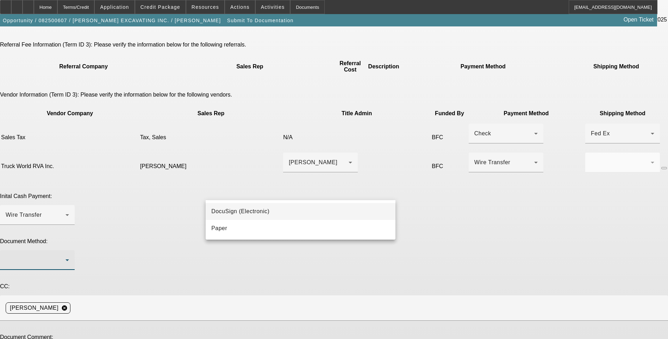
click at [286, 210] on mat-option "DocuSign (Electronic)" at bounding box center [301, 211] width 190 height 17
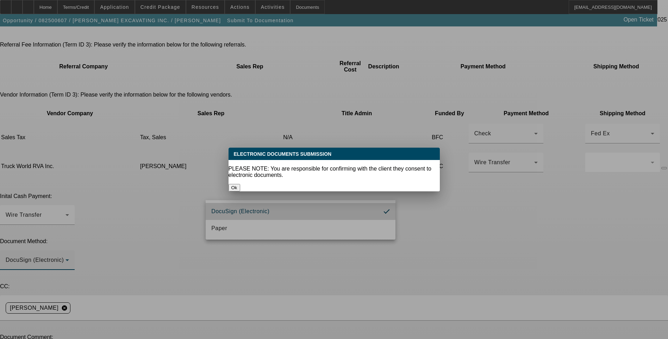
scroll to position [0, 0]
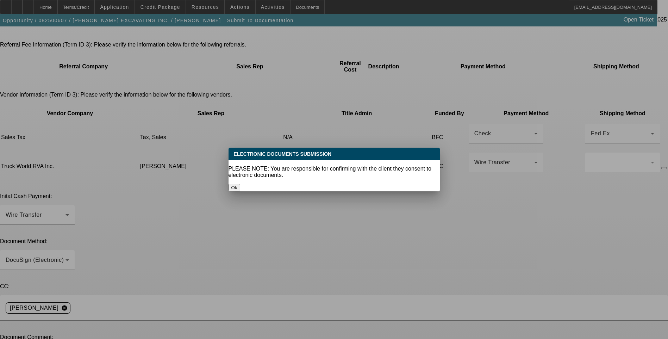
click at [240, 184] on button "Ok" at bounding box center [235, 187] width 12 height 7
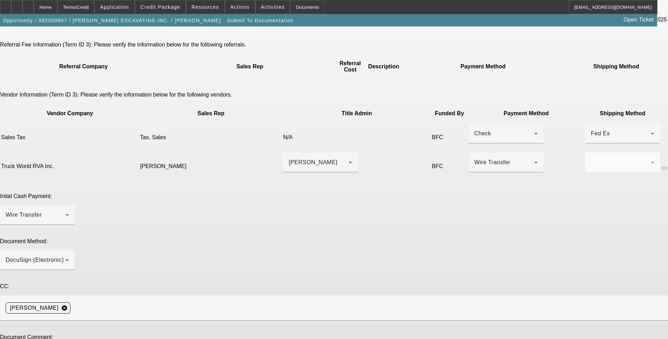
scroll to position [141, 0]
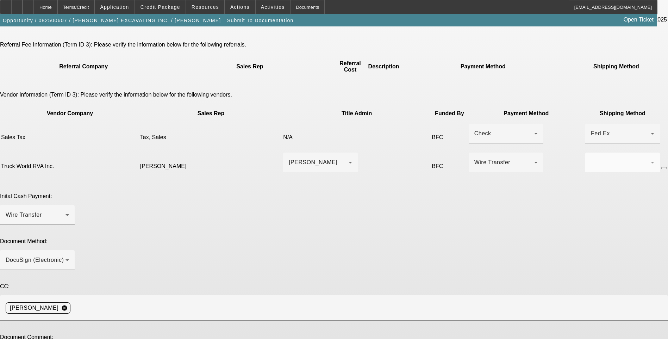
paste textarea "[EMAIL_ADDRESS][PERSON_NAME][DOMAIN_NAME]"
paste textarea "[PERSON_NAME][EMAIL_ADDRESS][PERSON_NAME][DOMAIN_NAME]"
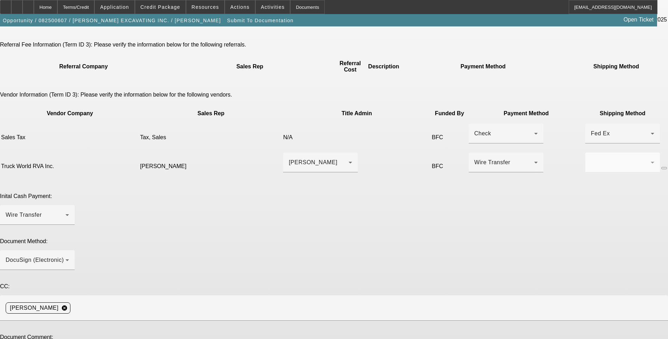
scroll to position [8, 0]
paste textarea "[PERSON_NAME][EMAIL_ADDRESS][DOMAIN_NAME]"
type textarea "Early payoff approved. Please bill for Doc Fee with Invoice. Business check for…"
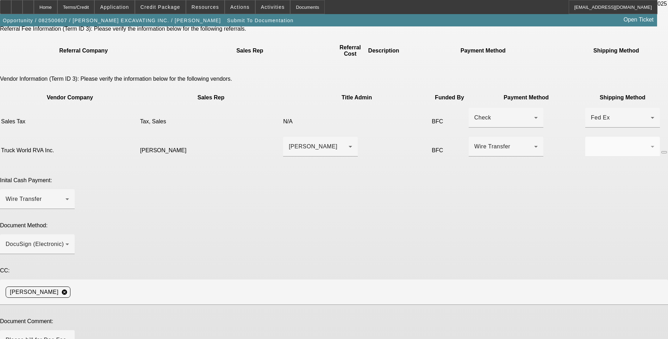
scroll to position [158, 0]
type textarea "Adjusted terms."
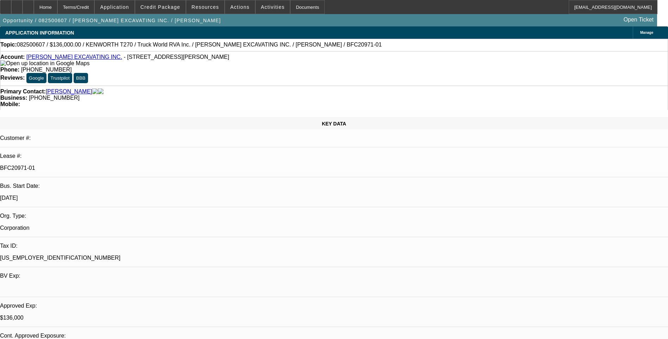
select select "0"
select select "6"
select select "0"
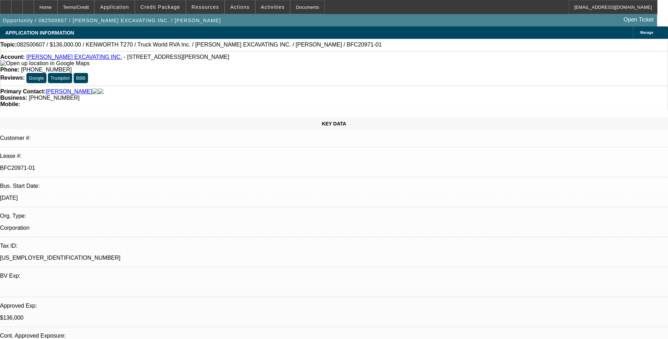
select select "0"
select select "6"
select select "0"
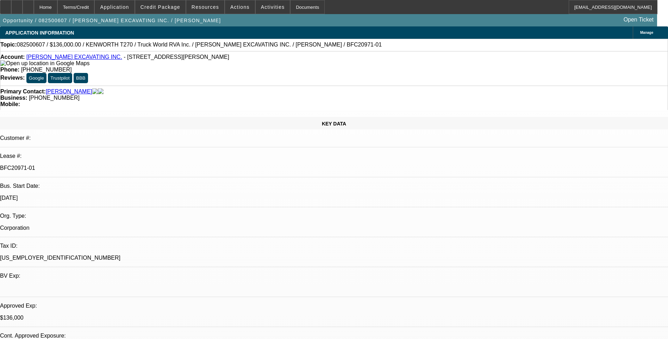
select select "0"
select select "6"
click at [95, 10] on div "Terms/Credit" at bounding box center [75, 7] width 37 height 14
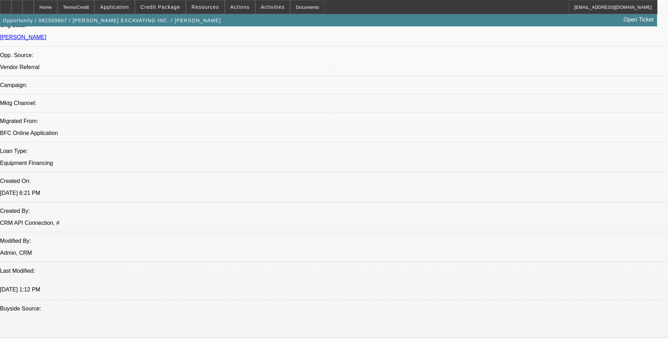
scroll to position [315, 0]
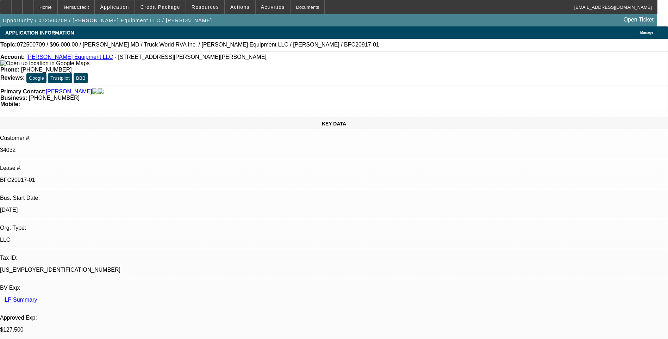
select select "0.15"
select select "2"
select select "0"
select select "0.15"
select select "2"
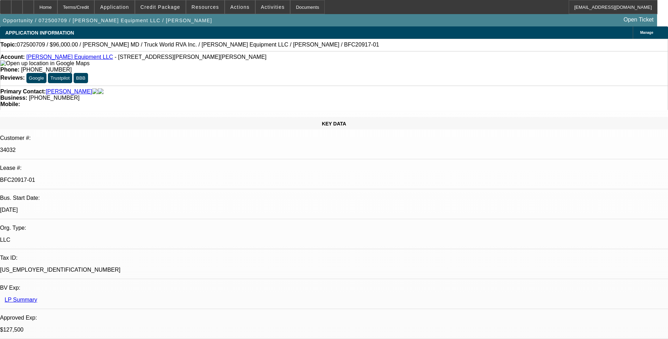
select select "0"
select select "2"
select select "0"
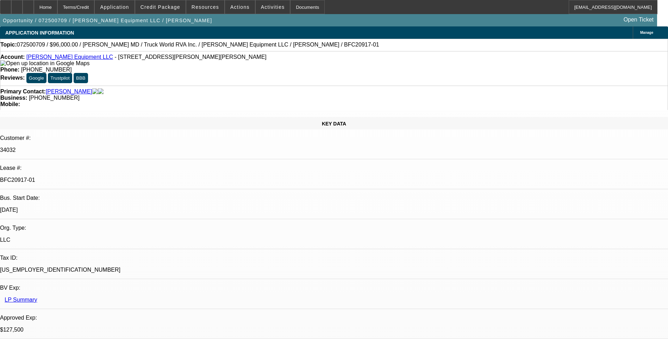
select select "2"
select select "0"
select select "1"
select select "2"
select select "6"
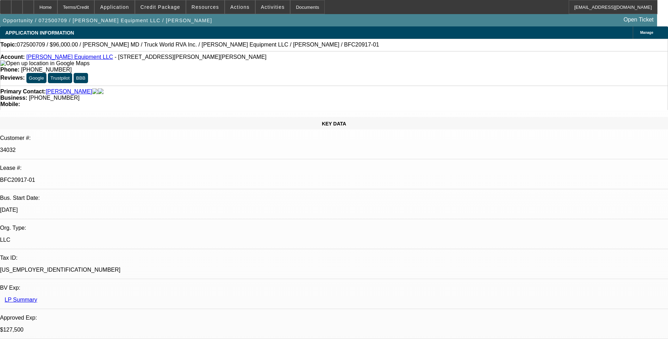
select select "1"
select select "2"
select select "6"
select select "1"
select select "2"
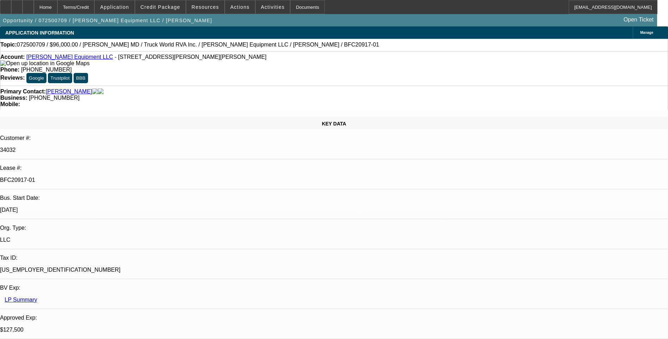
select select "6"
select select "1"
select select "2"
select select "6"
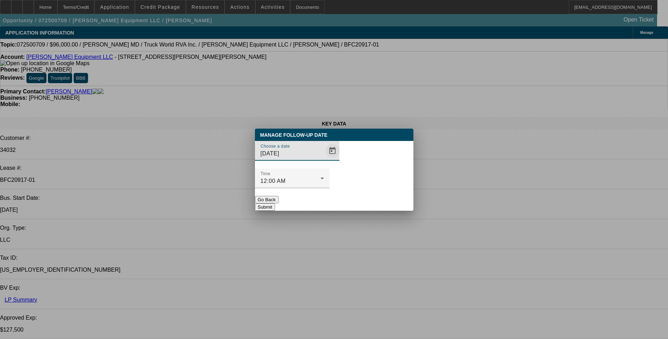
click at [324, 159] on span "Open calendar" at bounding box center [332, 150] width 17 height 17
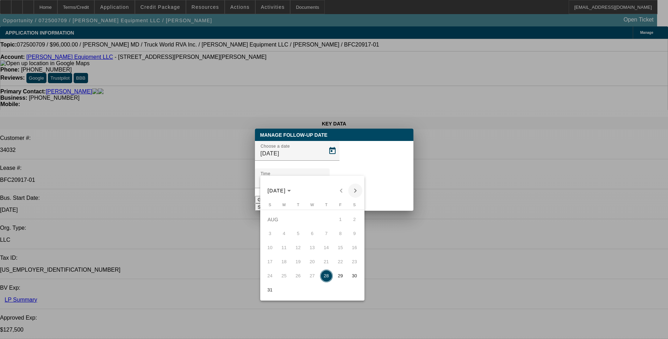
click at [355, 191] on span "Next month" at bounding box center [355, 191] width 14 height 14
click at [298, 234] on span "2" at bounding box center [298, 233] width 13 height 13
type input "9/2/2025"
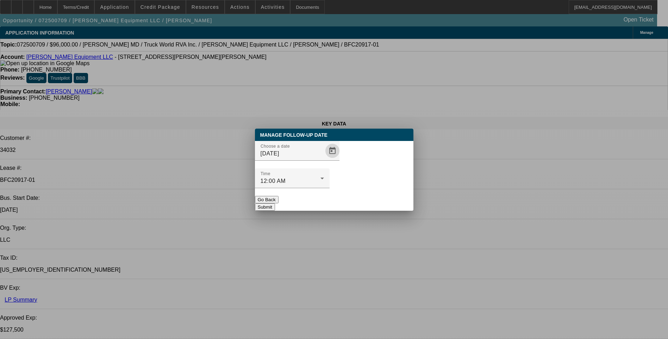
click at [275, 203] on button "Submit" at bounding box center [265, 206] width 20 height 7
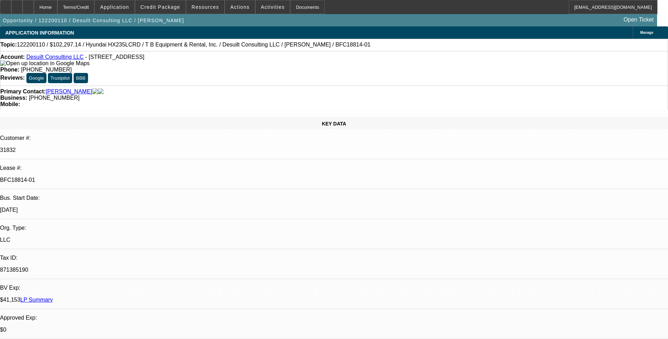
select select "0"
select select "2"
select select "0"
select select "2"
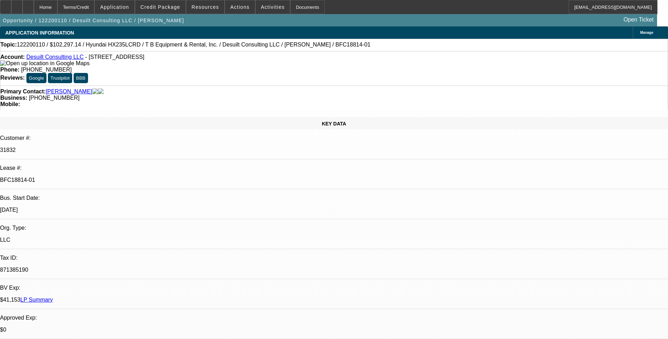
select select "0.1"
select select "0"
select select "2"
select select "0.1"
select select "0.15"
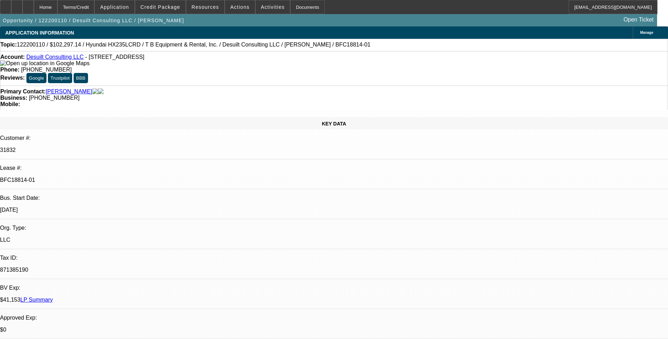
select select "2"
select select "0.1"
select select "1"
select select "2"
select select "6"
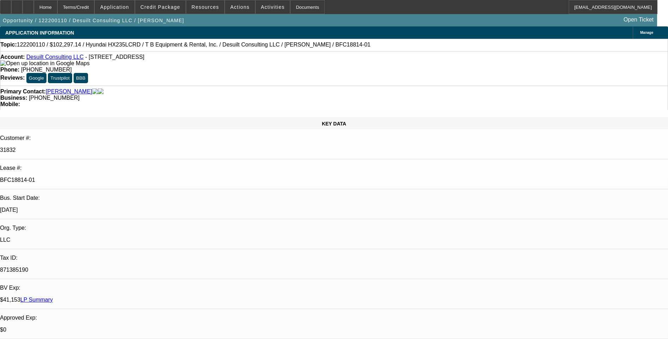
select select "1"
select select "2"
select select "4"
select select "1"
select select "2"
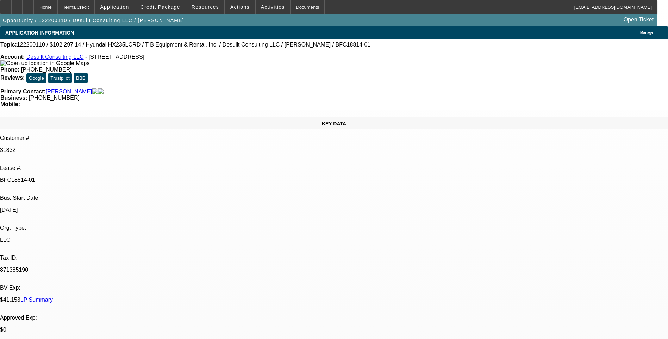
select select "4"
select select "1"
select select "2"
select select "4"
click at [95, 4] on div "Terms/Credit" at bounding box center [75, 7] width 37 height 14
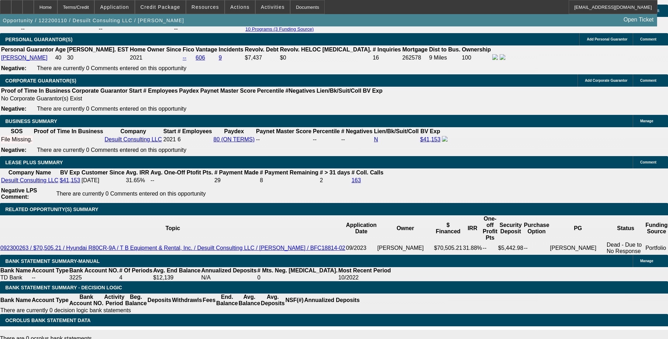
scroll to position [1082, 0]
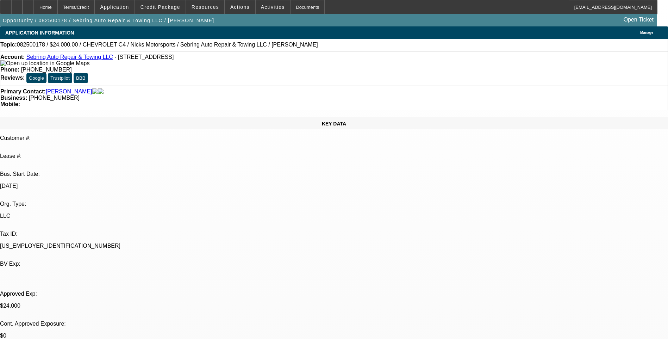
select select "0"
select select "2"
select select "0"
select select "2"
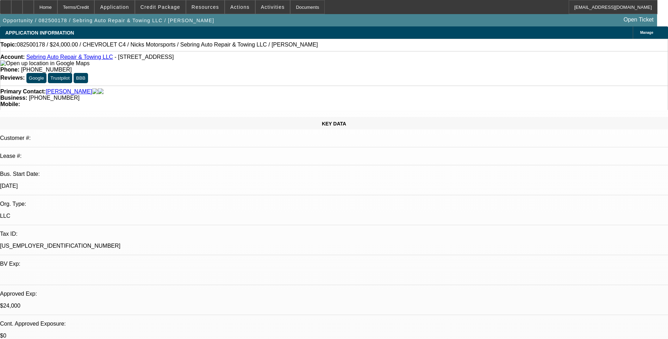
select select "0"
select select "2"
select select "0"
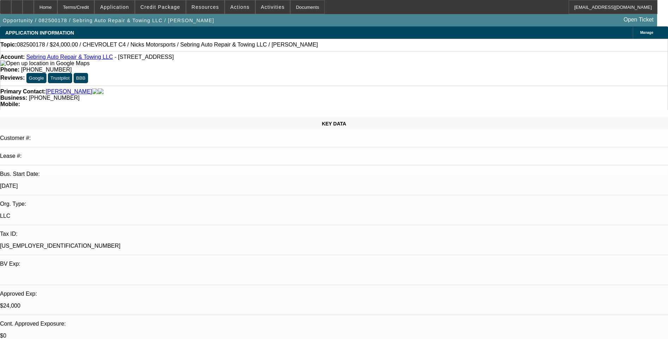
select select "2"
select select "0"
select select "1"
select select "2"
select select "6"
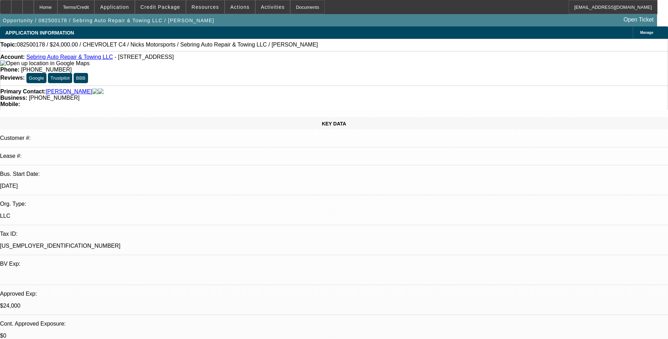
select select "1"
select select "2"
select select "6"
select select "1"
select select "2"
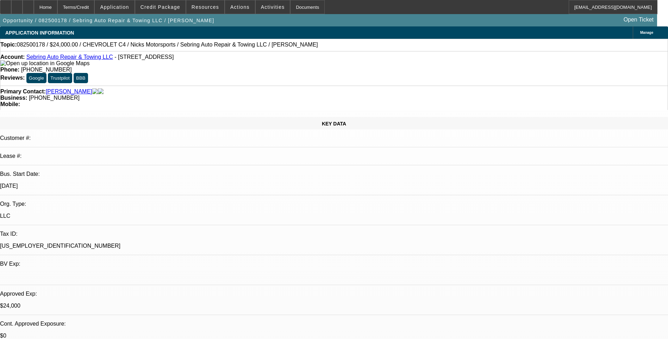
select select "6"
select select "1"
select select "2"
select select "6"
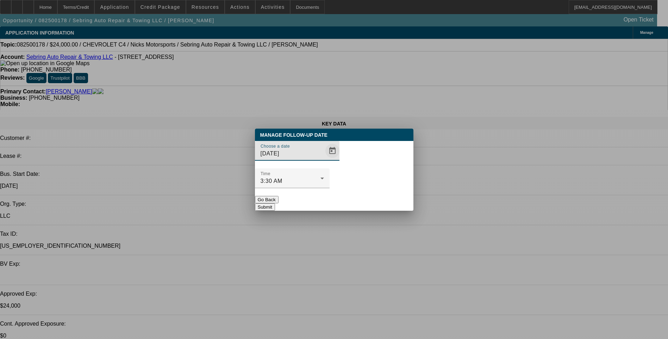
click at [324, 159] on span "Open calendar" at bounding box center [332, 150] width 17 height 17
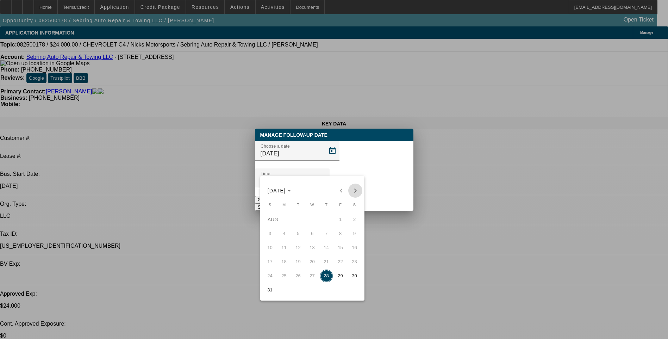
click at [354, 191] on span "Next month" at bounding box center [355, 191] width 14 height 14
click at [311, 236] on span "3" at bounding box center [312, 233] width 13 height 13
type input "9/3/2025"
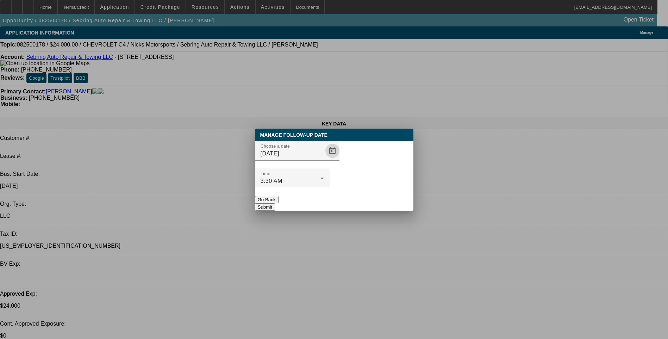
click at [275, 203] on button "Submit" at bounding box center [265, 206] width 20 height 7
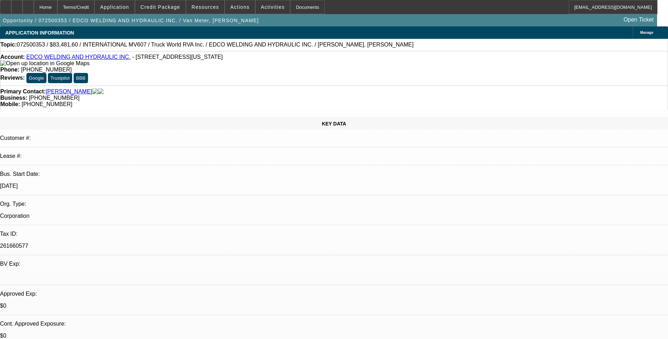
select select "0.2"
select select "0"
select select "0.2"
select select "0"
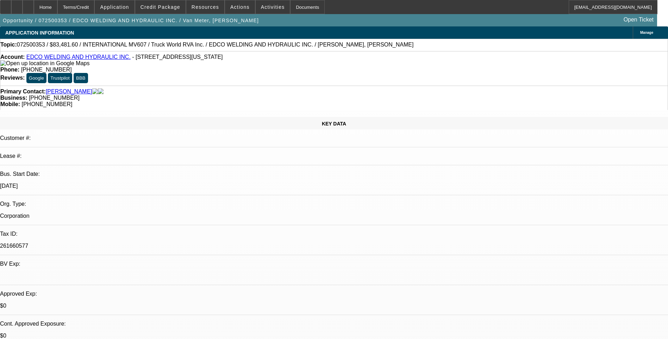
select select "0"
select select "0.2"
select select "0"
select select "0.2"
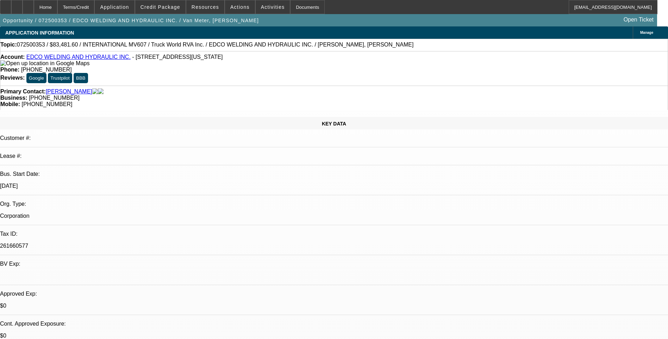
select select "0"
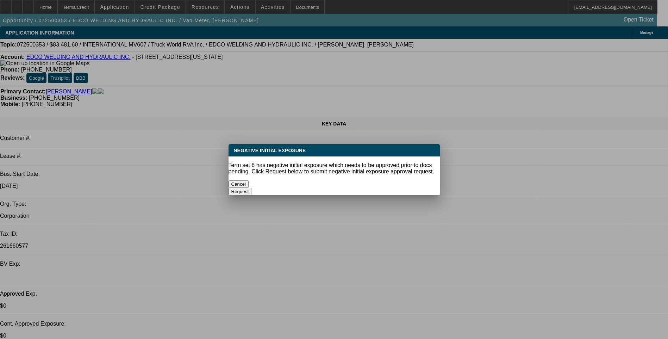
select select "1"
select select "6"
select select "1"
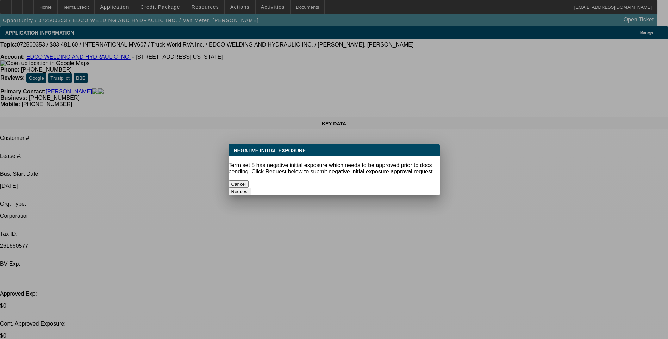
select select "6"
select select "1"
select select "6"
select select "1"
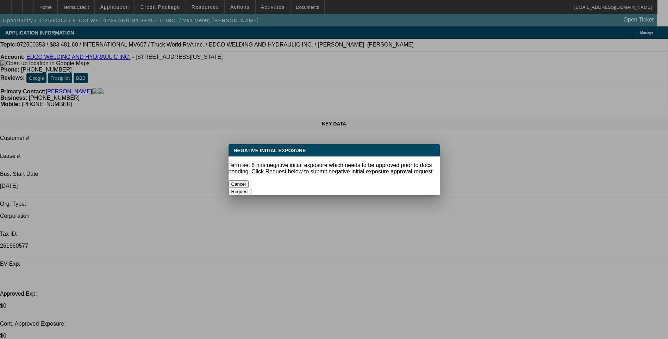
select select "1"
select select "6"
click at [249, 180] on button "Cancel" at bounding box center [239, 183] width 20 height 7
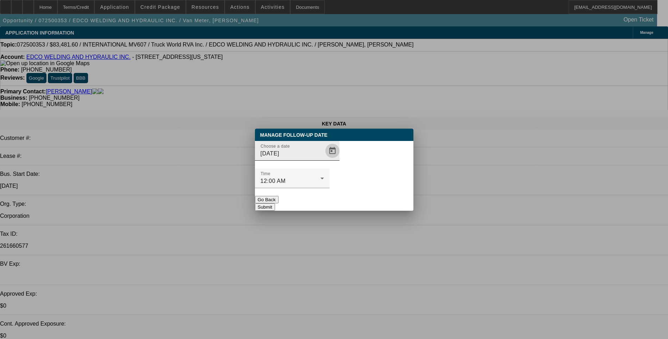
click at [324, 159] on span "Open calendar" at bounding box center [332, 150] width 17 height 17
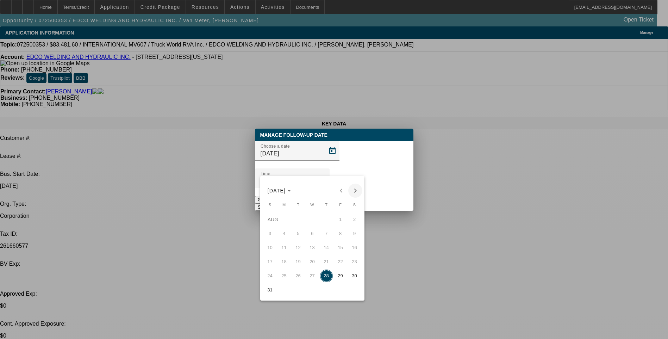
click at [355, 191] on span "Next month" at bounding box center [355, 191] width 14 height 14
click at [314, 237] on span "3" at bounding box center [312, 233] width 13 height 13
type input "9/3/2025"
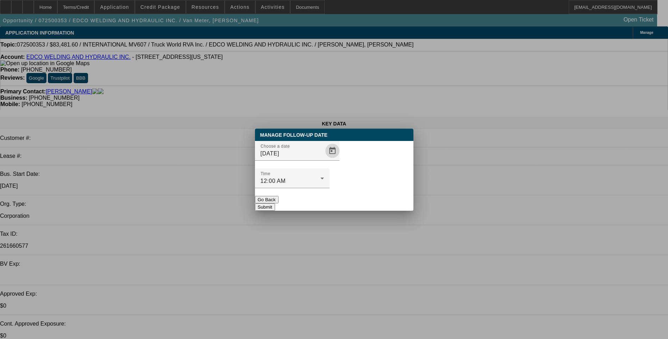
click at [275, 203] on button "Submit" at bounding box center [265, 206] width 20 height 7
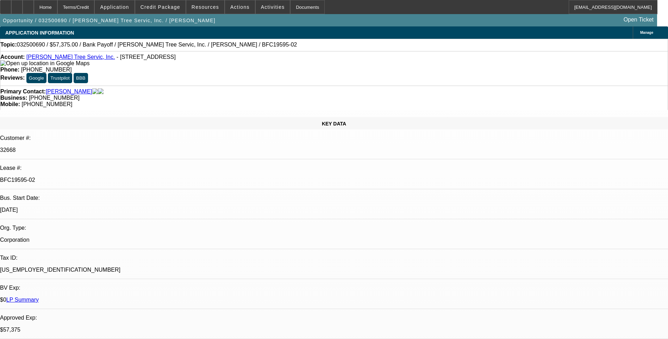
select select "0.1"
select select "0"
select select "0.1"
select select "0"
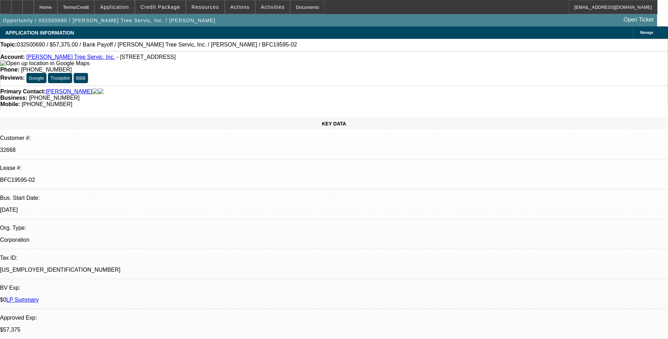
select select "0"
select select "0.1"
select select "0"
select select "0.1"
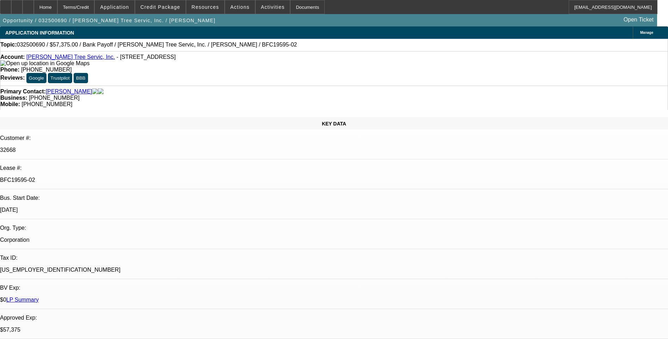
select select "0"
select select "1"
select select "3"
select select "6"
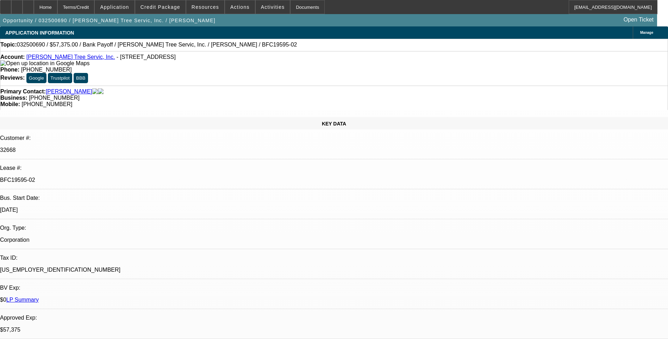
select select "1"
select select "3"
select select "6"
select select "1"
select select "3"
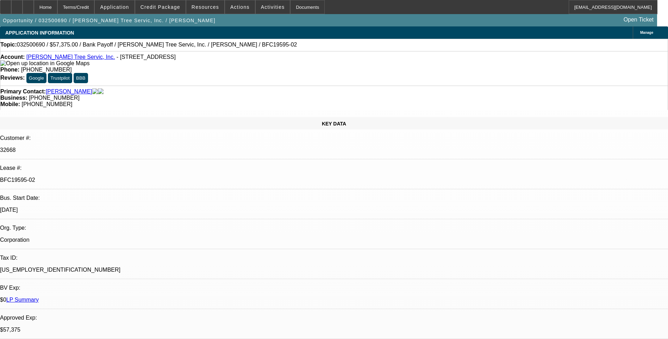
select select "6"
select select "1"
select select "3"
select select "6"
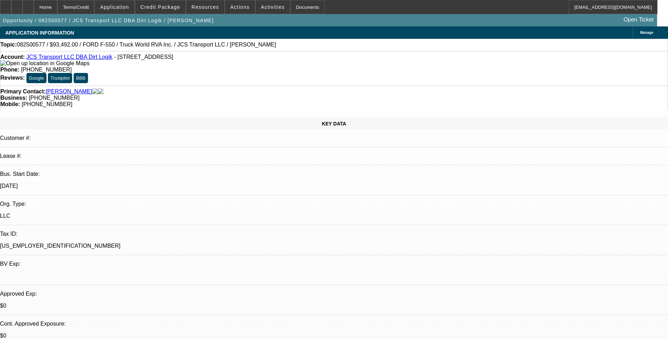
select select "0.1"
select select "0"
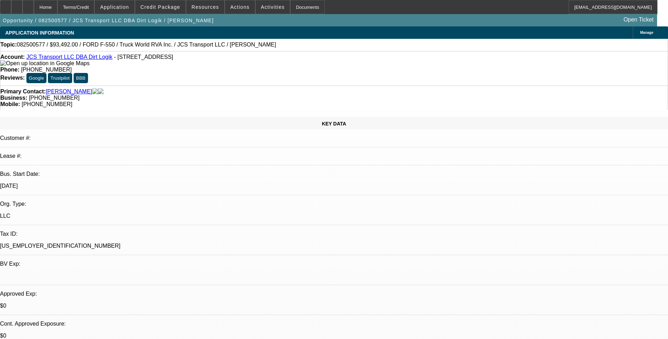
select select "0"
select select "1"
select select "6"
select select "1"
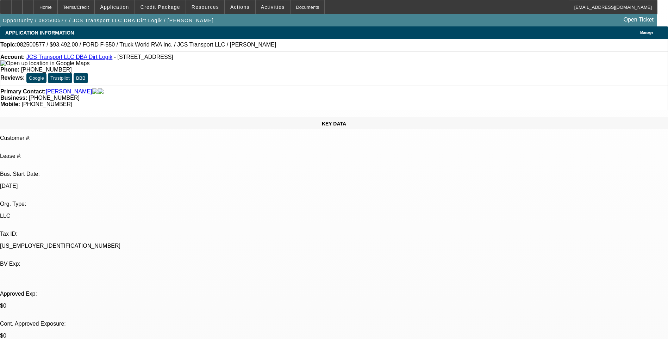
select select "1"
select select "6"
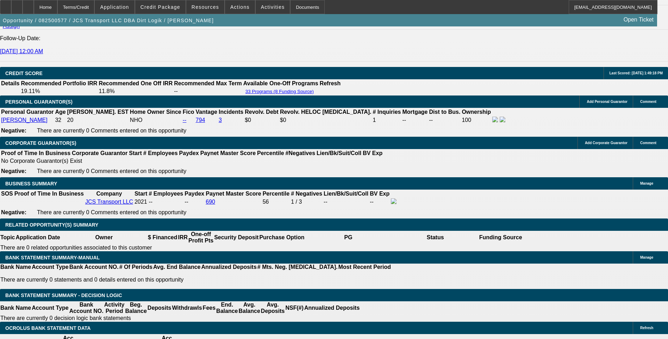
scroll to position [986, 0]
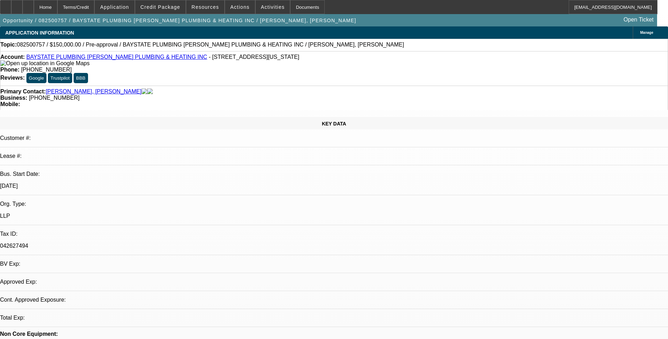
select select "0"
select select "2"
select select "0.1"
select select "1"
select select "2"
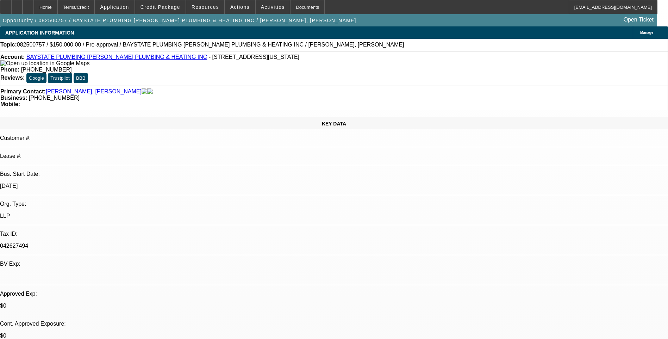
select select "4"
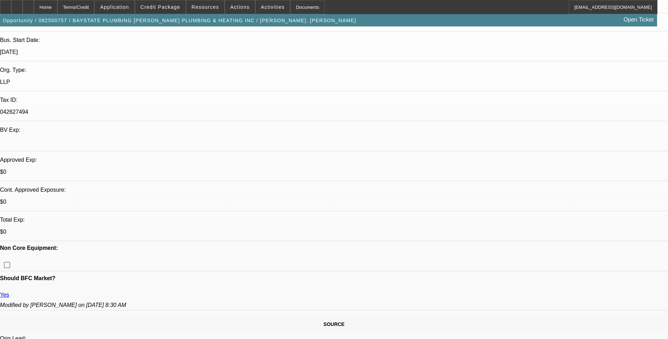
scroll to position [106, 0]
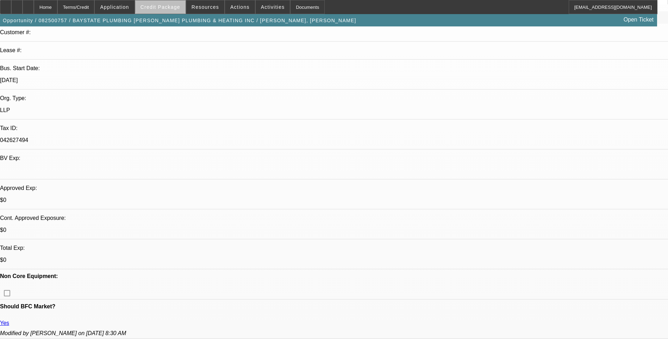
click at [174, 7] on span "Credit Package" at bounding box center [161, 7] width 40 height 6
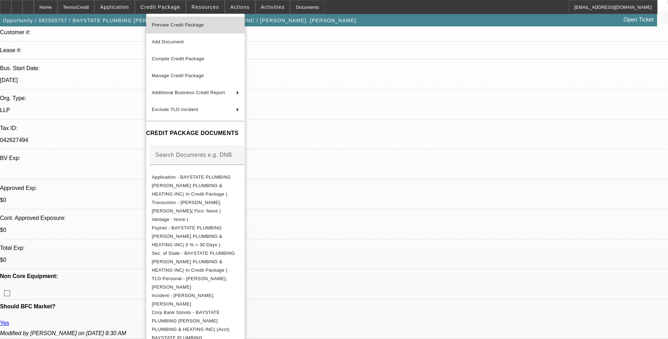
click at [198, 27] on span "Preview Credit Package" at bounding box center [178, 24] width 52 height 5
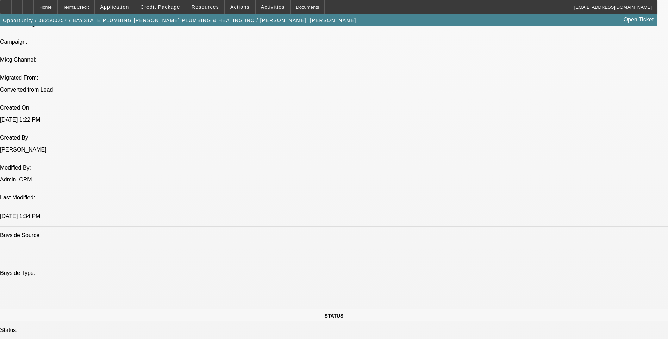
scroll to position [493, 0]
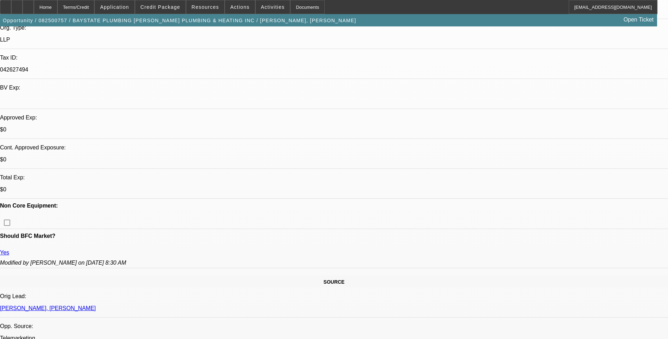
scroll to position [0, 0]
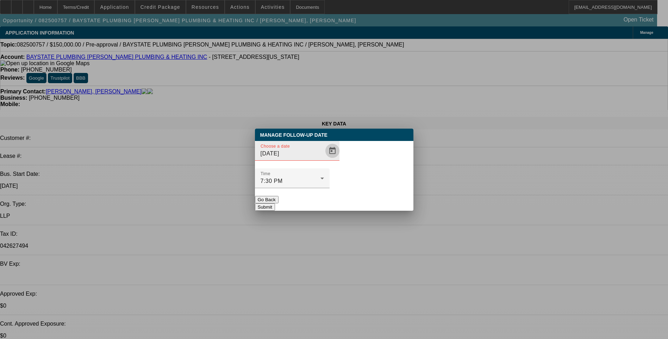
click at [324, 159] on span "Open calendar" at bounding box center [332, 150] width 17 height 17
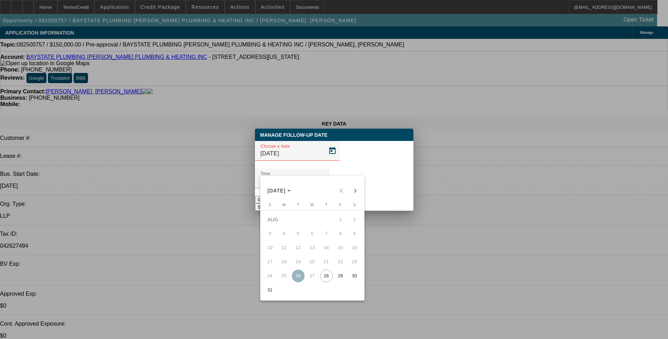
click at [339, 278] on span "29" at bounding box center [340, 276] width 13 height 13
type input "8/29/2025"
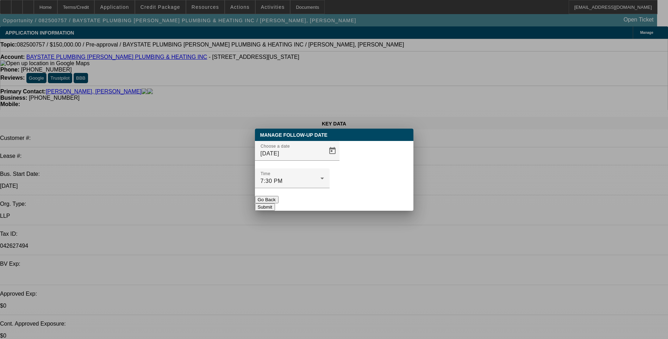
click at [275, 203] on button "Submit" at bounding box center [265, 206] width 20 height 7
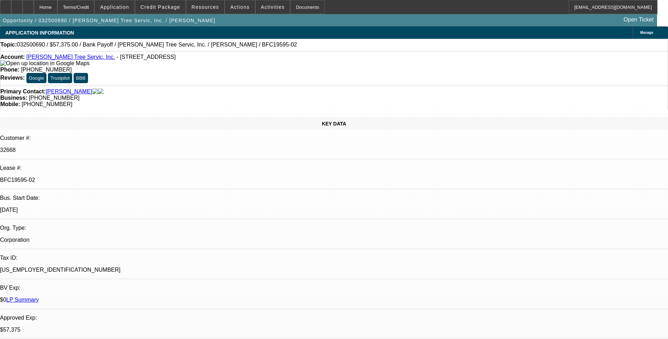
select select "0.1"
select select "0"
select select "0.1"
select select "0"
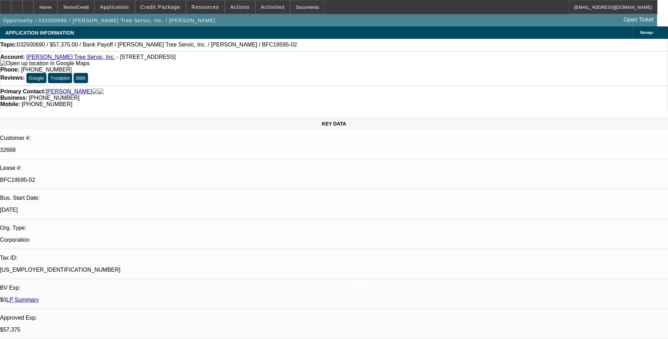
select select "0"
select select "0.1"
select select "0"
select select "0.1"
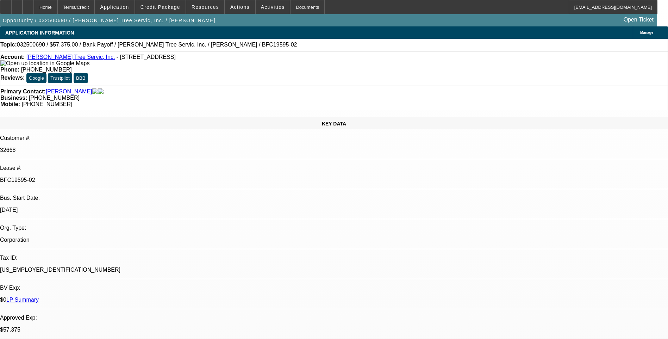
select select "0"
select select "1"
select select "3"
select select "6"
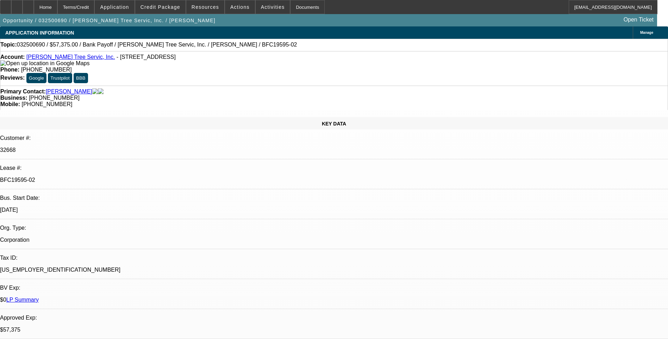
select select "1"
select select "3"
select select "6"
select select "1"
select select "3"
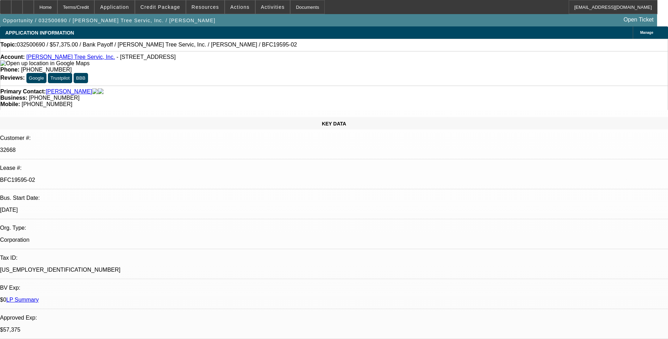
select select "6"
select select "1"
select select "3"
select select "6"
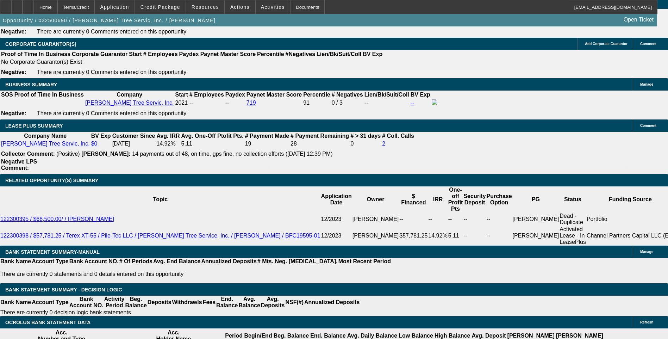
scroll to position [1163, 0]
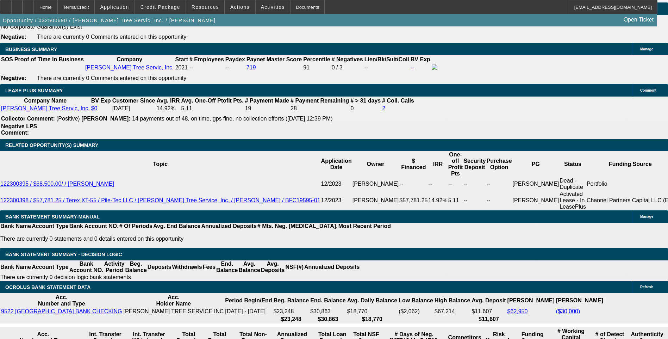
click at [28, 5] on icon at bounding box center [28, 5] width 0 height 0
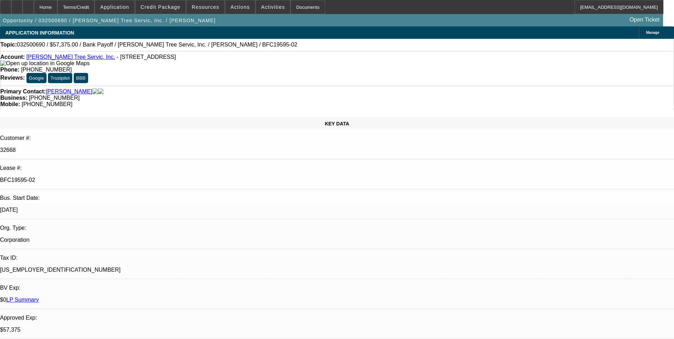
select select "0.1"
select select "0"
select select "3"
select select "0"
select select "6"
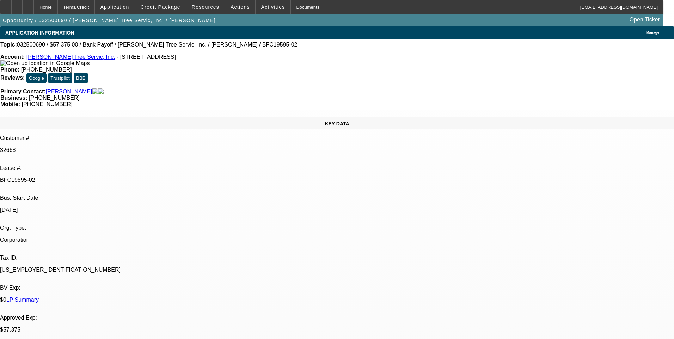
select select "0.1"
select select "0"
select select "3"
select select "0"
select select "6"
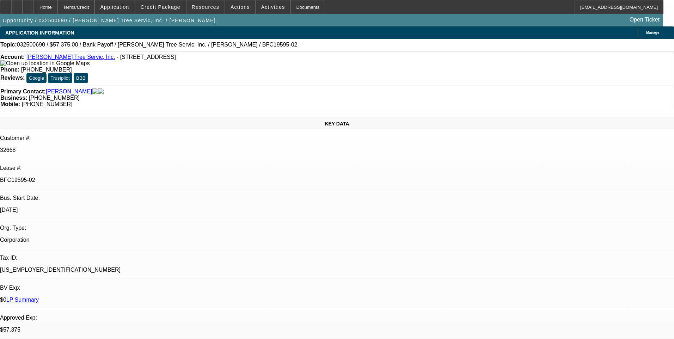
select select "0.1"
select select "0"
select select "3"
select select "0"
select select "6"
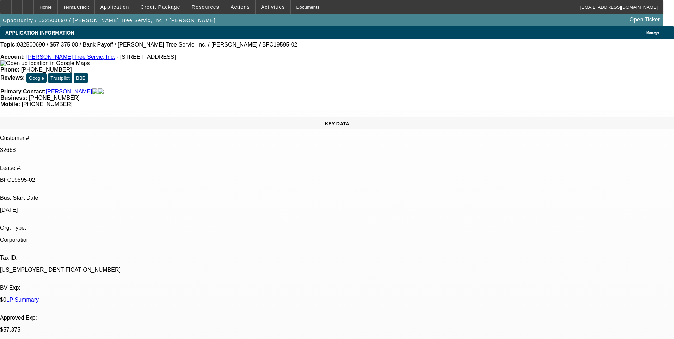
select select "0.1"
select select "0"
select select "3"
select select "0"
select select "6"
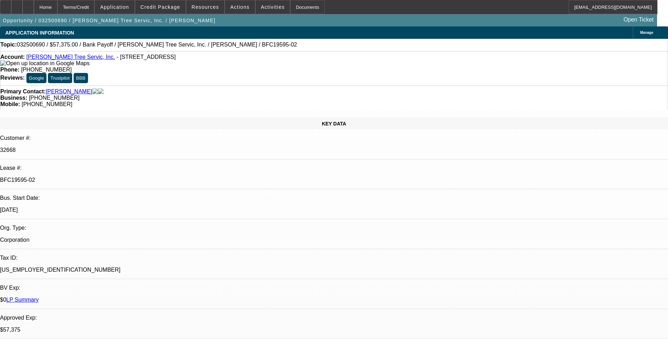
select select "0.1"
select select "0"
select select "0.1"
select select "0"
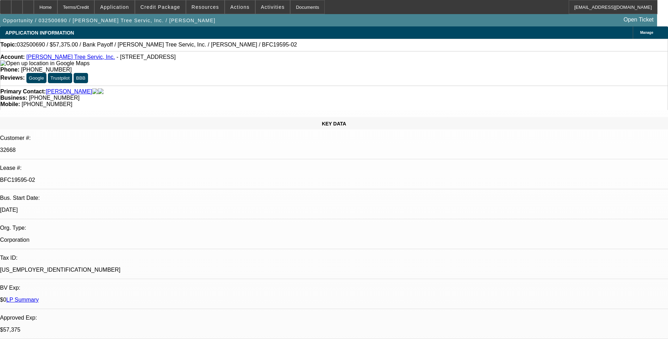
select select "0"
select select "0.1"
select select "0"
select select "0.1"
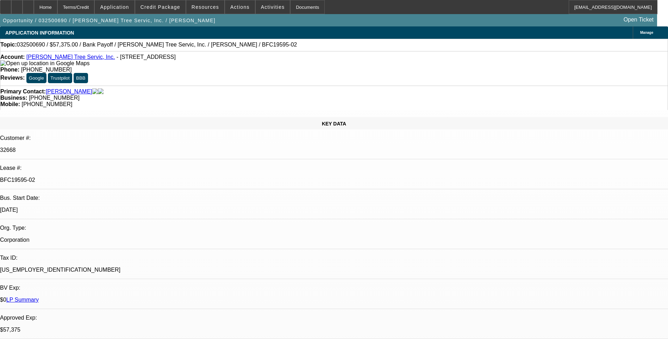
select select "0"
select select "1"
select select "3"
select select "6"
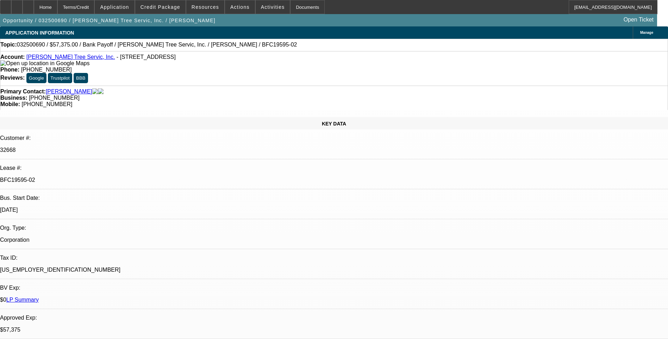
select select "1"
select select "3"
select select "6"
select select "1"
select select "3"
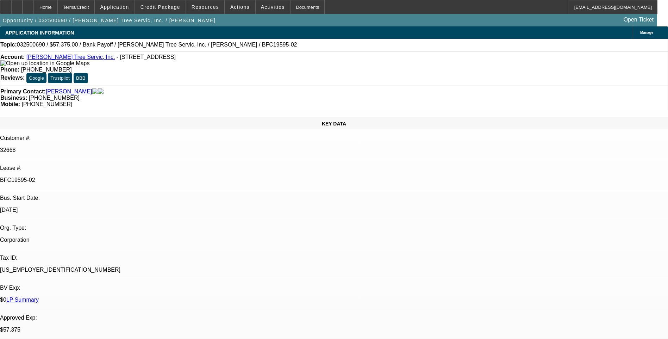
select select "6"
select select "1"
select select "3"
select select "6"
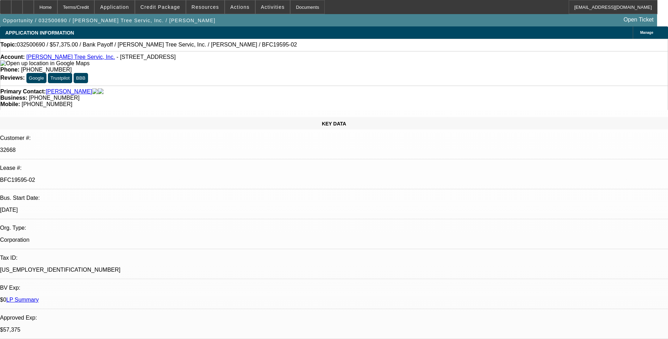
click at [440, 86] on div "Primary Contact: [PERSON_NAME] Business: [PHONE_NUMBER] Mobile: [PHONE_NUMBER]" at bounding box center [334, 98] width 668 height 24
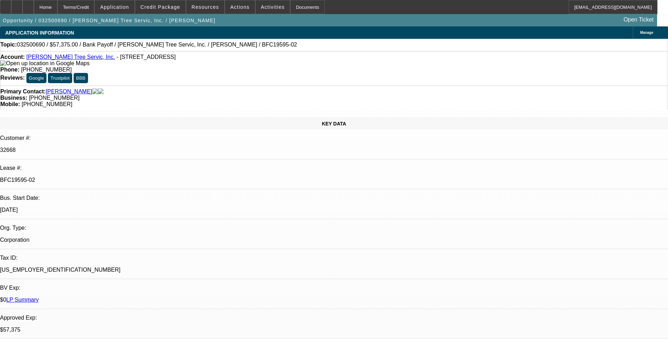
scroll to position [0, 0]
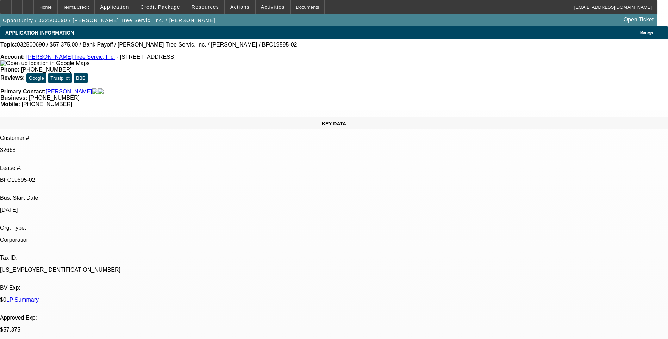
click at [28, 5] on icon at bounding box center [28, 5] width 0 height 0
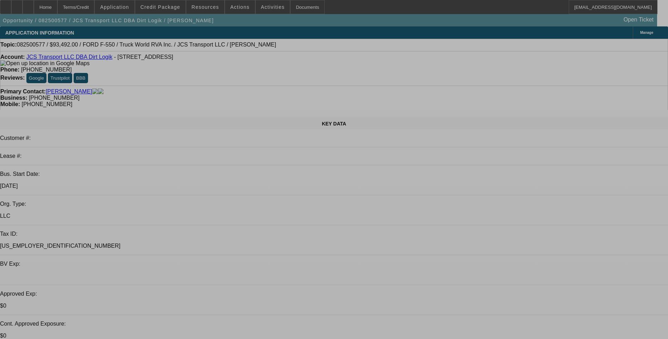
select select "0.1"
select select "0"
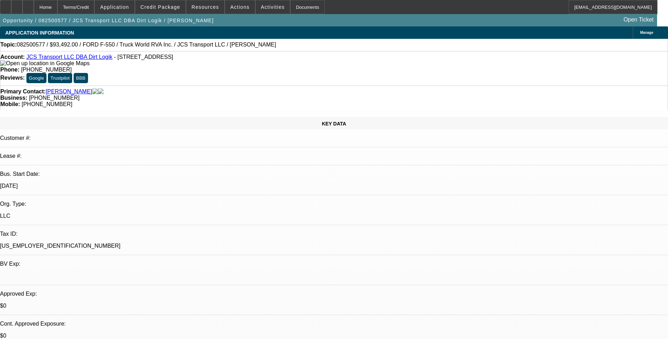
select select "0"
select select "1"
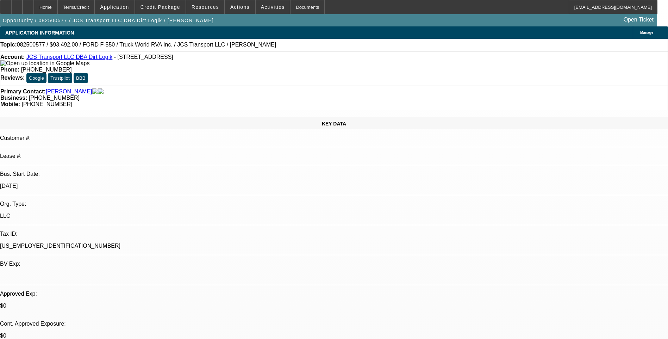
select select "1"
select select "6"
select select "1"
select select "6"
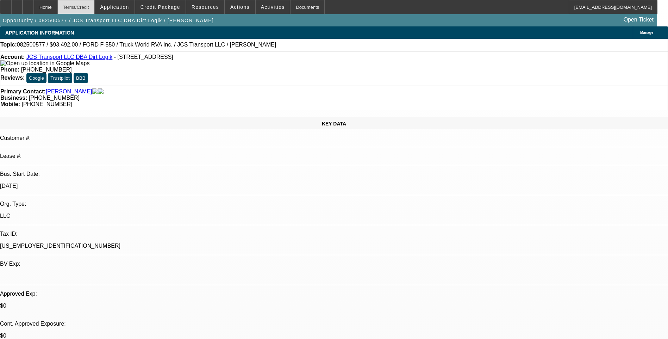
click at [89, 11] on div "Terms/Credit" at bounding box center [75, 7] width 37 height 14
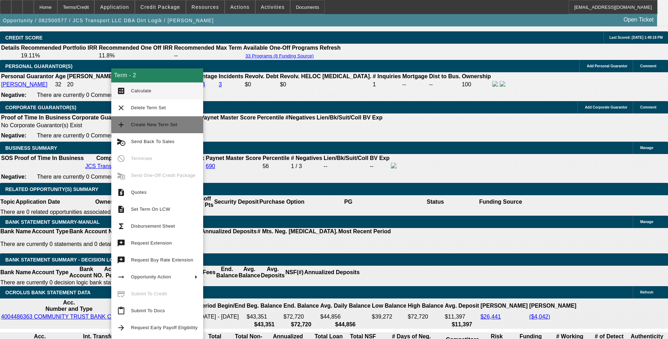
click at [145, 127] on span "Create New Term Set" at bounding box center [154, 124] width 47 height 5
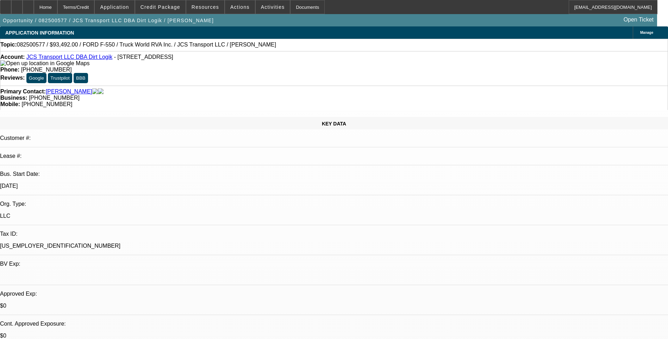
select select "0.1"
select select "0"
select select "0.1"
select select "0"
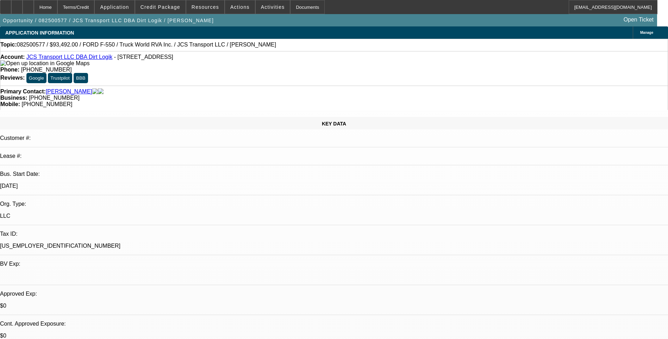
select select "0"
select select "1"
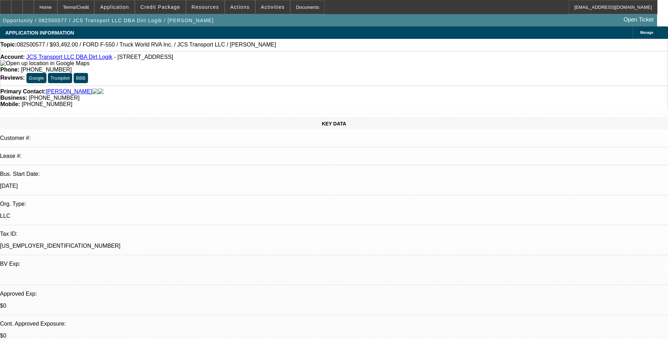
select select "1"
select select "6"
select select "1"
select select "6"
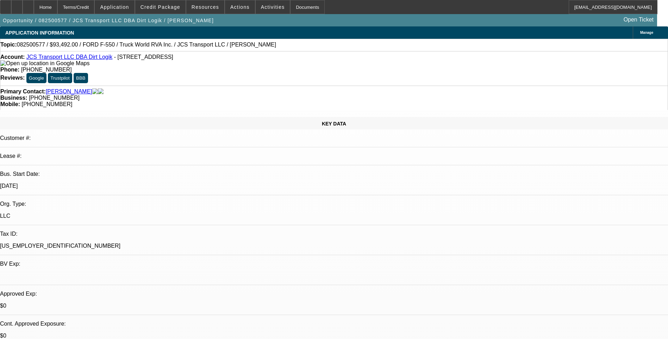
select select "1"
select select "6"
click at [92, 8] on div "Terms/Credit" at bounding box center [75, 7] width 37 height 14
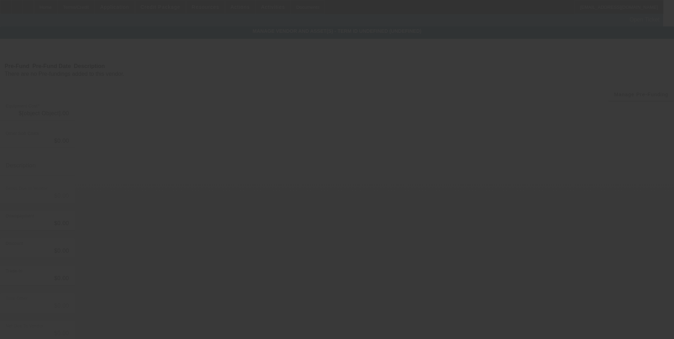
type input "$98,000.00"
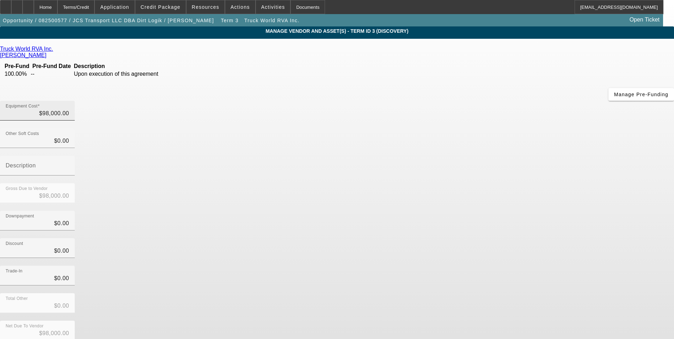
type input "98000"
click at [69, 109] on input "98000" at bounding box center [37, 113] width 63 height 8
type input "$0.00"
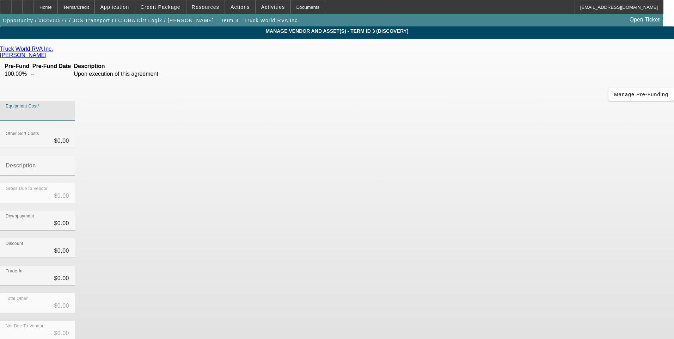
type input "7"
type input "$7.00"
type input "72"
type input "$72.00"
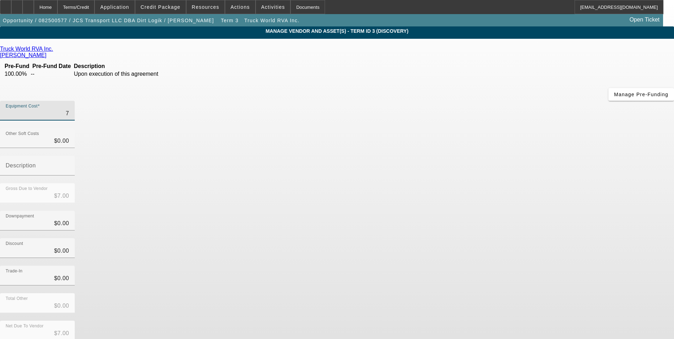
type input "$72.00"
type input "720"
type input "$720.00"
type input "7200"
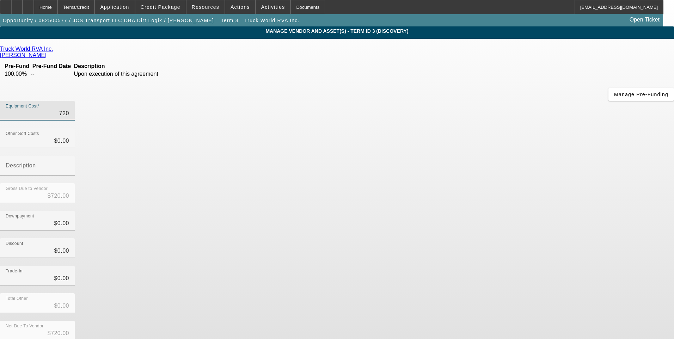
type input "$7,200.00"
type input "72000"
type input "$72,000.00"
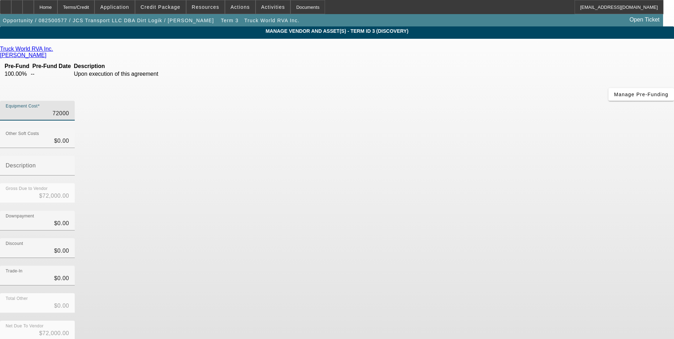
type input "$72,000.00"
click at [472, 211] on div "Downpayment $0.00" at bounding box center [337, 224] width 674 height 27
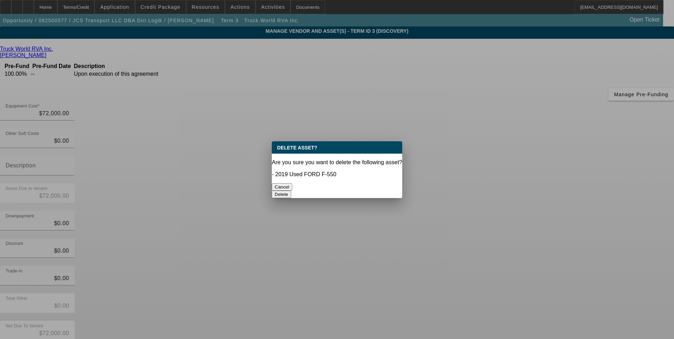
click at [291, 191] on button "Delete" at bounding box center [281, 194] width 19 height 7
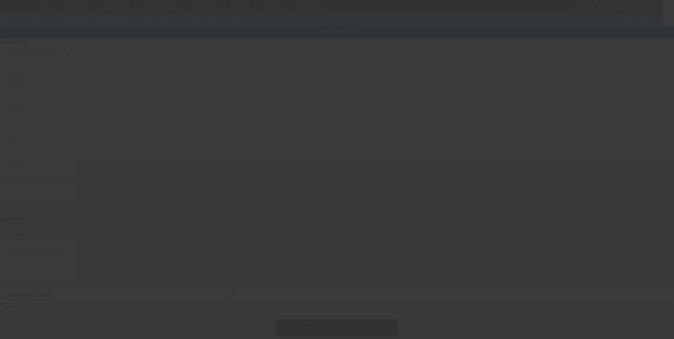
type input "39 Mill Pond Rd"
type input "Cornettsville"
type input "41731"
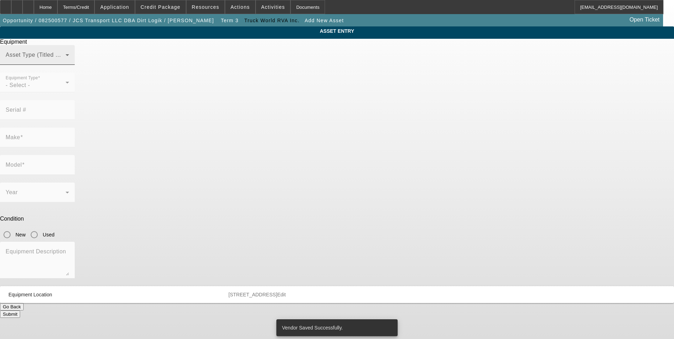
click at [66, 62] on span at bounding box center [36, 58] width 60 height 8
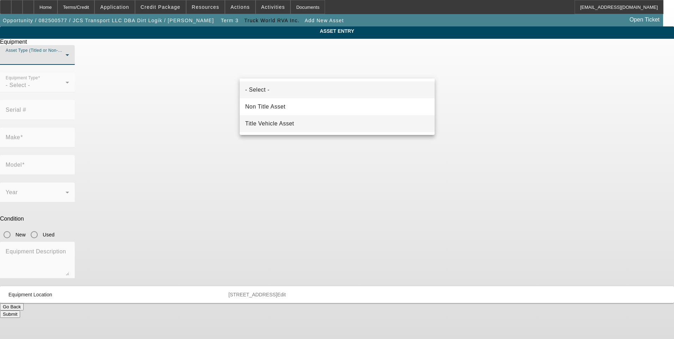
click at [314, 126] on mat-option "Title Vehicle Asset" at bounding box center [337, 123] width 195 height 17
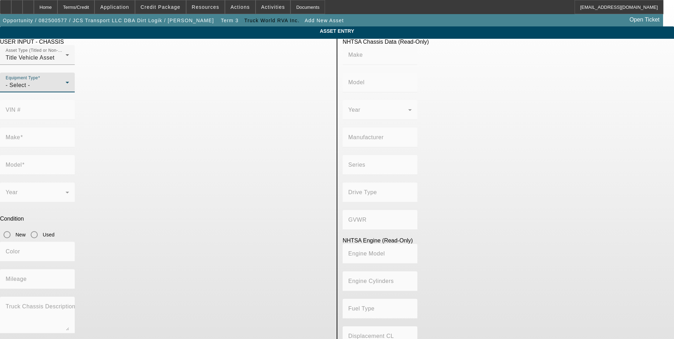
click at [66, 89] on div "- Select -" at bounding box center [36, 85] width 60 height 8
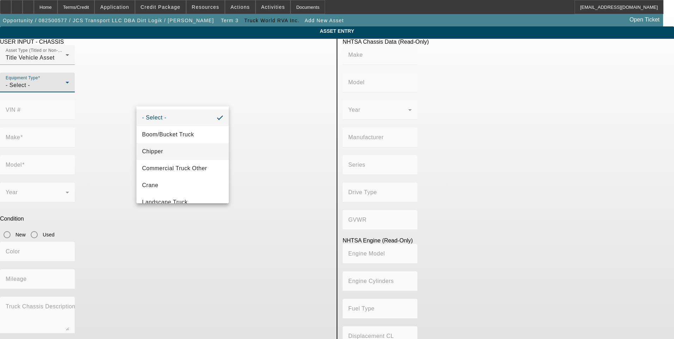
drag, startPoint x: 192, startPoint y: 169, endPoint x: 199, endPoint y: 158, distance: 13.5
click at [192, 168] on span "Commercial Truck Other" at bounding box center [174, 168] width 65 height 8
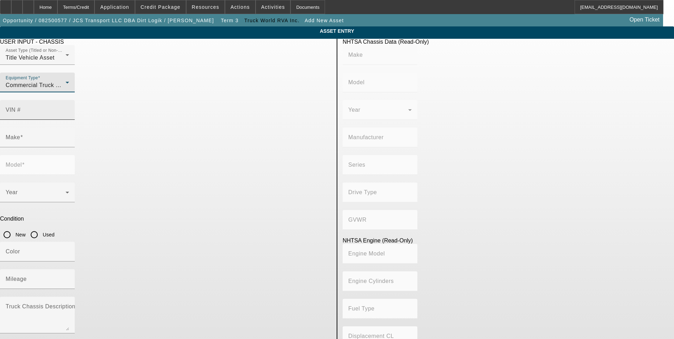
click at [21, 107] on mat-label "VIN #" at bounding box center [13, 110] width 15 height 6
click at [69, 109] on input "VIN #" at bounding box center [37, 113] width 63 height 8
drag, startPoint x: 263, startPoint y: 99, endPoint x: 255, endPoint y: 100, distance: 7.4
click at [69, 109] on input "VIN #" at bounding box center [37, 113] width 63 height 8
paste input "1FDUF5HT1FED44777"
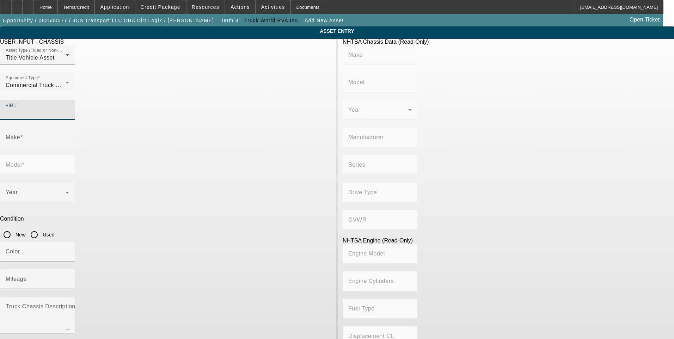
type input "1FDUF5HT1FED44777"
type input "FORD"
type input "F-550"
type input "FORD MOTOR COMPANY"
type input "4WD/4-Wheel Drive/4x4"
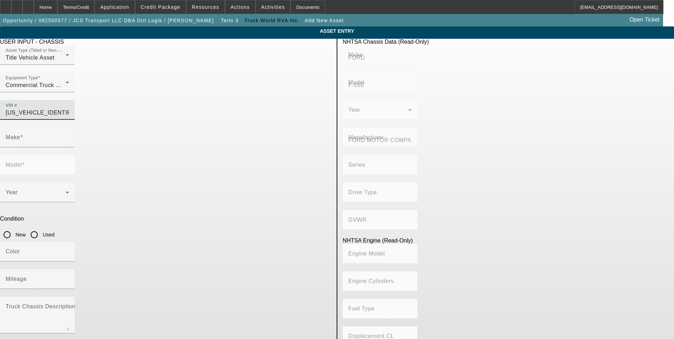
type input "Class 5: 16,001 - 19,500 lb (7,258 - 8,845 kg)"
type input "8"
type input "Diesel"
type input "408.85908543470"
type input "6.7"
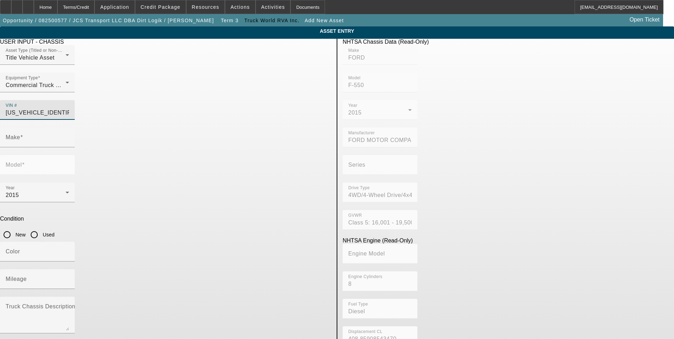
type input "FORD"
type input "F-550"
type input "1FDUF5HT1FED44777"
click at [41, 228] on input "Used" at bounding box center [34, 235] width 14 height 14
radio input "true"
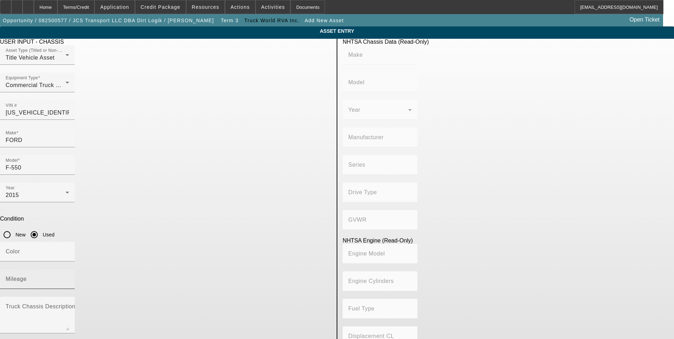
type input "FORD"
type input "F-550"
type input "FORD MOTOR COMPANY"
type input "4WD/4-Wheel Drive/4x4"
type input "Class 5: 16,001 - 19,500 lb (7,258 - 8,845 kg)"
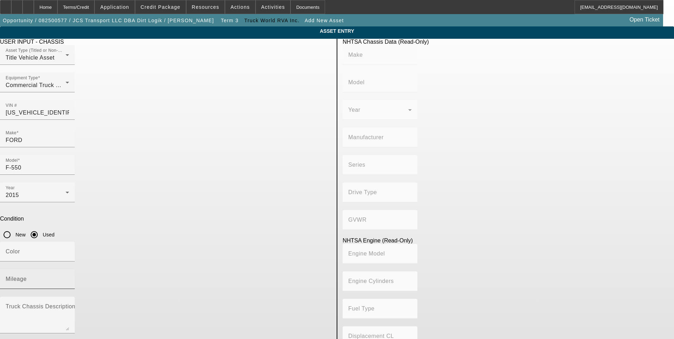
type input "8"
type input "Diesel"
type input "408.85908543470"
type input "6.7"
click at [69, 278] on input "Mileage" at bounding box center [37, 282] width 63 height 8
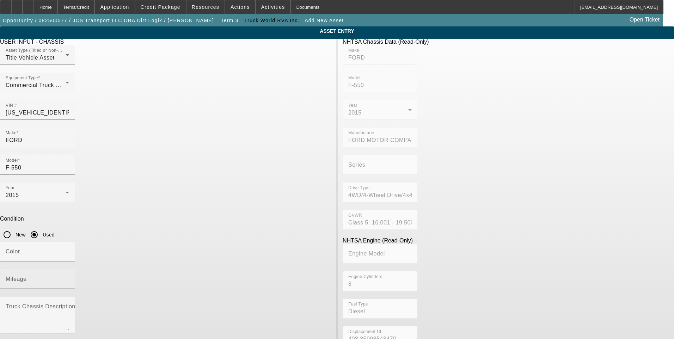
click at [27, 276] on mat-label "Mileage" at bounding box center [16, 279] width 21 height 6
click at [69, 278] on input "Mileage" at bounding box center [37, 282] width 63 height 8
type input "152057"
click at [9, 339] on icon "button" at bounding box center [5, 344] width 6 height 6
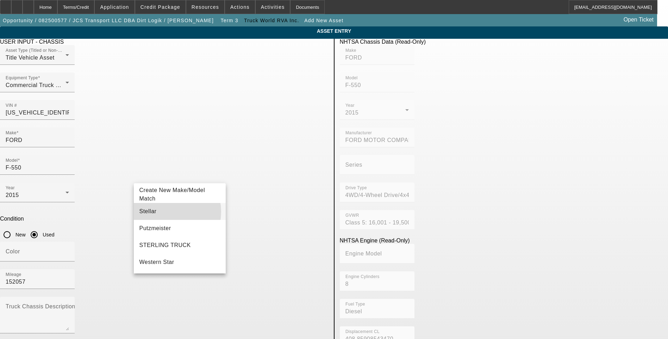
click at [165, 212] on mat-option "Stellar" at bounding box center [180, 211] width 92 height 17
type input "Stellar"
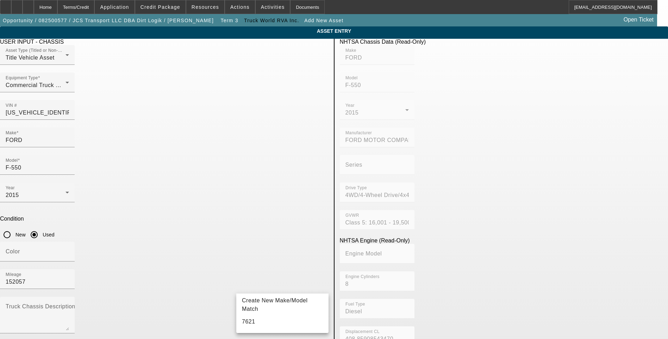
type input "7621"
click at [164, 303] on mat-label "Truck Chassis Description (Describe the truck chassis only)" at bounding box center [85, 306] width 159 height 6
click at [69, 305] on textarea "Truck Chassis Description (Describe the truck chassis only)" at bounding box center [37, 317] width 63 height 25
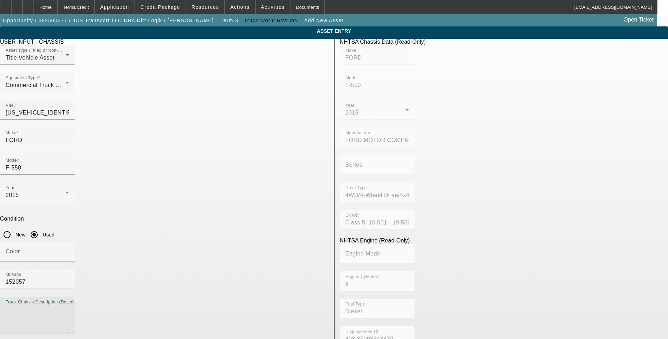
drag, startPoint x: 34, startPoint y: 239, endPoint x: 51, endPoint y: 229, distance: 19.5
click at [41, 234] on app-asset-collateral-manage "ASSET ENTRY USER INPUT - CHASSIS Asset Type (Titled or Non-Titled) Title Vehicl…" at bounding box center [334, 300] width 668 height 548
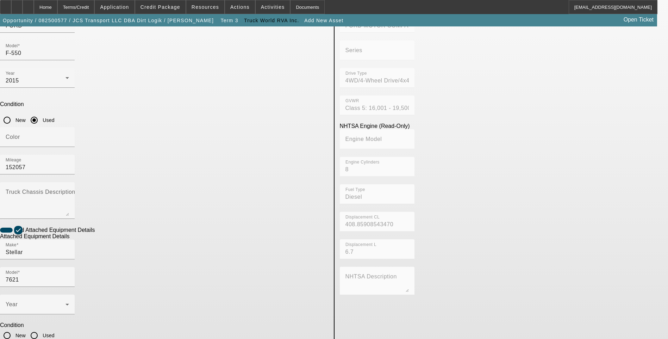
scroll to position [115, 0]
click at [69, 294] on div "Year" at bounding box center [37, 304] width 63 height 20
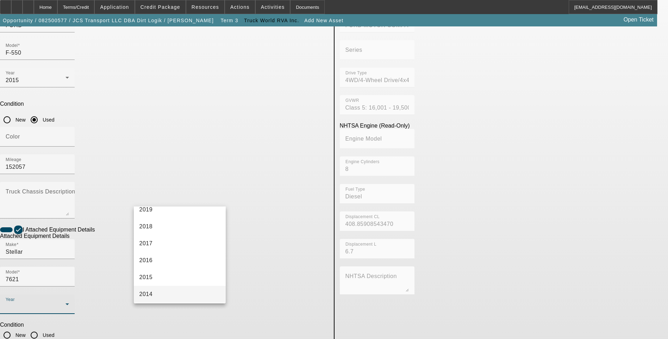
scroll to position [176, 0]
click at [161, 262] on mat-option "2015" at bounding box center [180, 261] width 92 height 17
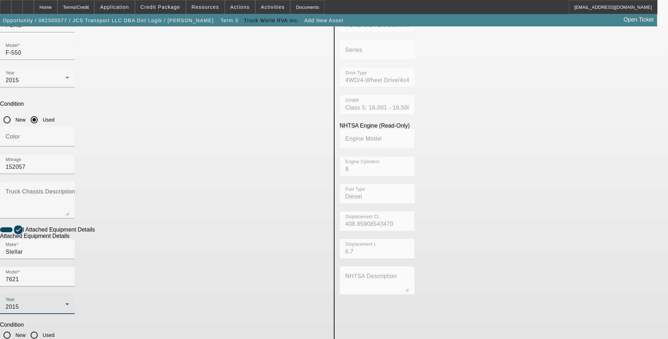
click at [41, 328] on input "Used" at bounding box center [34, 335] width 14 height 14
radio input "true"
type input "HHB15B799"
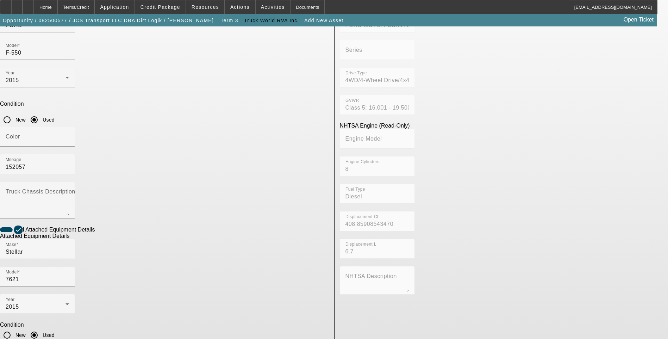
click at [18, 209] on app-asset-collateral-manage "ASSET ENTRY USER INPUT - CHASSIS Asset Type (Titled or Non-Titled) Title Vehicl…" at bounding box center [334, 186] width 668 height 548
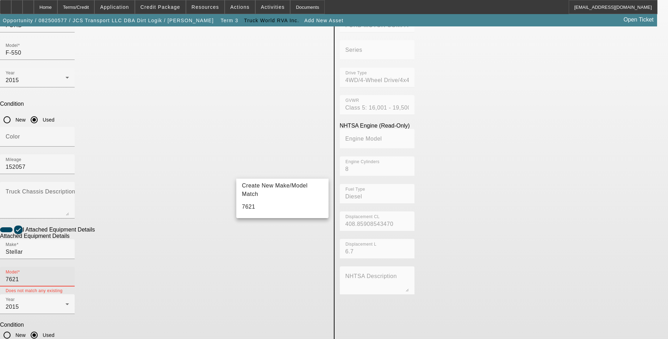
click at [69, 275] on input "7621" at bounding box center [37, 279] width 63 height 8
click at [258, 209] on mat-option "7621" at bounding box center [282, 206] width 92 height 17
type input "7621"
click at [35, 187] on app-asset-collateral-manage "ASSET ENTRY USER INPUT - CHASSIS Asset Type (Titled or Non-Titled) Title Vehicl…" at bounding box center [334, 186] width 668 height 548
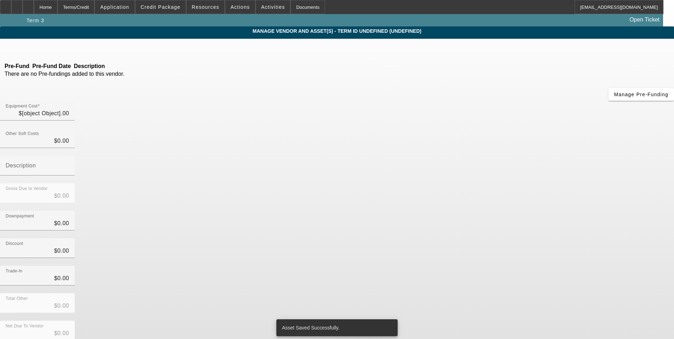
type input "$72,000.00"
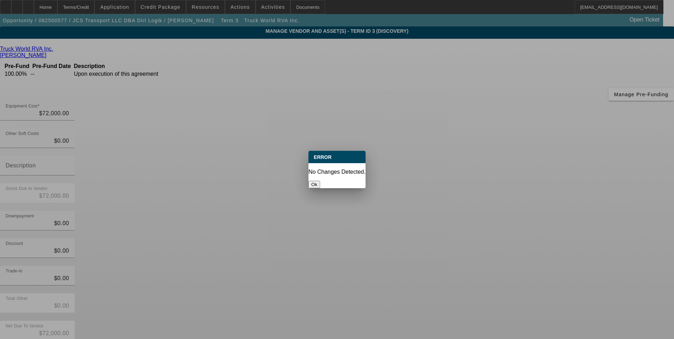
click at [320, 181] on button "Ok" at bounding box center [314, 184] width 12 height 7
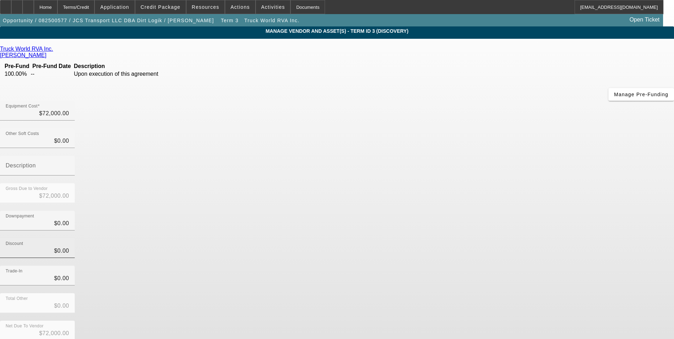
drag, startPoint x: 384, startPoint y: 175, endPoint x: 398, endPoint y: 178, distance: 14.7
click at [69, 238] on div "Discount $0.00" at bounding box center [37, 248] width 63 height 20
type input "$0.00"
click at [451, 238] on div "Discount $0.00" at bounding box center [337, 251] width 674 height 27
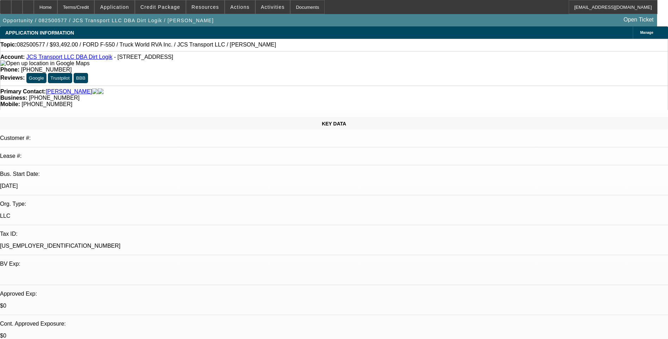
select select "0.1"
select select "0"
select select "6"
select select "0.1"
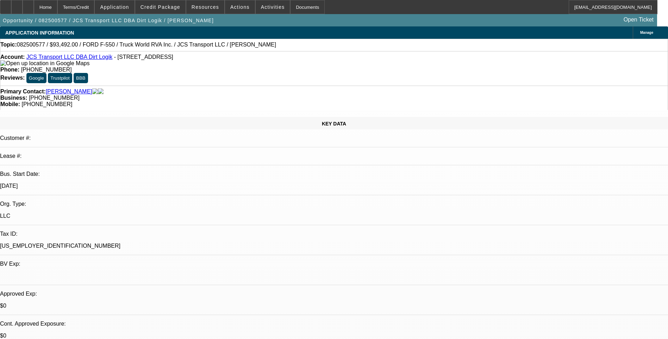
select select "0"
select select "6"
select select "0"
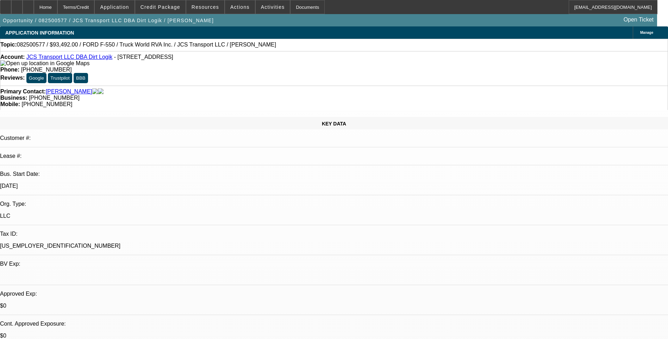
select select "0"
select select "6"
click at [95, 8] on div "Terms/Credit" at bounding box center [75, 7] width 37 height 14
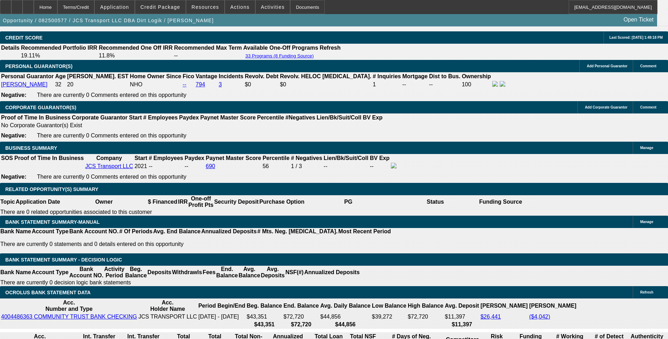
scroll to position [1045, 0]
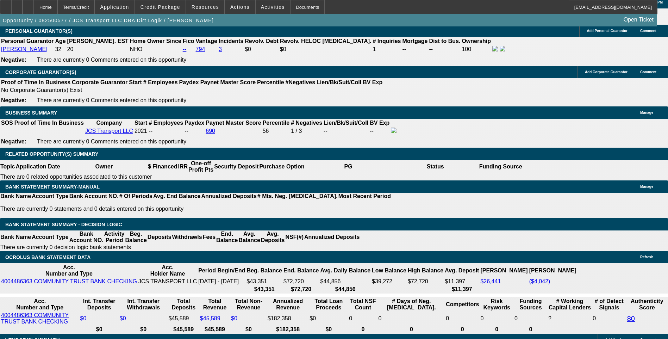
select select "0"
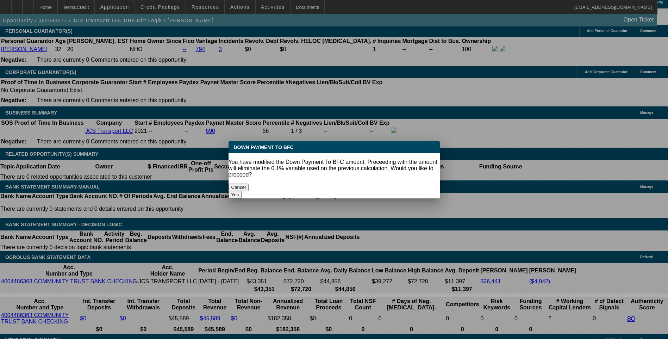
scroll to position [0, 0]
click at [242, 191] on button "Yes" at bounding box center [235, 194] width 13 height 7
type input "$0.00"
type input "UNKNOWN"
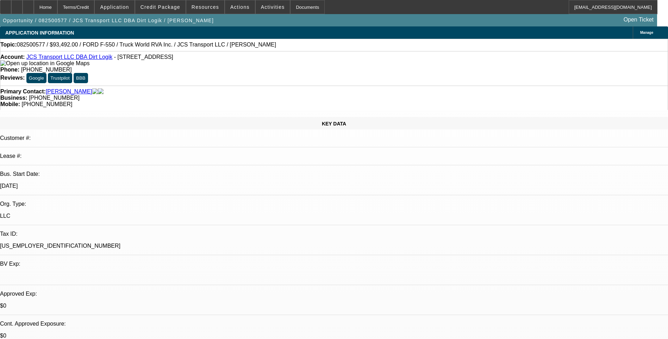
scroll to position [1045, 0]
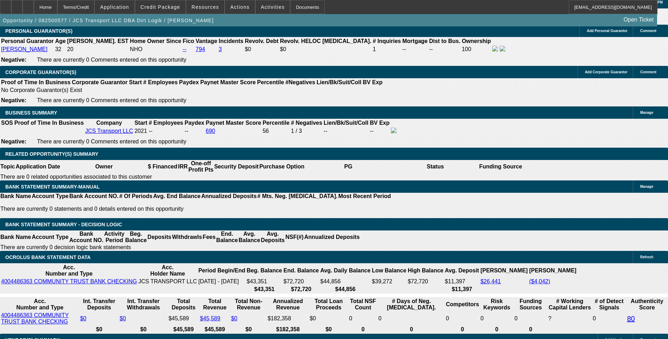
type input "$1,649.36"
type input "9"
type input "$1,616.66"
type input "910"
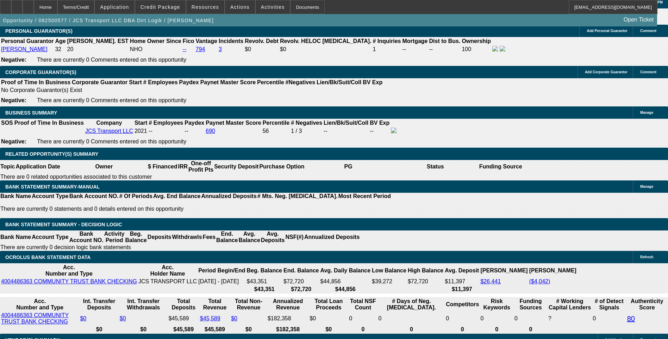
type input "$59,059.00"
type input "10"
type input "$1,654.72"
type input "10"
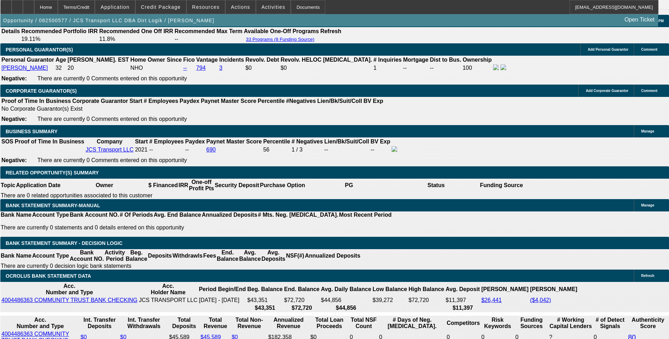
scroll to position [1010, 0]
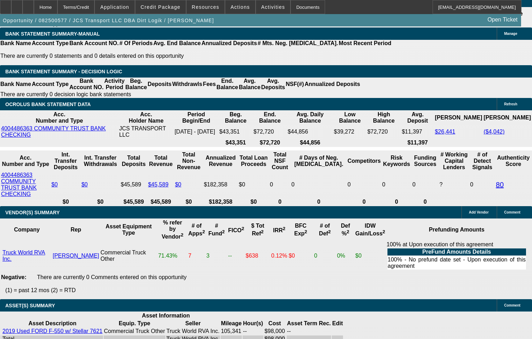
scroll to position [1092, 0]
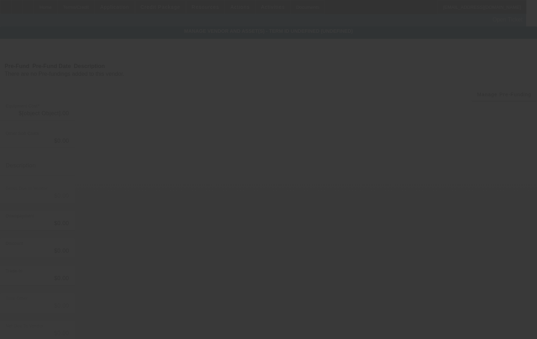
type input "$5,880.00"
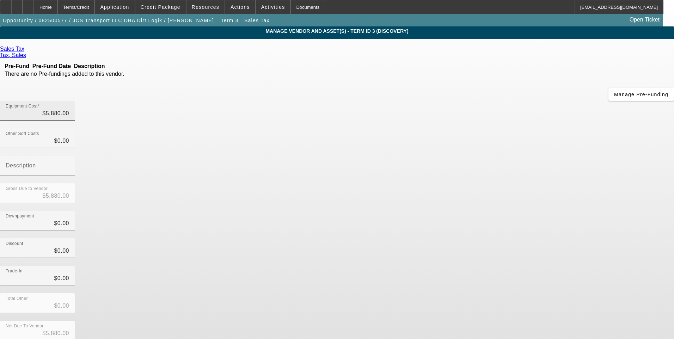
type input "5880"
click at [69, 109] on input "5880" at bounding box center [37, 113] width 63 height 8
type input "$0.00"
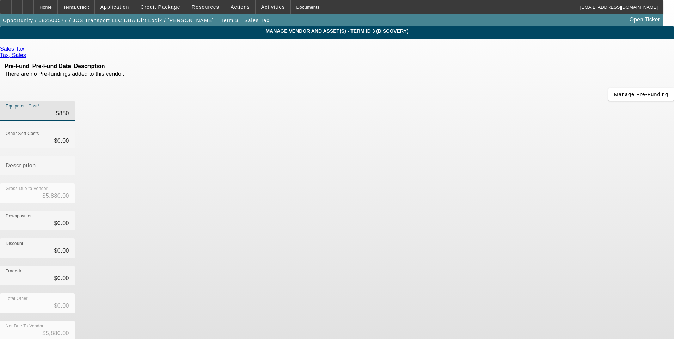
type input "$0.00"
type input "4"
type input "$4.00"
type input "43"
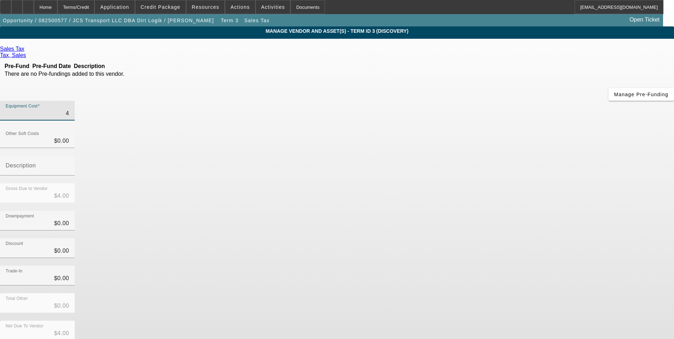
type input "$43.00"
type input "432"
type input "$432.00"
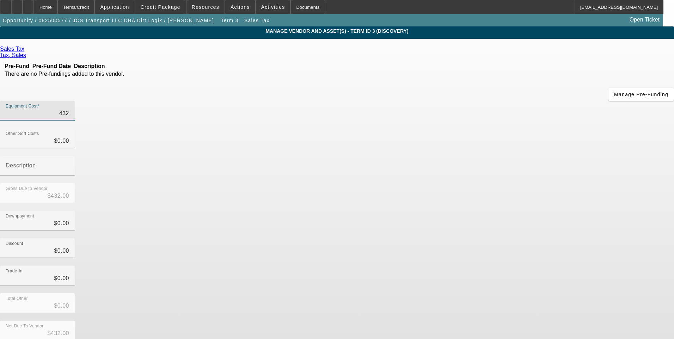
type input "4320"
type input "$4,320.00"
click at [476, 238] on div "Discount $0.00" at bounding box center [337, 251] width 674 height 27
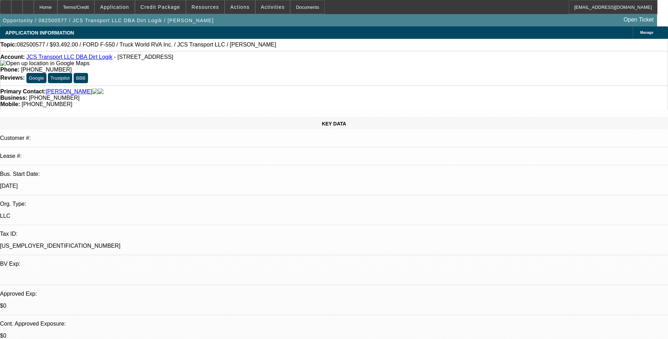
select select "0"
select select "6"
select select "0.1"
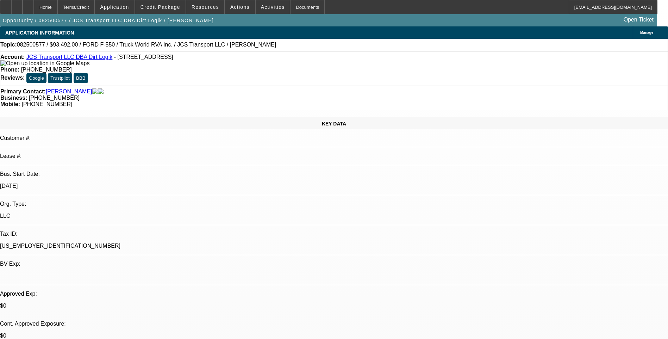
select select "0"
select select "6"
select select "0"
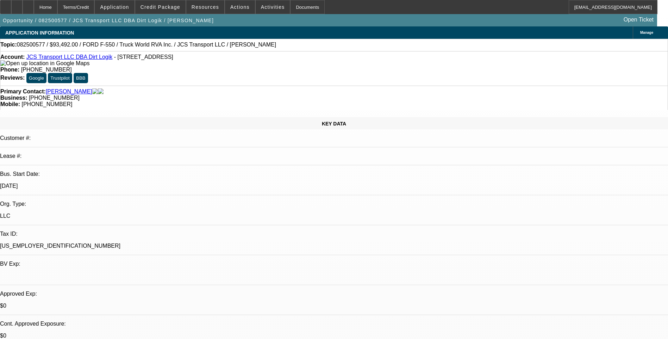
select select "0"
select select "6"
click at [17, 5] on icon at bounding box center [17, 5] width 0 height 0
click at [82, 5] on div "Terms/Credit" at bounding box center [75, 7] width 37 height 14
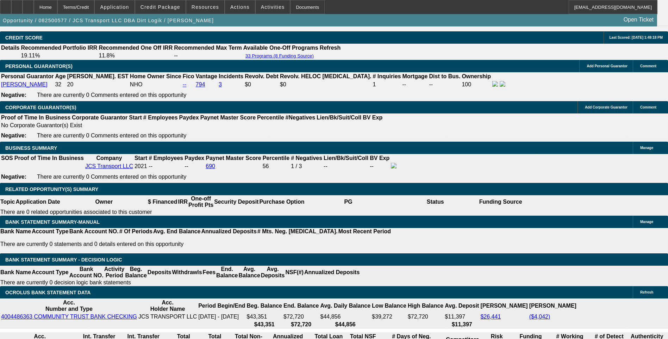
scroll to position [1045, 0]
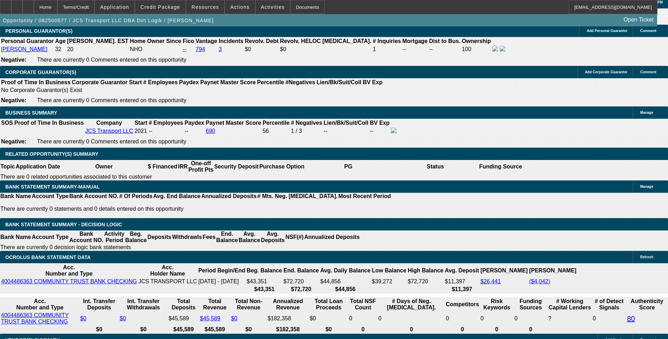
type input "1621."
type input "UNKNOWN"
type input "162"
type input "1620"
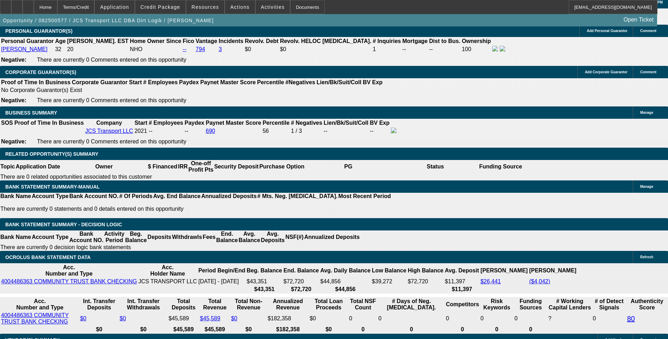
type input "10"
type input "$1,620.00"
drag, startPoint x: 124, startPoint y: 116, endPoint x: 115, endPoint y: 108, distance: 12.5
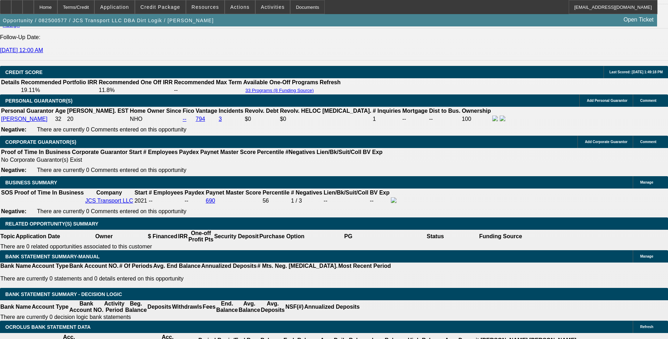
scroll to position [975, 0]
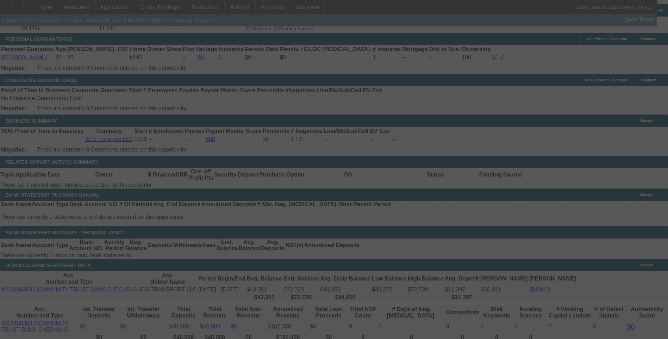
scroll to position [1045, 0]
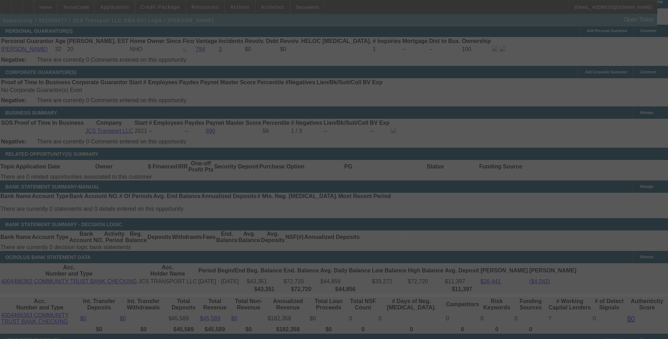
select select "0"
select select "6"
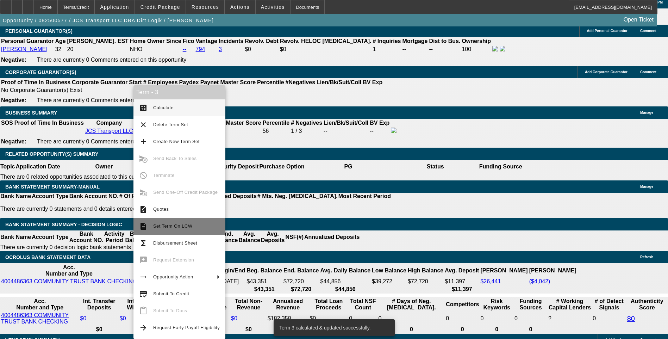
click at [190, 226] on span "Set Term On LCW" at bounding box center [186, 226] width 67 height 8
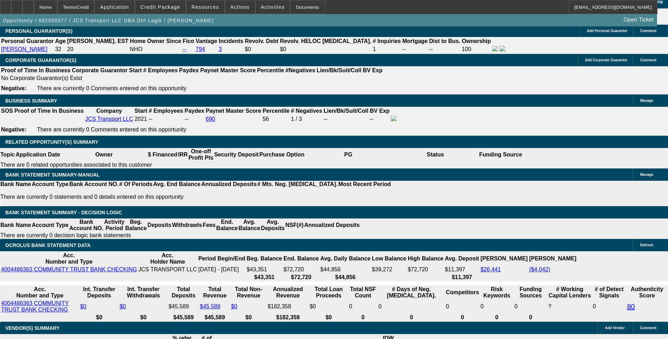
select select "0"
select select "0.1"
select select "0"
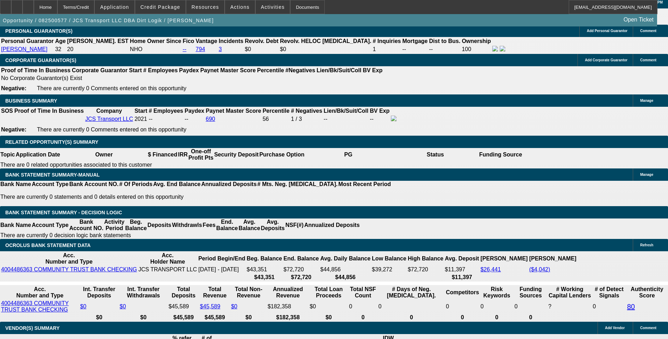
select select "0"
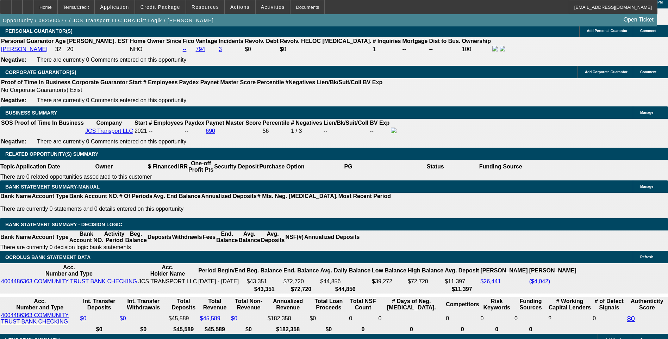
select select "1"
select select "6"
select select "1"
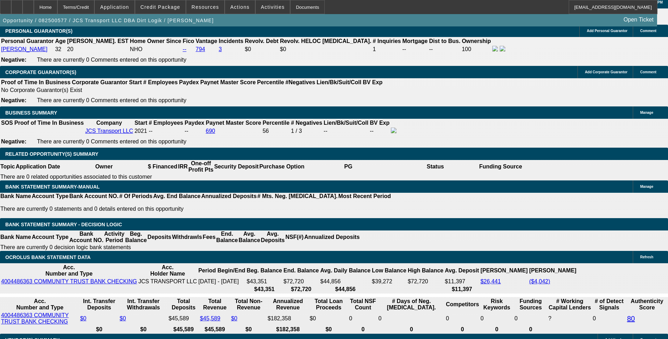
select select "6"
select select "1"
select select "6"
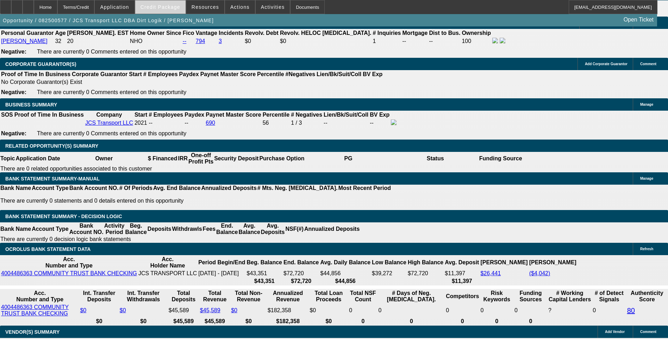
click at [161, 6] on span "Credit Package" at bounding box center [161, 7] width 40 height 6
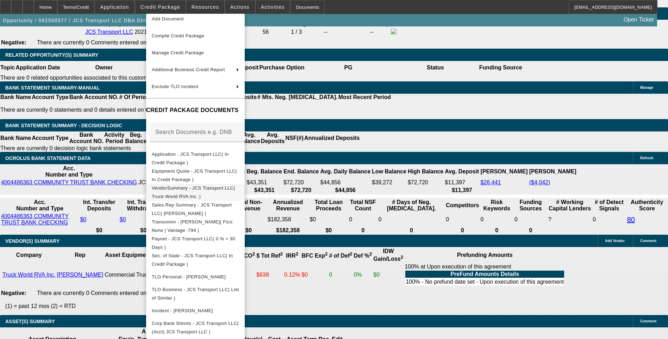
scroll to position [1217, 0]
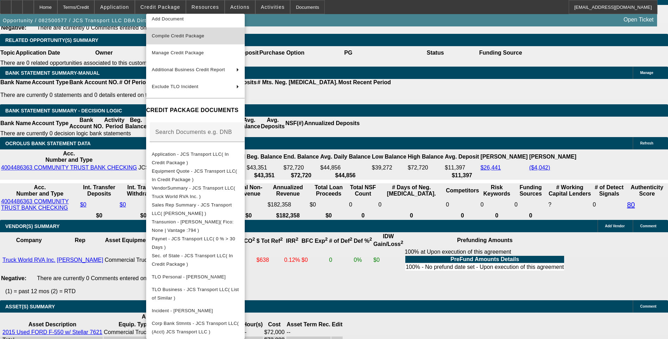
click at [204, 34] on span "Compile Credit Package" at bounding box center [178, 35] width 52 height 5
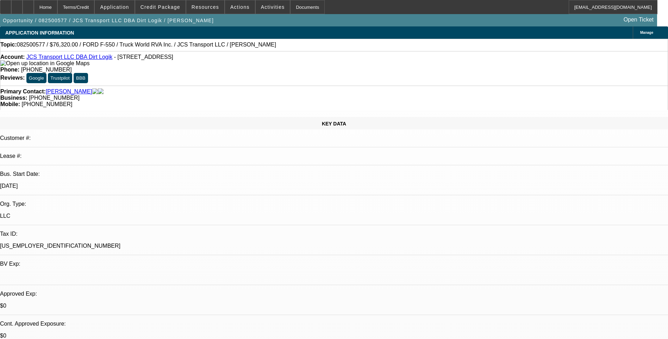
select select "0"
select select "6"
select select "0.1"
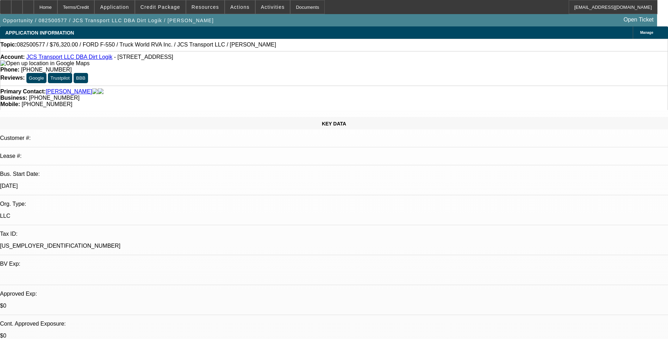
select select "0"
select select "6"
select select "0"
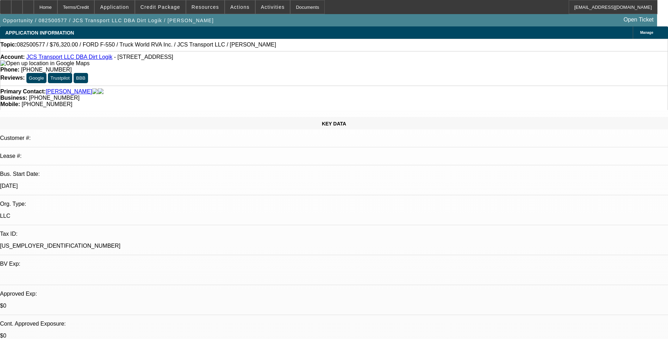
select select "0"
select select "6"
click at [95, 7] on div "Terms/Credit" at bounding box center [75, 7] width 37 height 14
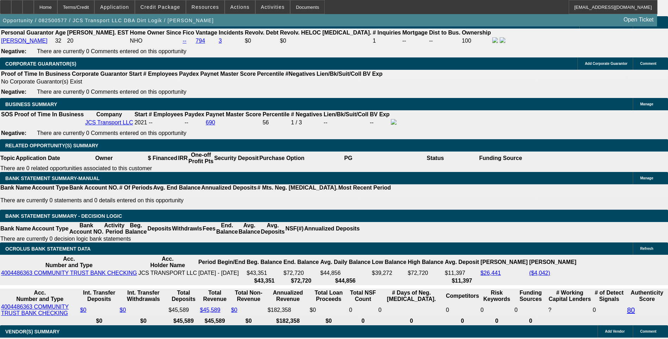
scroll to position [1111, 0]
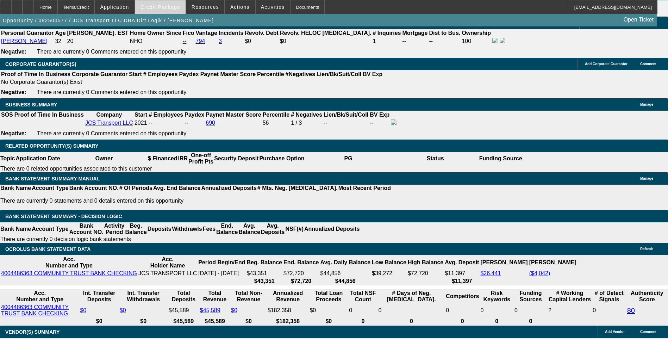
click at [158, 10] on span at bounding box center [160, 7] width 50 height 17
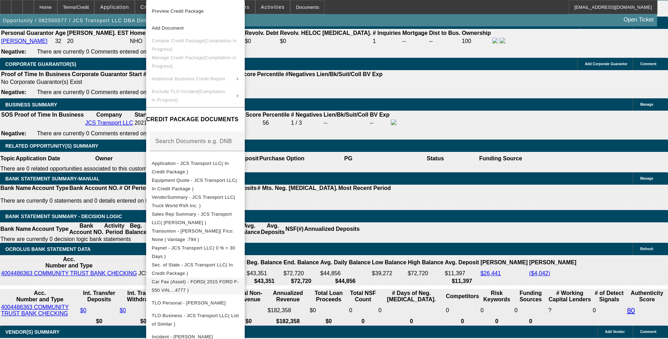
click at [230, 285] on span "Car Fax (Asset) - FORD( 2015 FORD F-550 VIN....4777 )" at bounding box center [195, 286] width 87 height 14
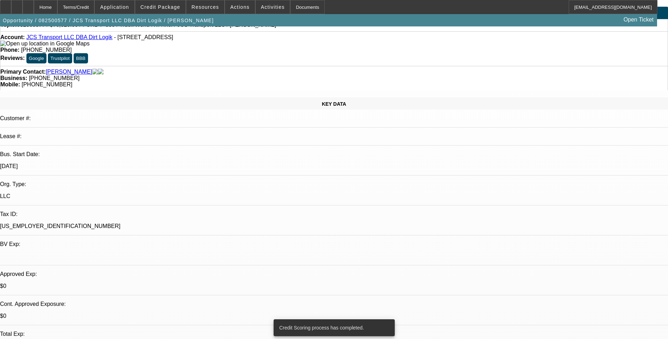
scroll to position [35, 0]
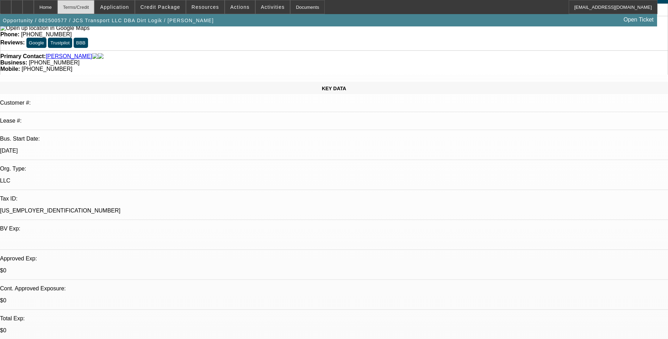
click at [95, 10] on div "Terms/Credit" at bounding box center [75, 7] width 37 height 14
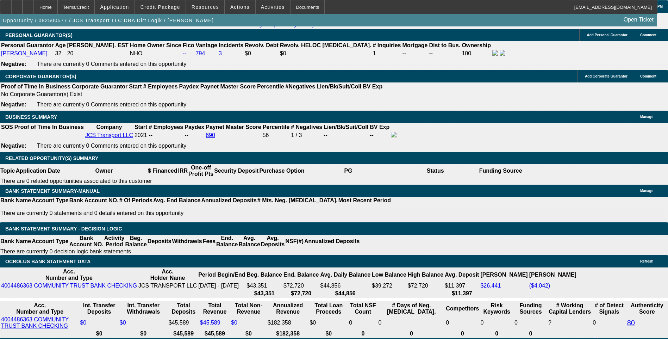
scroll to position [1111, 0]
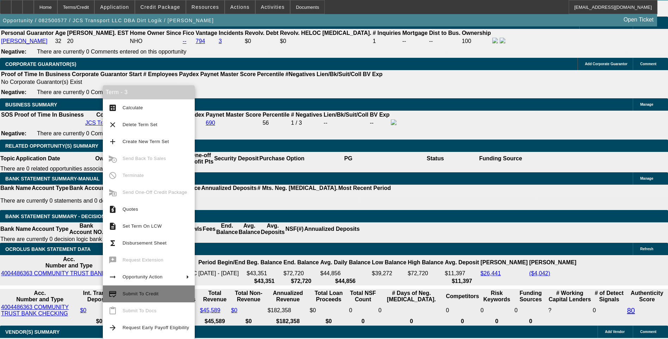
click at [133, 295] on span "Submit To Credit" at bounding box center [141, 293] width 36 height 5
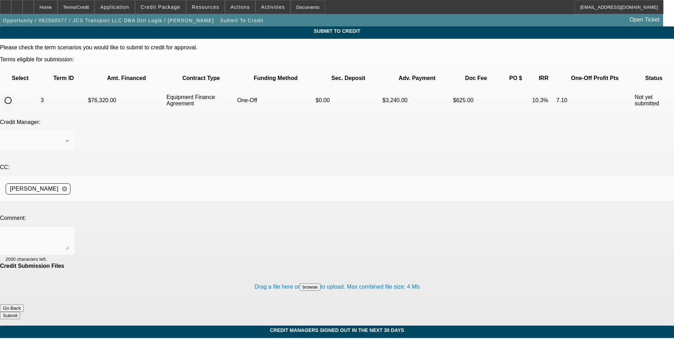
click at [15, 93] on input "radio" at bounding box center [8, 100] width 14 height 14
radio input "true"
click at [24, 304] on button "Go Back" at bounding box center [12, 307] width 24 height 7
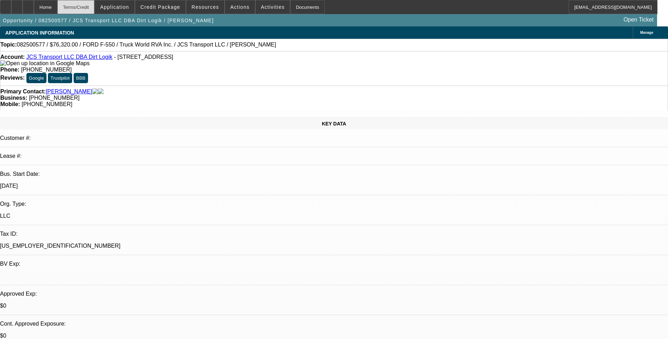
select select "0"
select select "6"
select select "0.1"
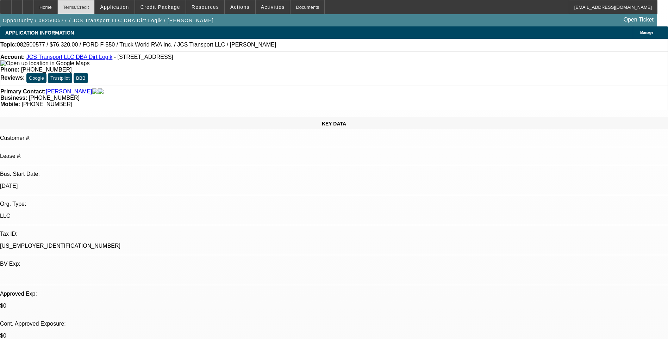
select select "0"
select select "6"
select select "0"
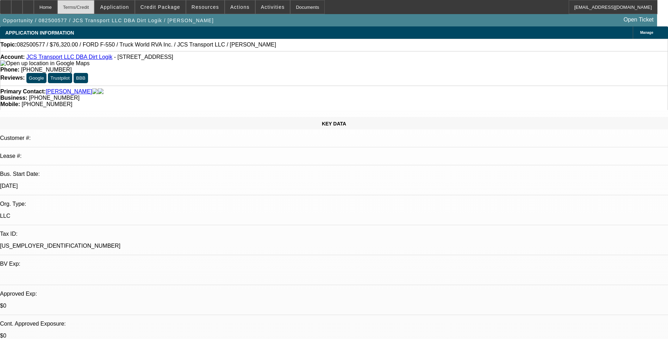
select select "0"
select select "6"
click at [95, 8] on div "Terms/Credit" at bounding box center [75, 7] width 37 height 14
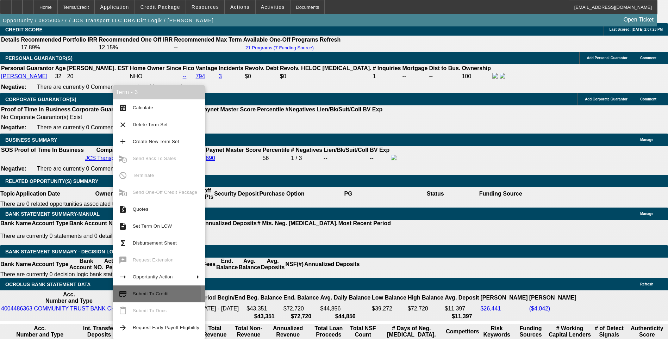
click at [138, 294] on span "Submit To Credit" at bounding box center [151, 293] width 36 height 5
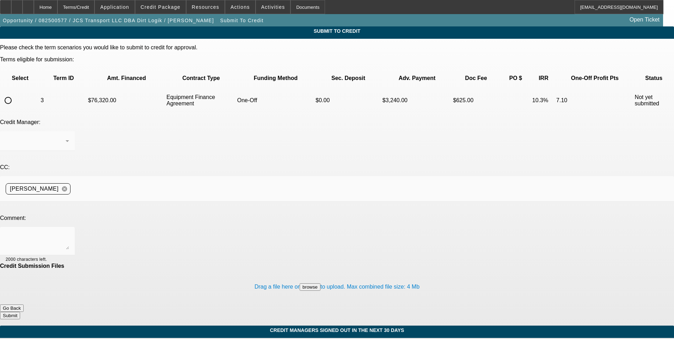
click at [15, 93] on input "radio" at bounding box center [8, 100] width 14 height 14
radio input "true"
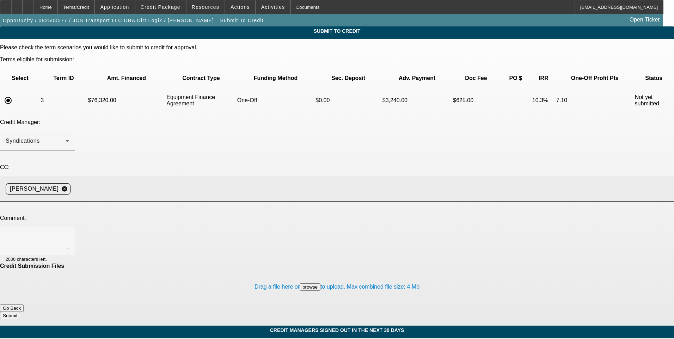
click at [155, 182] on input at bounding box center [369, 189] width 592 height 14
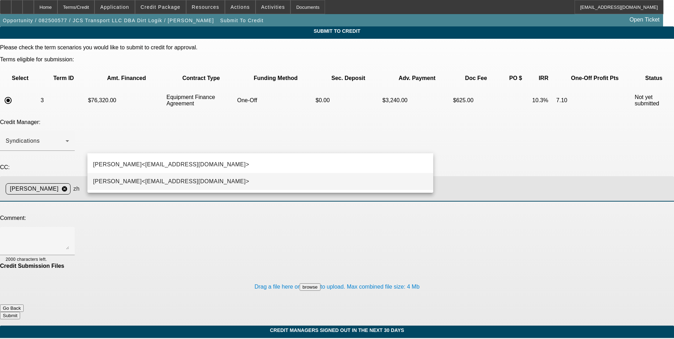
type input "zh"
drag, startPoint x: 155, startPoint y: 181, endPoint x: 138, endPoint y: 175, distance: 17.9
click at [154, 181] on span "Zachary Heyd<ZHeyd@beaconfunding.com>" at bounding box center [171, 181] width 156 height 8
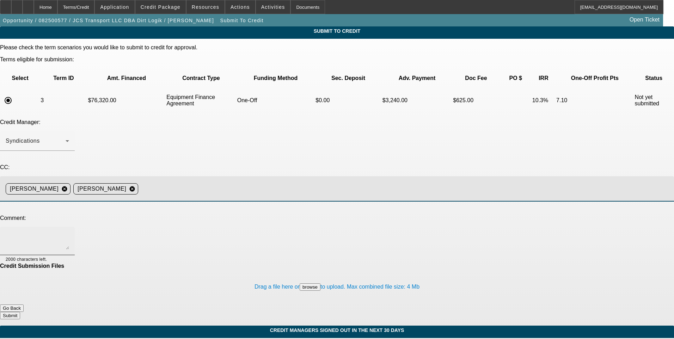
click at [69, 233] on textarea at bounding box center [37, 241] width 63 height 17
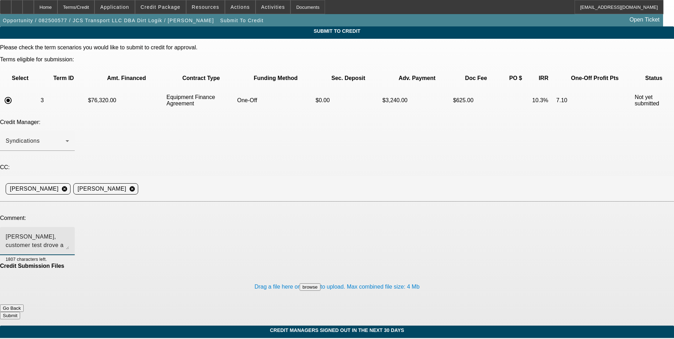
type textarea "Zach, customer test drove a few trucks at the dealership today and has opted fo…"
click at [20, 312] on button "Submit" at bounding box center [10, 315] width 20 height 7
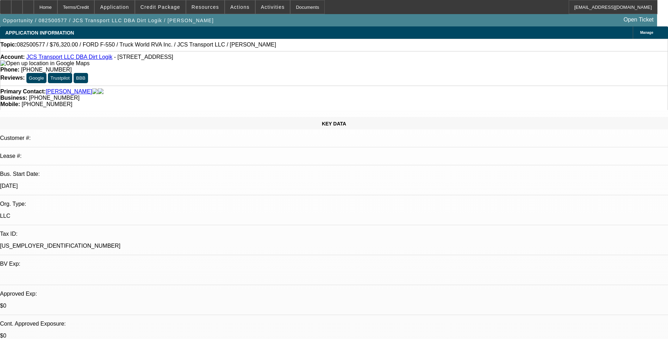
select select "0"
select select "6"
select select "0.1"
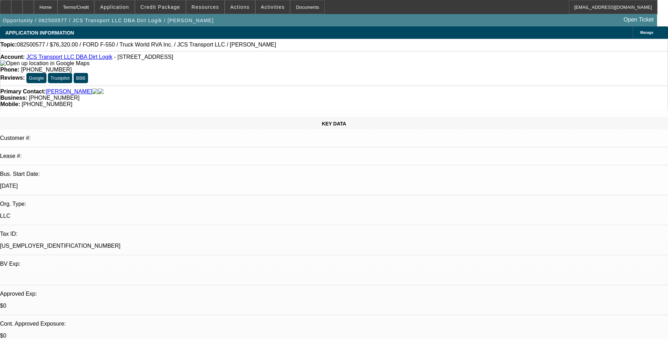
select select "0"
select select "6"
select select "0"
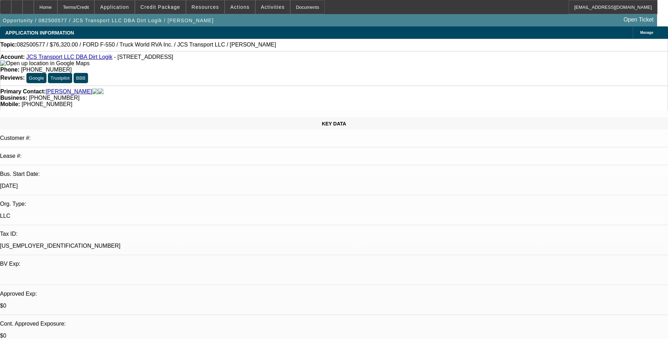
select select "0"
select select "6"
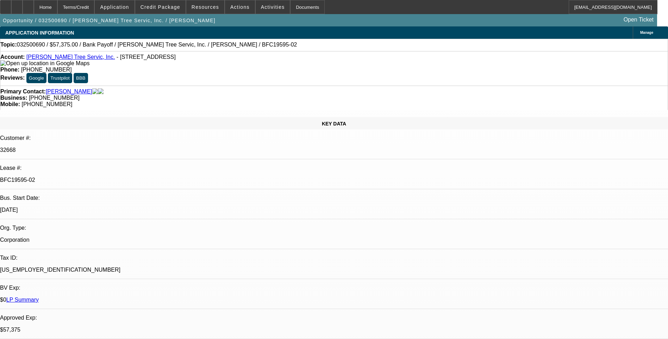
select select "0.1"
select select "0"
select select "0.1"
select select "0"
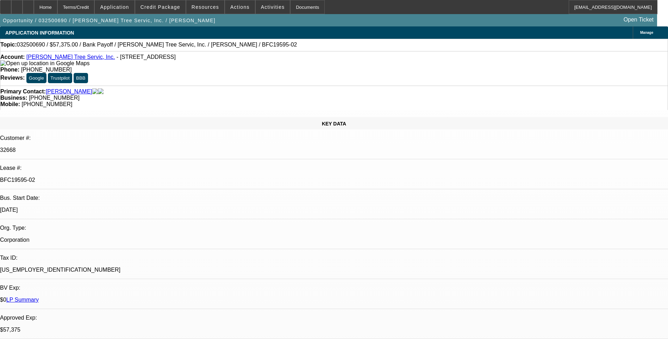
select select "0"
select select "0.1"
select select "0"
select select "0.1"
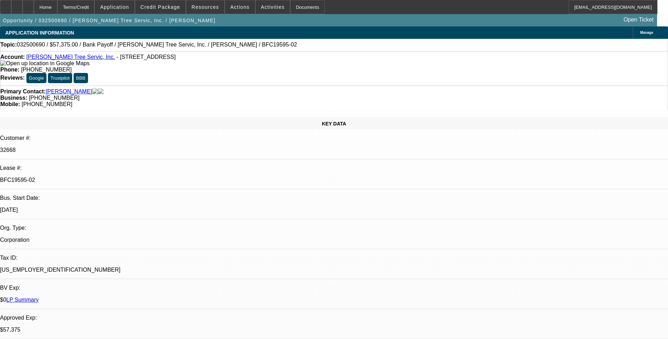
select select "0"
select select "1"
select select "3"
select select "6"
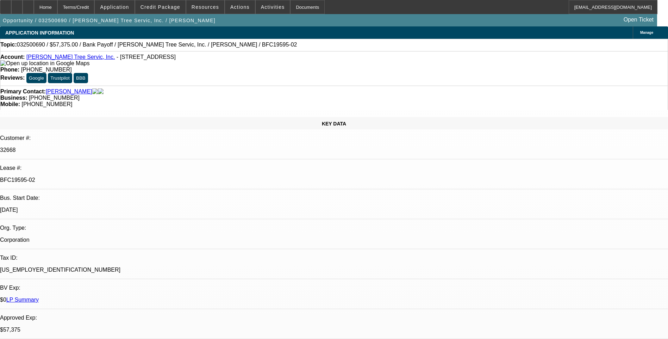
select select "1"
select select "3"
select select "6"
select select "1"
select select "3"
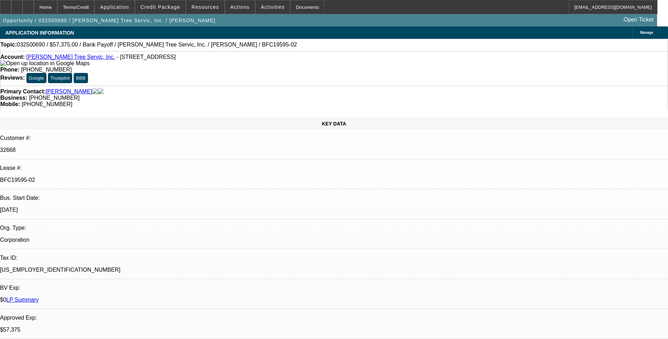
select select "6"
select select "1"
select select "3"
select select "6"
click at [230, 5] on span "Actions" at bounding box center [239, 7] width 19 height 6
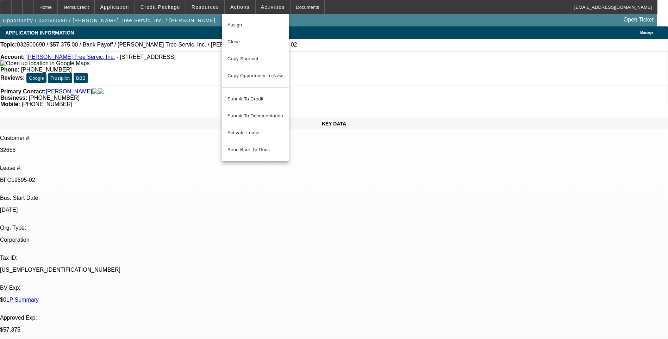
click at [315, 71] on div at bounding box center [334, 169] width 668 height 339
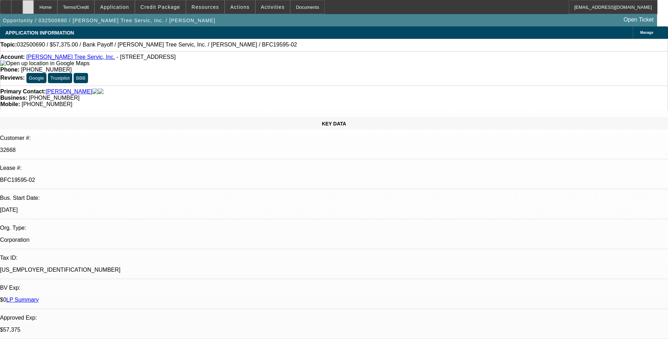
click at [34, 10] on div at bounding box center [28, 7] width 11 height 14
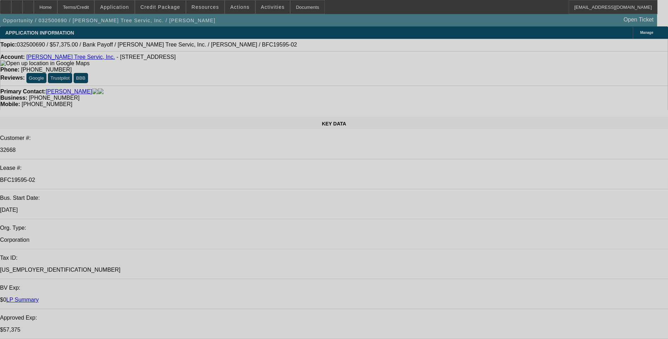
select select "0.1"
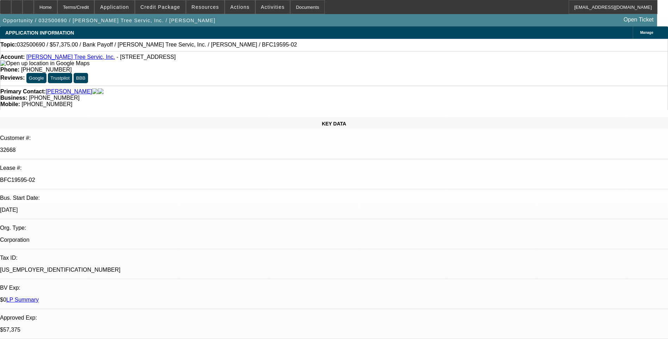
select select "0"
select select "0.1"
select select "0"
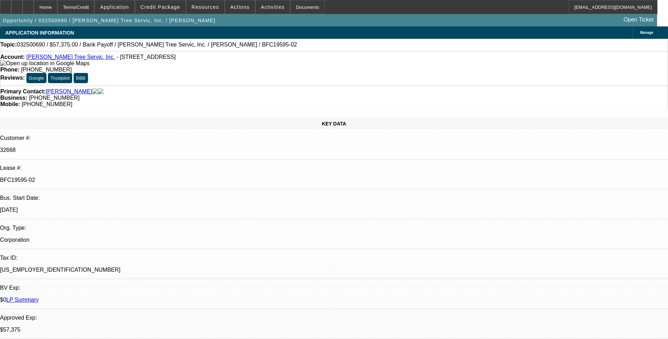
select select "0.1"
select select "0"
select select "0.1"
select select "0"
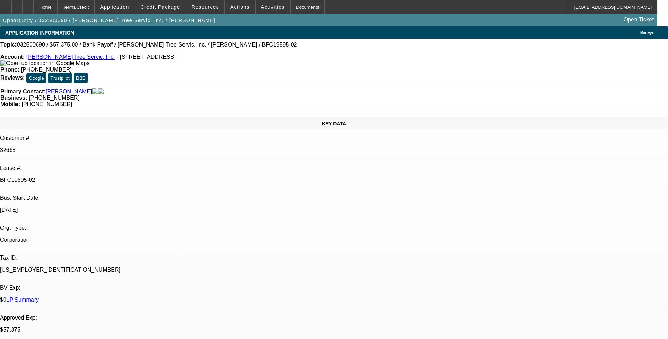
select select "0"
select select "1"
select select "3"
select select "6"
select select "1"
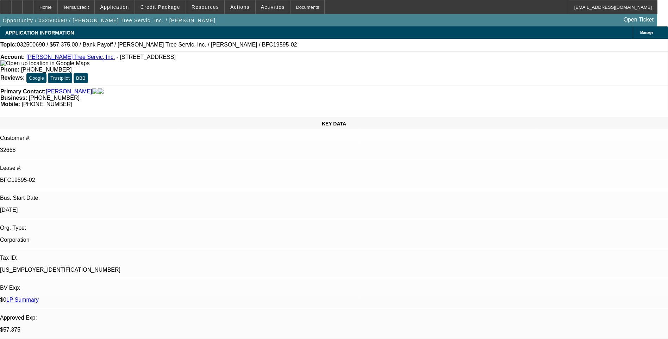
select select "3"
select select "6"
select select "1"
select select "3"
select select "6"
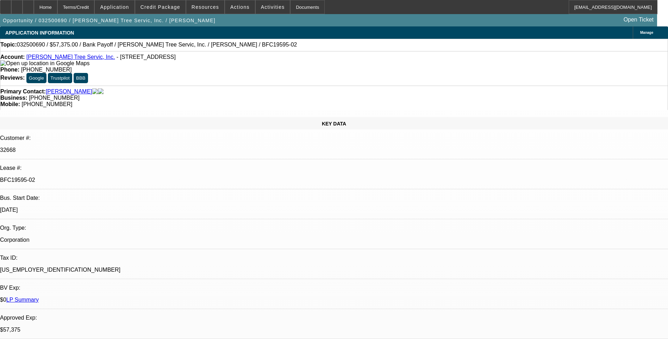
select select "1"
select select "3"
select select "6"
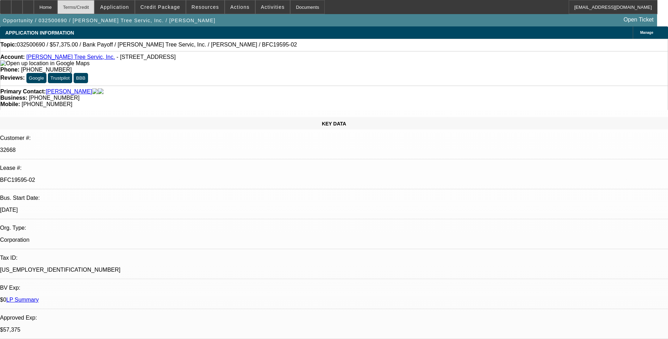
click at [86, 10] on div "Terms/Credit" at bounding box center [75, 7] width 37 height 14
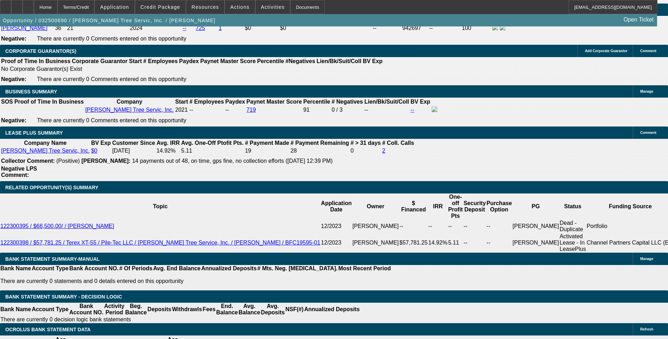
click at [160, 6] on span "Credit Package" at bounding box center [161, 7] width 40 height 6
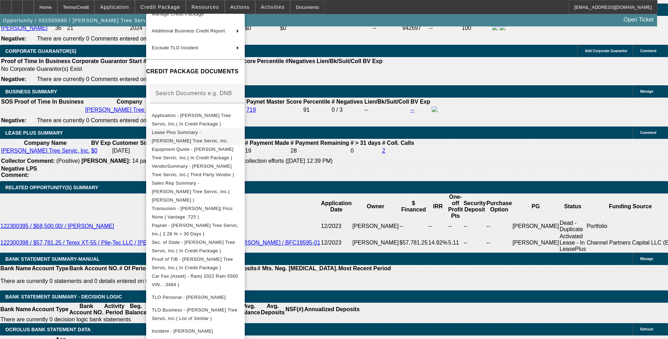
scroll to position [106, 0]
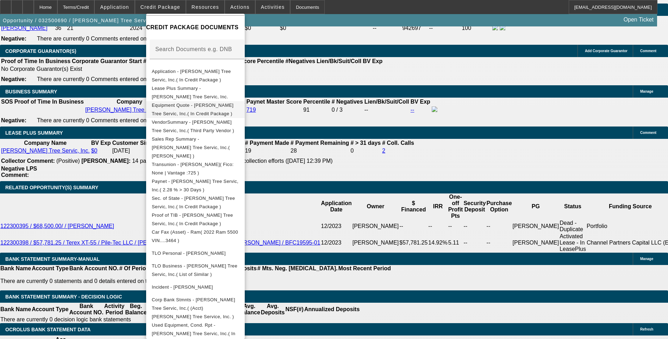
click at [207, 111] on span "Equipment Quote - Tabor Tree Servic, Inc.( In Credit Package )" at bounding box center [195, 109] width 87 height 17
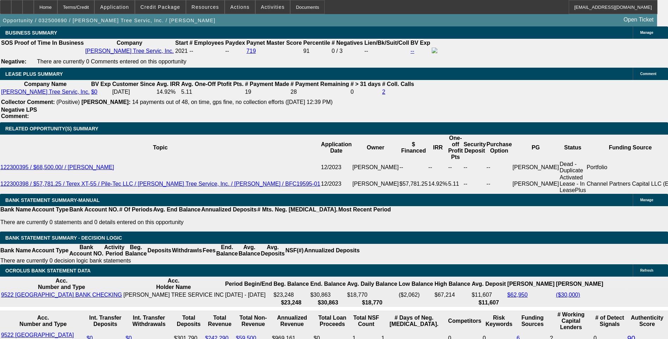
scroll to position [1164, 0]
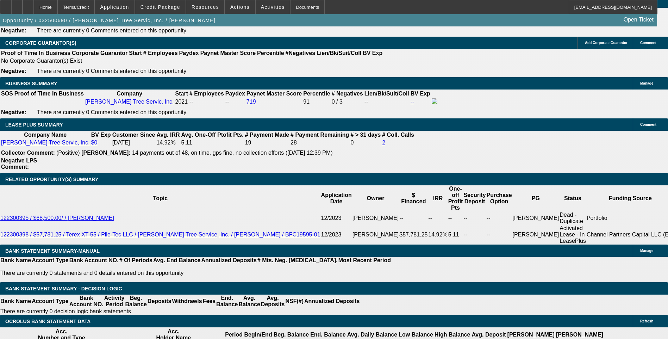
scroll to position [43, 0]
drag, startPoint x: 455, startPoint y: 41, endPoint x: 477, endPoint y: 53, distance: 25.5
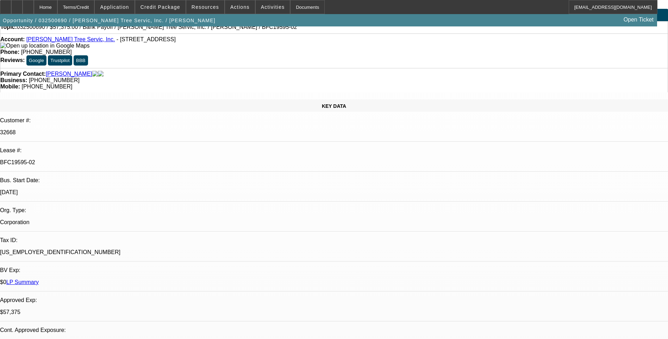
scroll to position [0, 0]
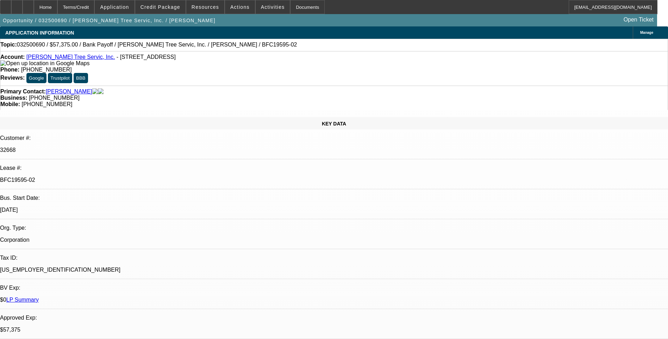
click at [159, 4] on span at bounding box center [160, 7] width 50 height 17
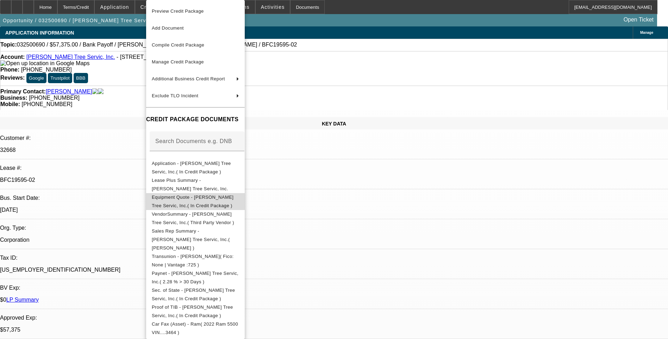
click at [205, 198] on span "Equipment Quote - Tabor Tree Servic, Inc.( In Credit Package )" at bounding box center [193, 201] width 82 height 14
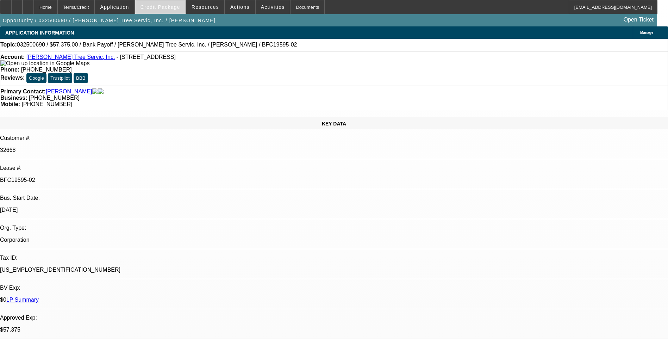
click at [160, 6] on span "Credit Package" at bounding box center [161, 7] width 40 height 6
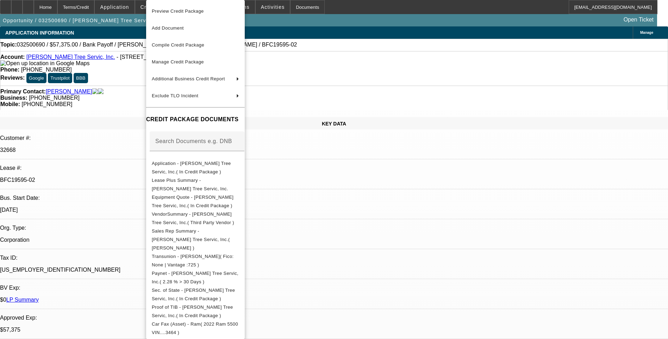
scroll to position [113, 0]
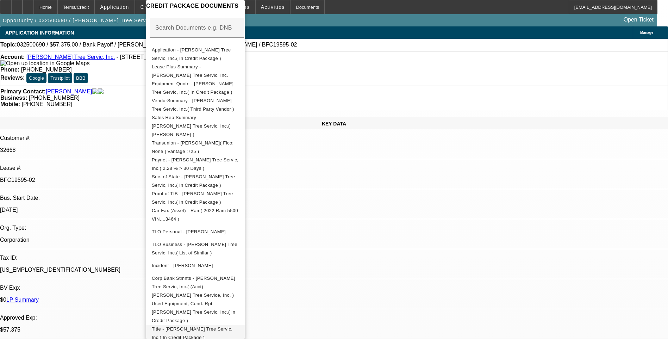
click at [201, 326] on span "Title - Tabor Tree Servic, Inc.( In Credit Package )" at bounding box center [192, 333] width 81 height 14
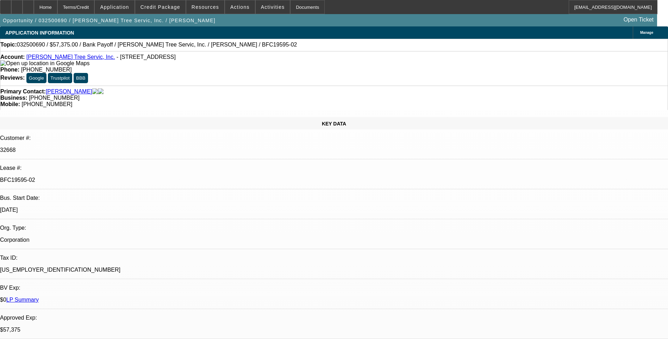
scroll to position [0, 0]
click at [440, 86] on div "Primary Contact: Dobel, Riley Business: (508) 367-4141 Mobile: (508) 332-0175" at bounding box center [334, 98] width 668 height 24
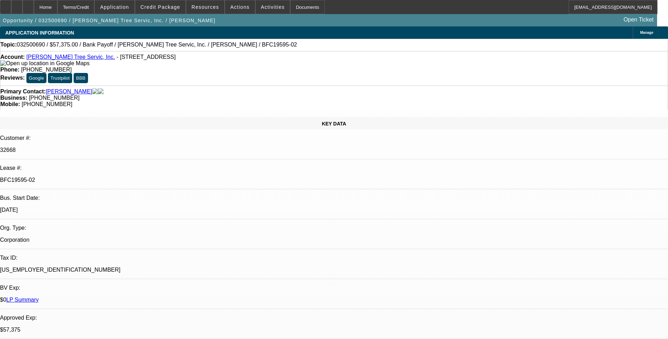
click at [250, 86] on div "Primary Contact: Dobel, Riley Business: (508) 367-4141 Mobile: (508) 332-0175" at bounding box center [334, 98] width 668 height 24
click at [95, 5] on div "Terms/Credit" at bounding box center [75, 7] width 37 height 14
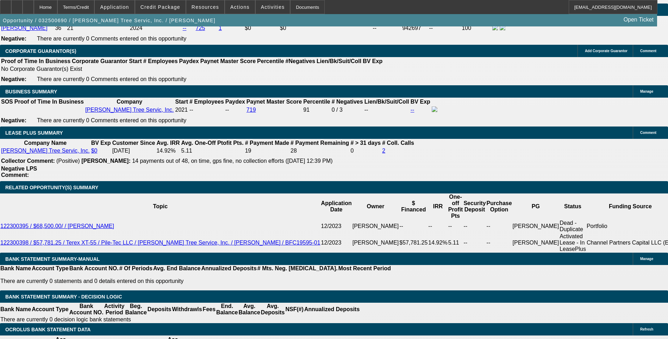
scroll to position [1156, 0]
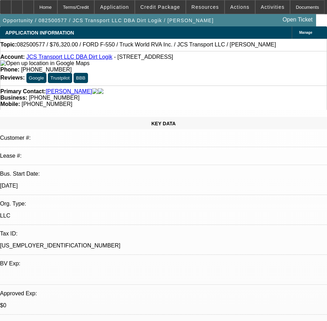
select select "0"
select select "0.1"
select select "0"
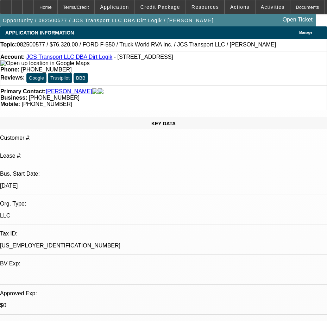
select select "0"
select select "1"
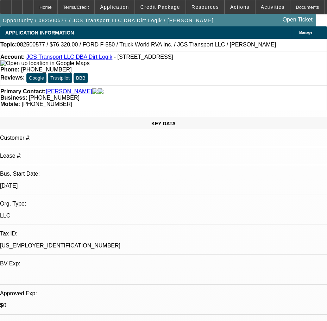
select select "1"
select select "6"
select select "1"
select select "6"
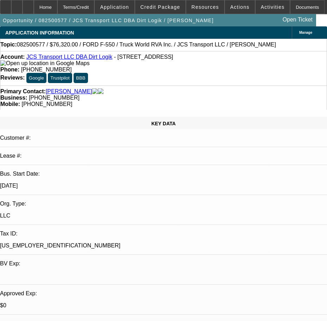
select select "1"
select select "6"
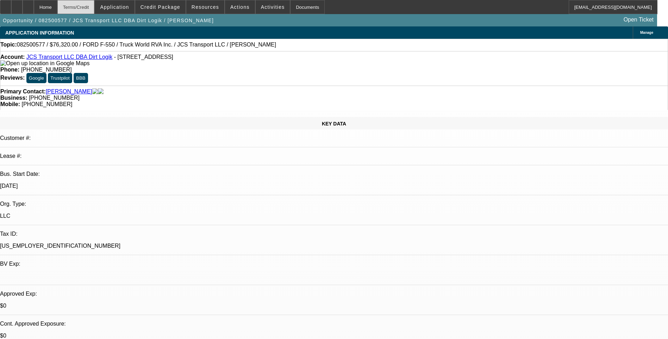
click at [95, 7] on div "Terms/Credit" at bounding box center [75, 7] width 37 height 14
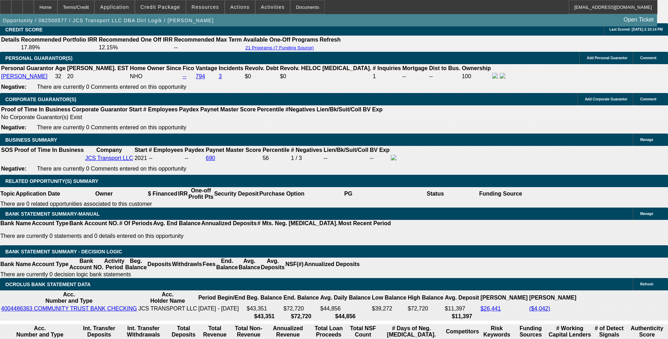
scroll to position [1111, 0]
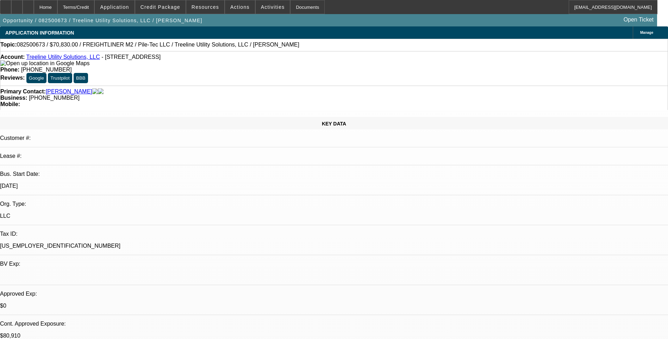
select select "0"
select select "2"
select select "0"
select select "2"
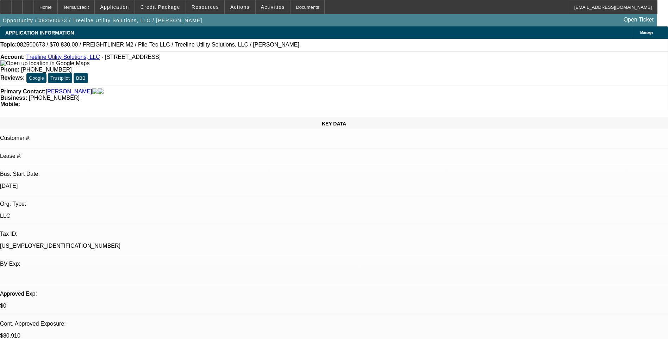
select select "0"
select select "2"
select select "0"
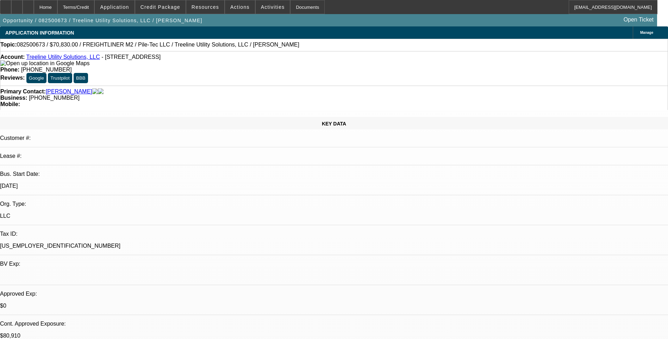
select select "2"
select select "0"
select select "1"
select select "2"
select select "6"
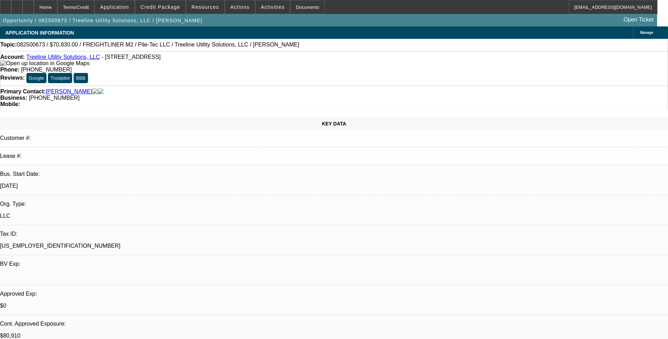
select select "1"
select select "2"
select select "6"
select select "1"
select select "2"
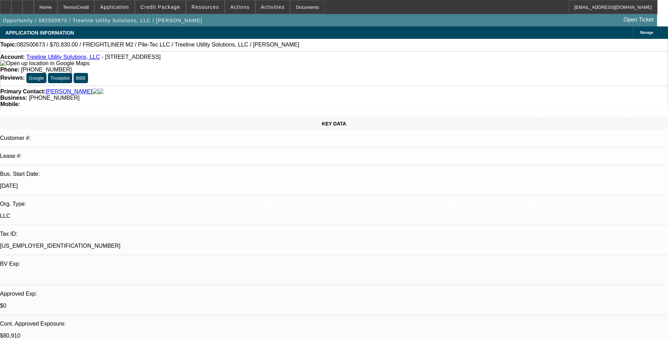
select select "6"
select select "1"
select select "2"
select select "6"
click at [93, 7] on div "Terms/Credit" at bounding box center [75, 7] width 37 height 14
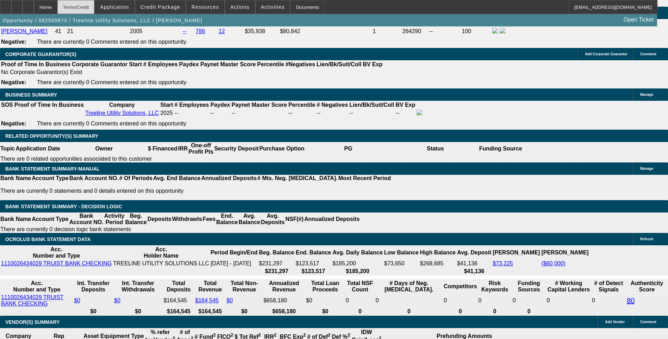
scroll to position [1082, 0]
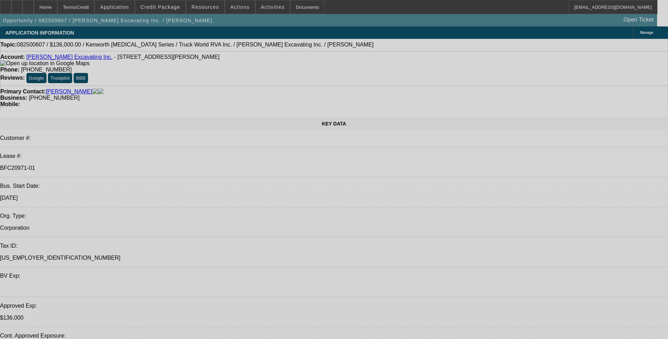
select select "0"
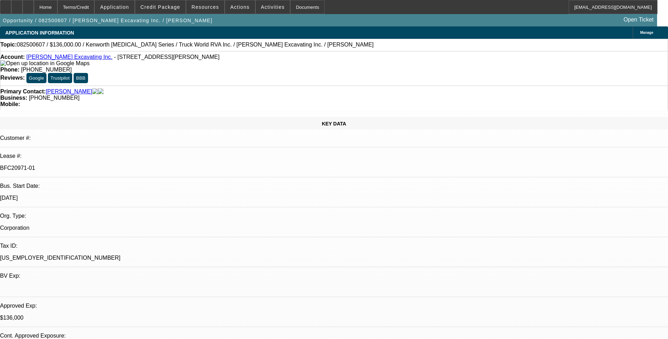
select select "0"
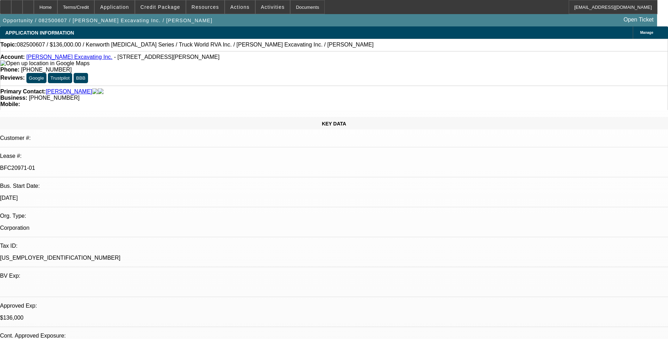
select select "0"
select select "1"
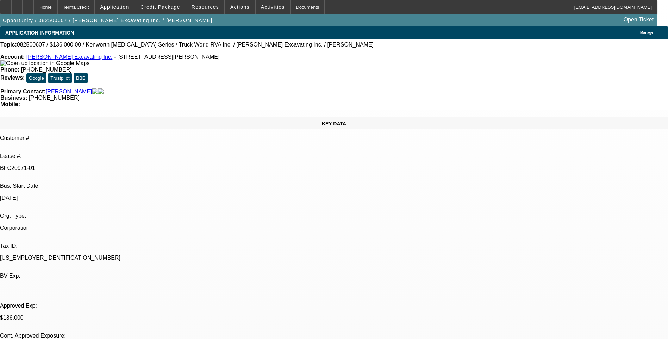
select select "6"
select select "1"
select select "6"
select select "1"
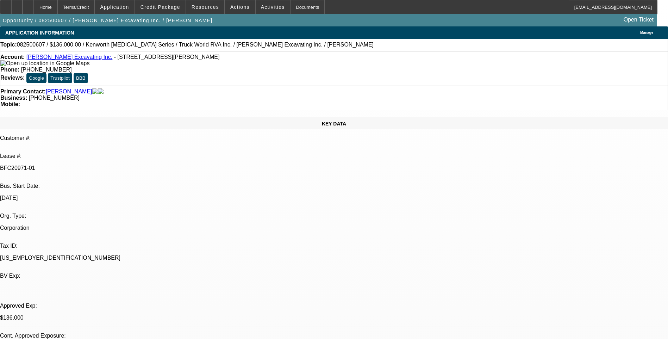
select select "1"
select select "6"
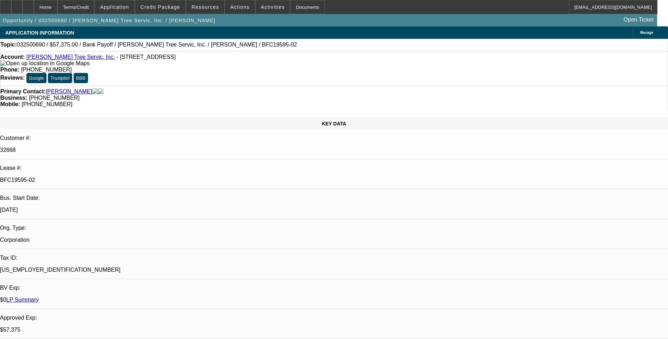
select select "0.1"
select select "0"
select select "0.1"
select select "0"
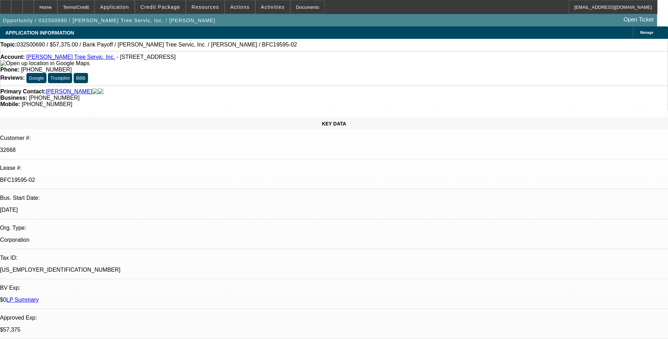
select select "0"
select select "0.1"
select select "0"
select select "0.1"
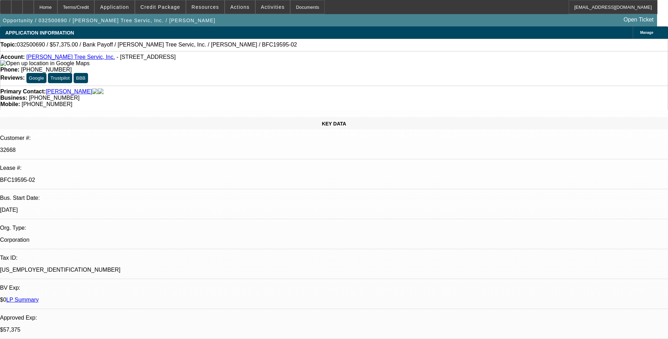
select select "0"
select select "1"
select select "3"
select select "6"
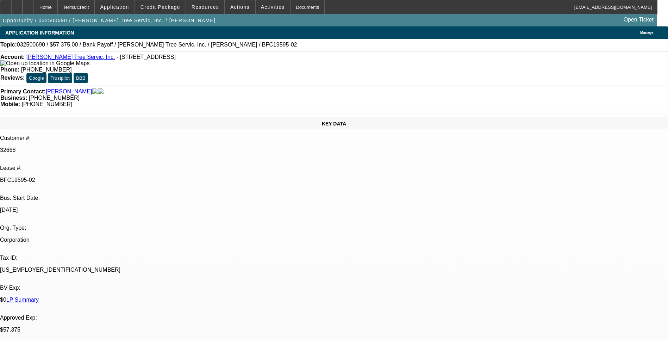
select select "1"
select select "3"
select select "6"
select select "1"
select select "3"
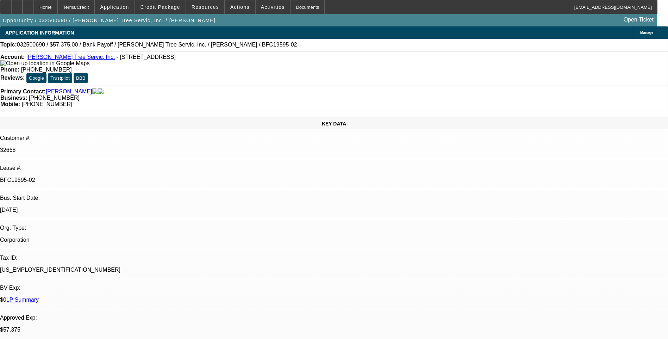
select select "6"
select select "1"
select select "3"
select select "6"
select select "0.1"
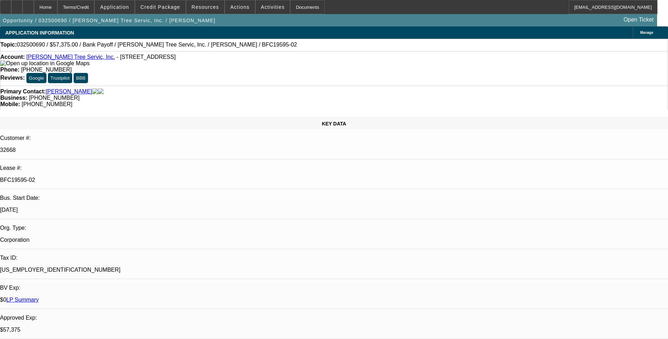
select select "0"
select select "0.1"
select select "0"
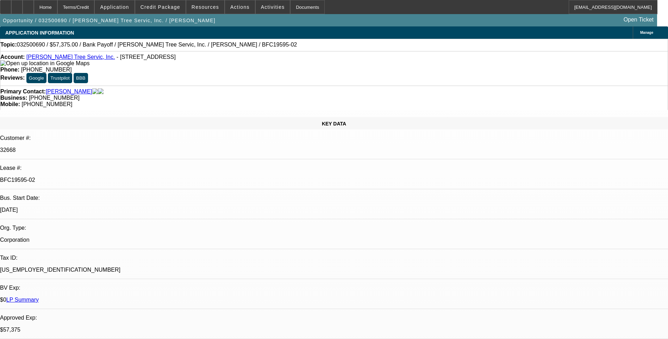
select select "0.1"
select select "0"
select select "0.1"
select select "0"
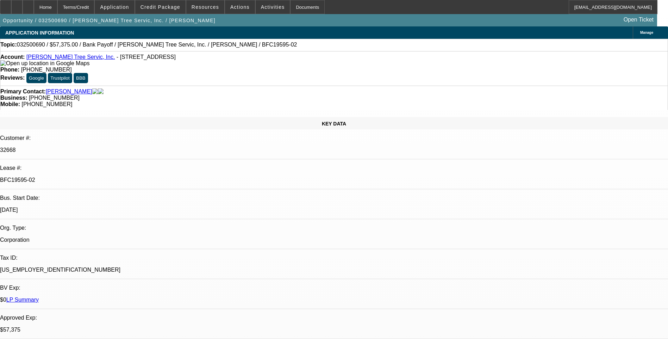
select select "0"
select select "1"
select select "3"
select select "6"
select select "1"
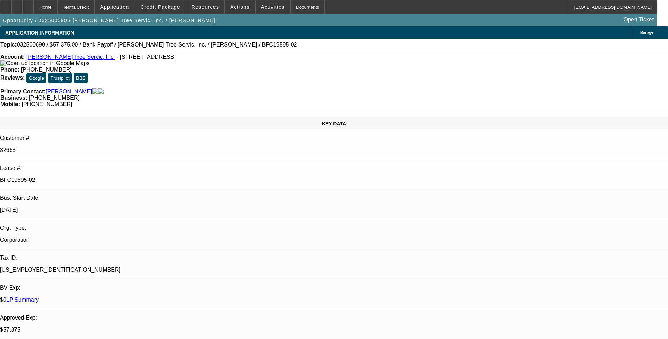
select select "3"
select select "6"
select select "1"
select select "3"
select select "6"
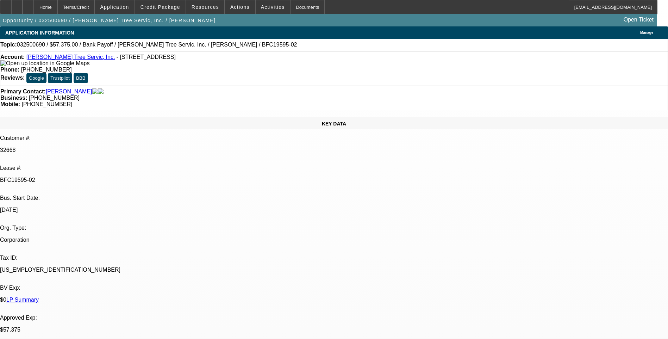
select select "1"
select select "3"
select select "6"
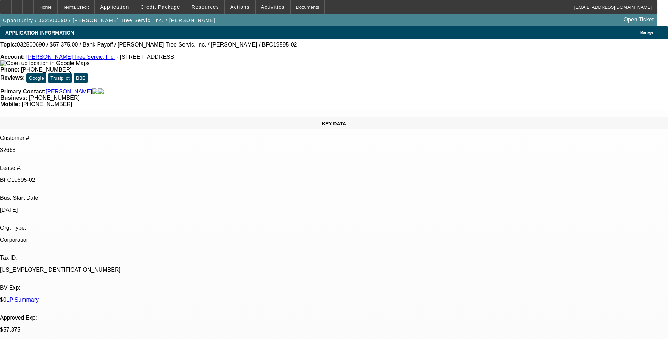
click at [440, 49] on div "Topic: 032500690 / $57,375.00 / Bank Payoff / Tabor Tree Servic, Inc. / Dobel, …" at bounding box center [334, 45] width 668 height 12
click at [440, 53] on div "Account: Tabor Tree Servic, Inc. - 5 Lyme St, Oak Bluffs, MA 02557 Phone: (508)…" at bounding box center [334, 68] width 668 height 35
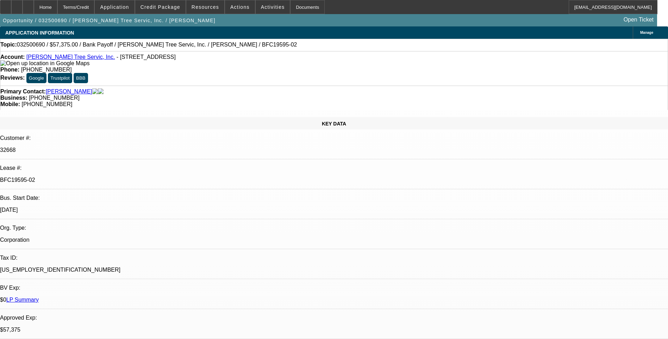
click at [440, 49] on div "Topic: 032500690 / $57,375.00 / Bank Payoff / Tabor Tree Servic, Inc. / Dobel, …" at bounding box center [334, 45] width 668 height 12
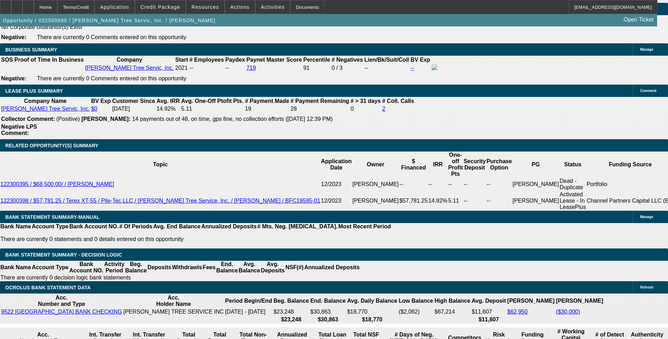
scroll to position [1163, 0]
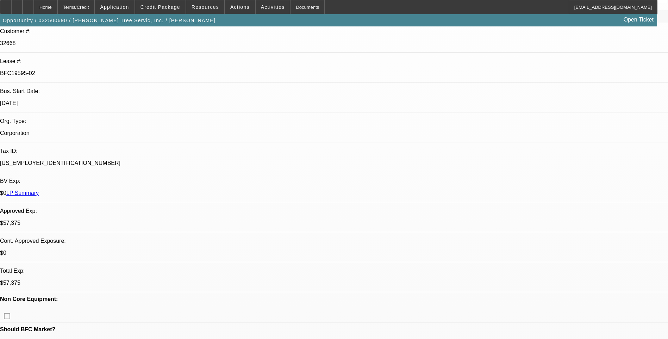
scroll to position [0, 0]
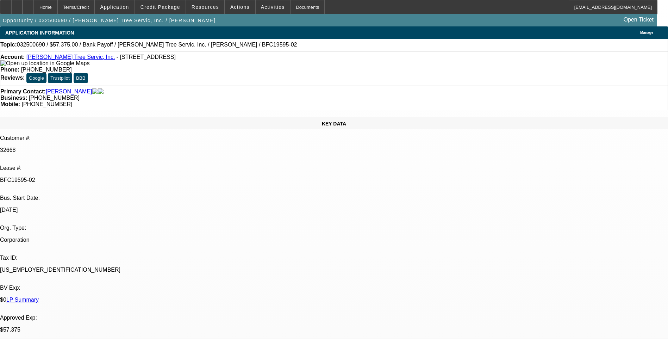
click at [92, 6] on div "Terms/Credit" at bounding box center [75, 7] width 37 height 14
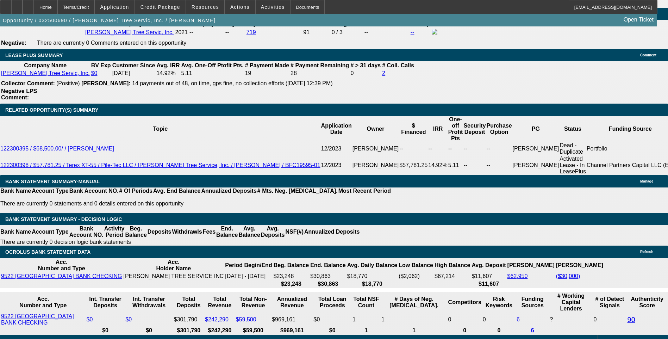
scroll to position [1163, 0]
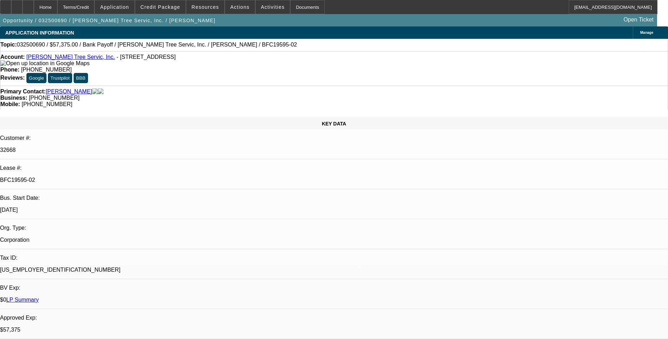
scroll to position [282, 0]
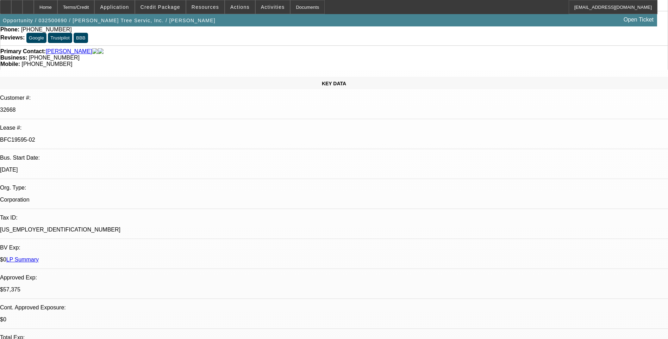
scroll to position [0, 0]
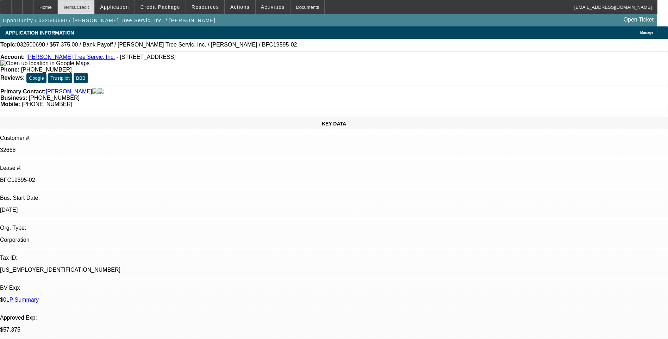
click at [88, 8] on div "Terms/Credit" at bounding box center [75, 7] width 37 height 14
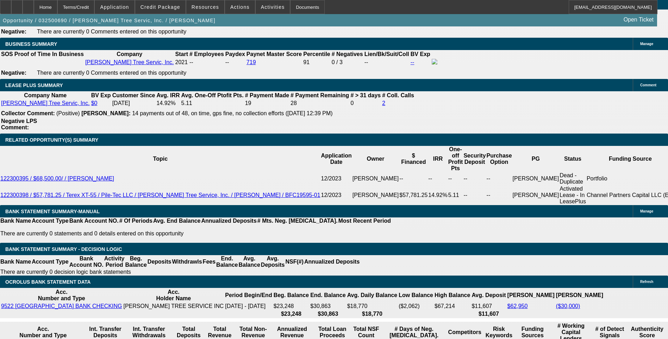
scroll to position [1156, 0]
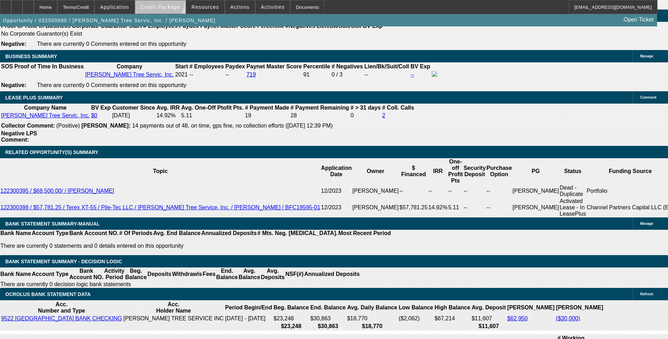
click at [170, 1] on span at bounding box center [160, 7] width 50 height 17
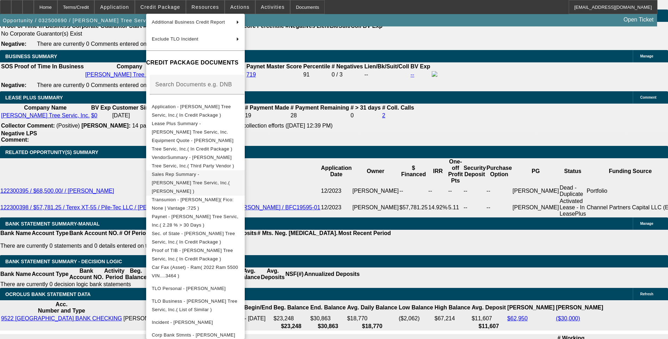
scroll to position [127, 0]
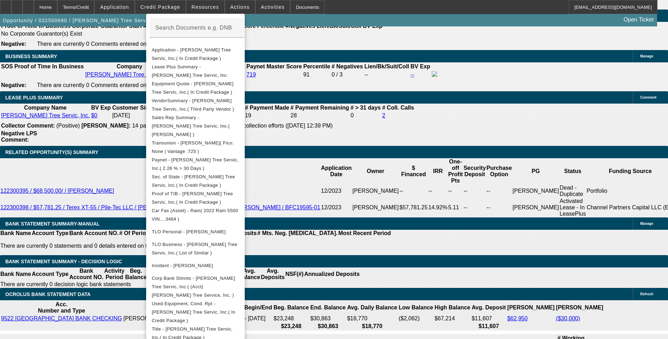
click at [376, 116] on div at bounding box center [334, 169] width 668 height 339
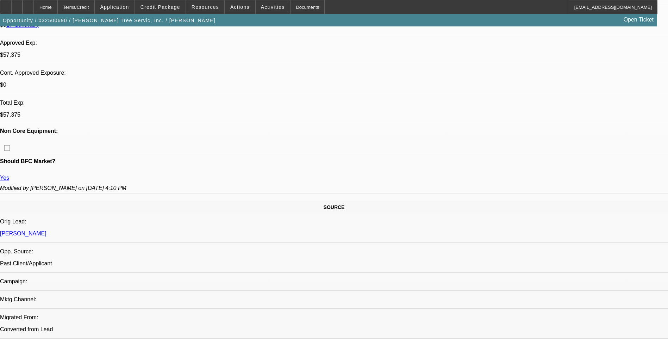
scroll to position [0, 0]
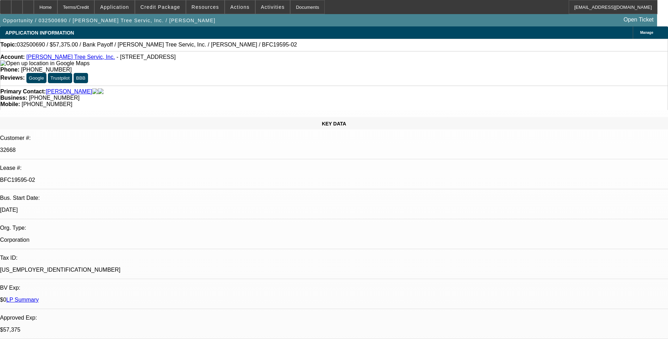
select select "0.1"
select select "0"
select select "0.1"
select select "0"
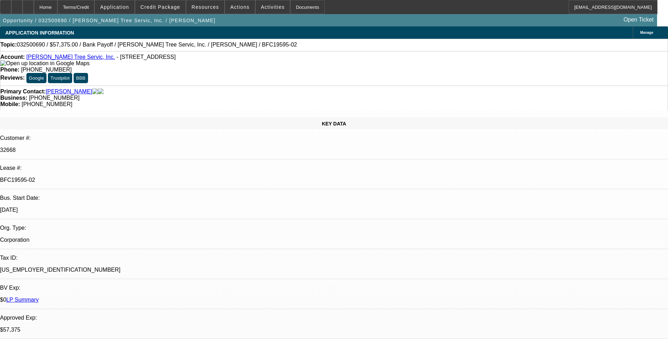
select select "0"
select select "0.1"
select select "0"
select select "0.1"
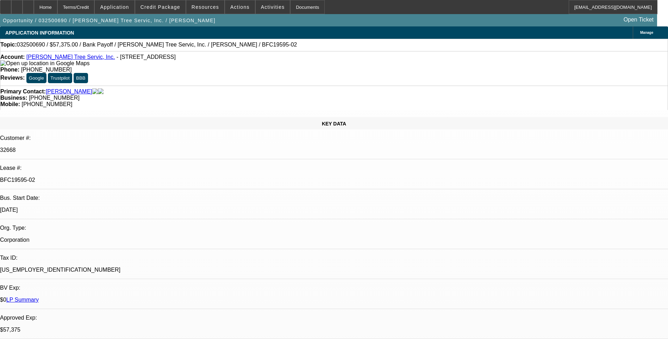
select select "0"
select select "1"
select select "3"
select select "6"
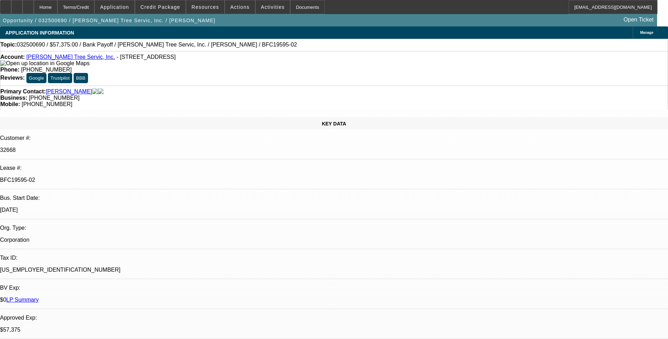
select select "1"
select select "3"
select select "6"
select select "1"
select select "3"
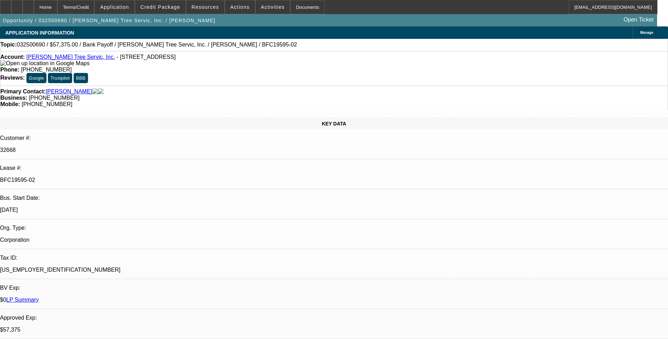
select select "6"
select select "1"
select select "3"
select select "6"
